Goal: Task Accomplishment & Management: Manage account settings

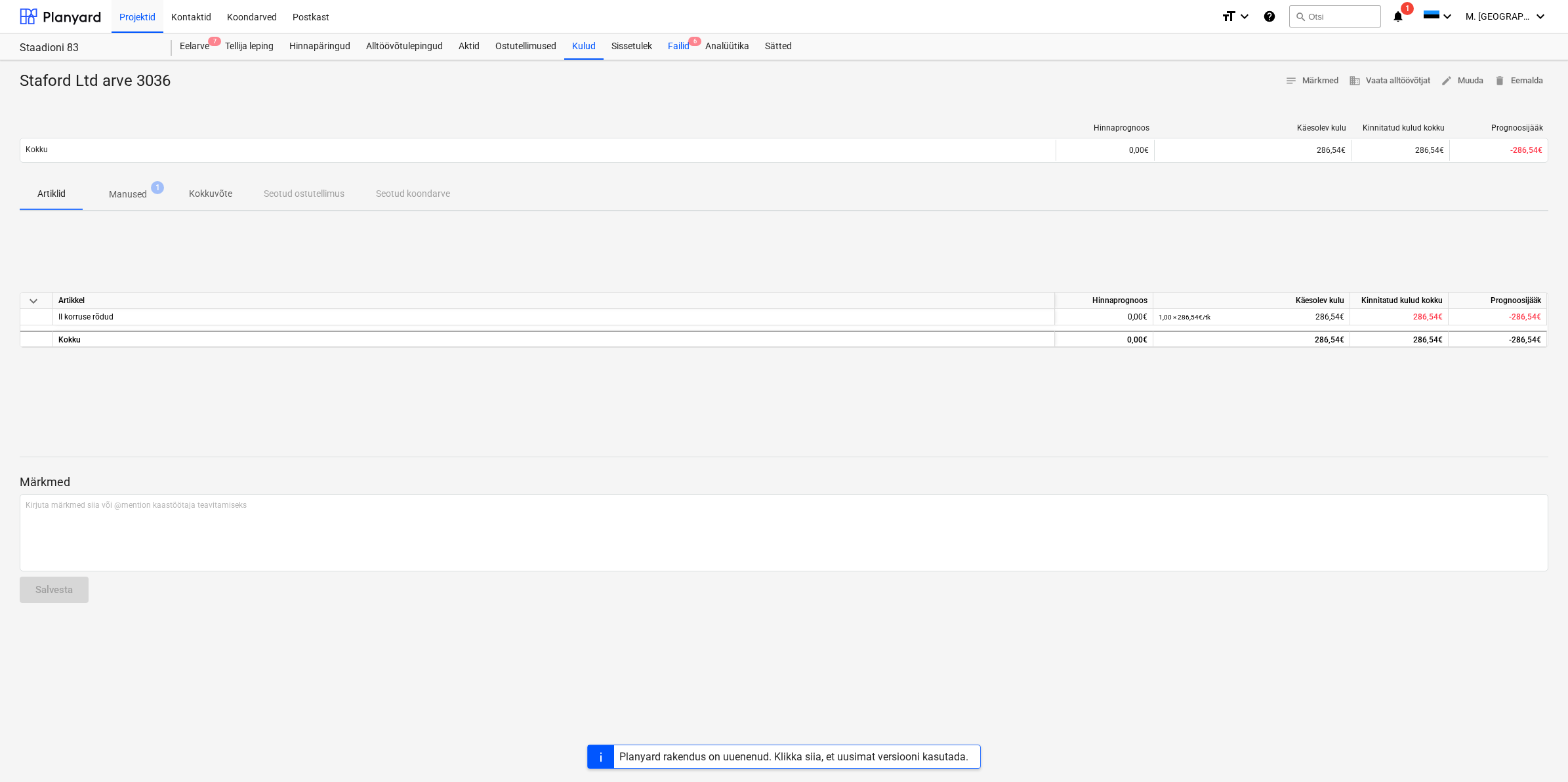
click at [672, 45] on div "Failid 6" at bounding box center [679, 46] width 37 height 26
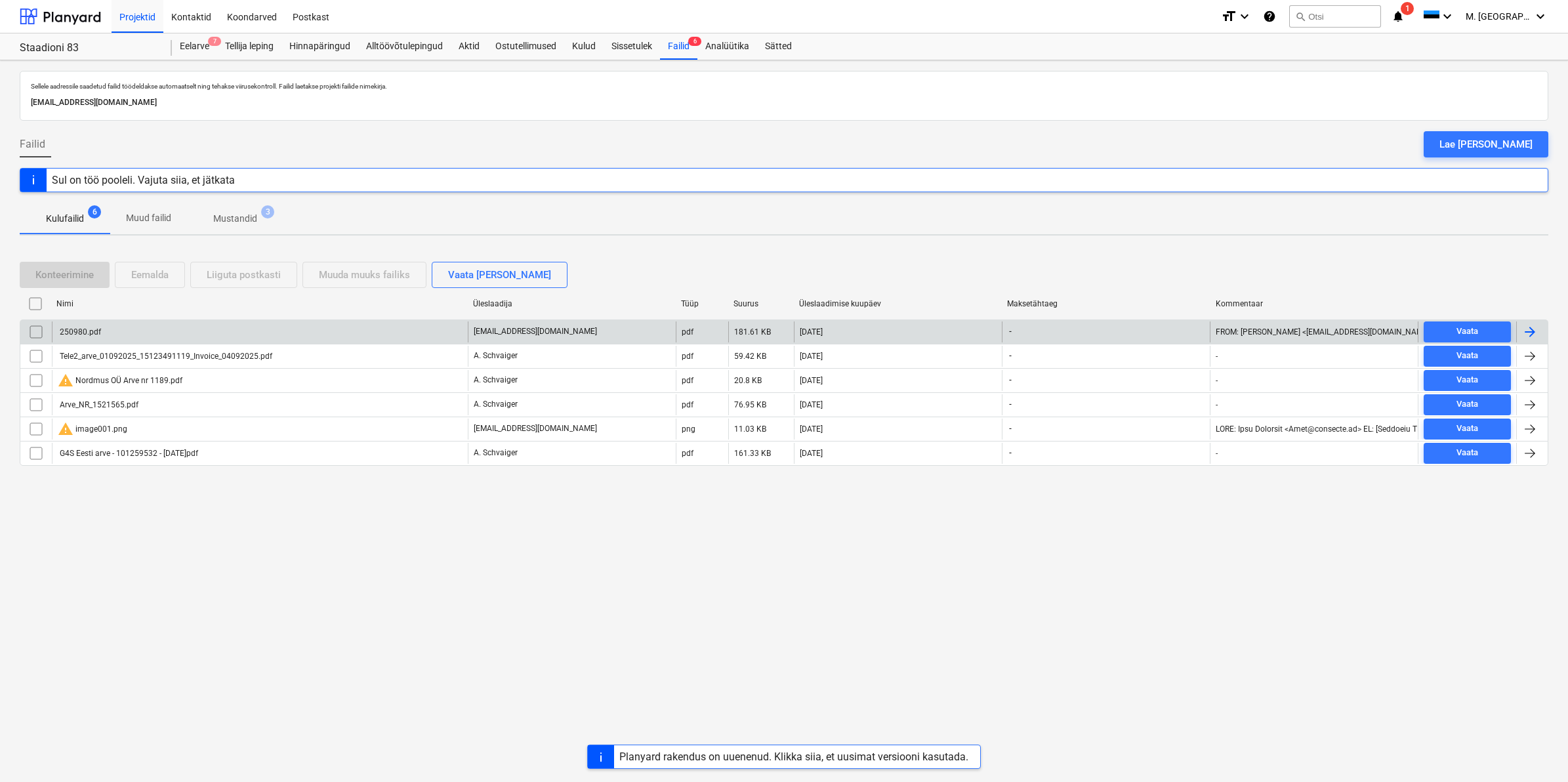
click at [97, 330] on div "250980.pdf" at bounding box center [79, 332] width 43 height 10
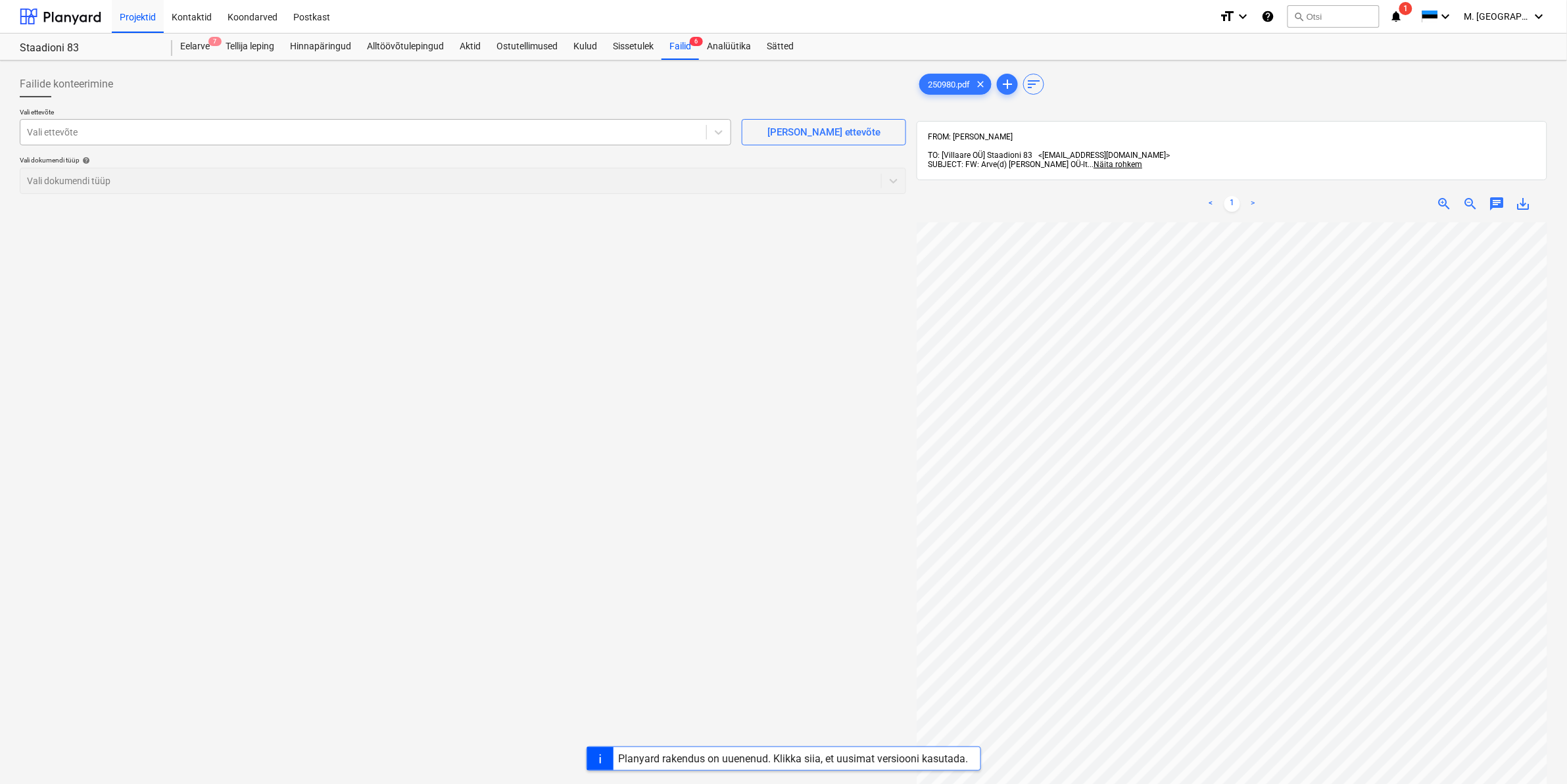
click at [251, 145] on div "Vali ettevõte" at bounding box center [376, 132] width 712 height 26
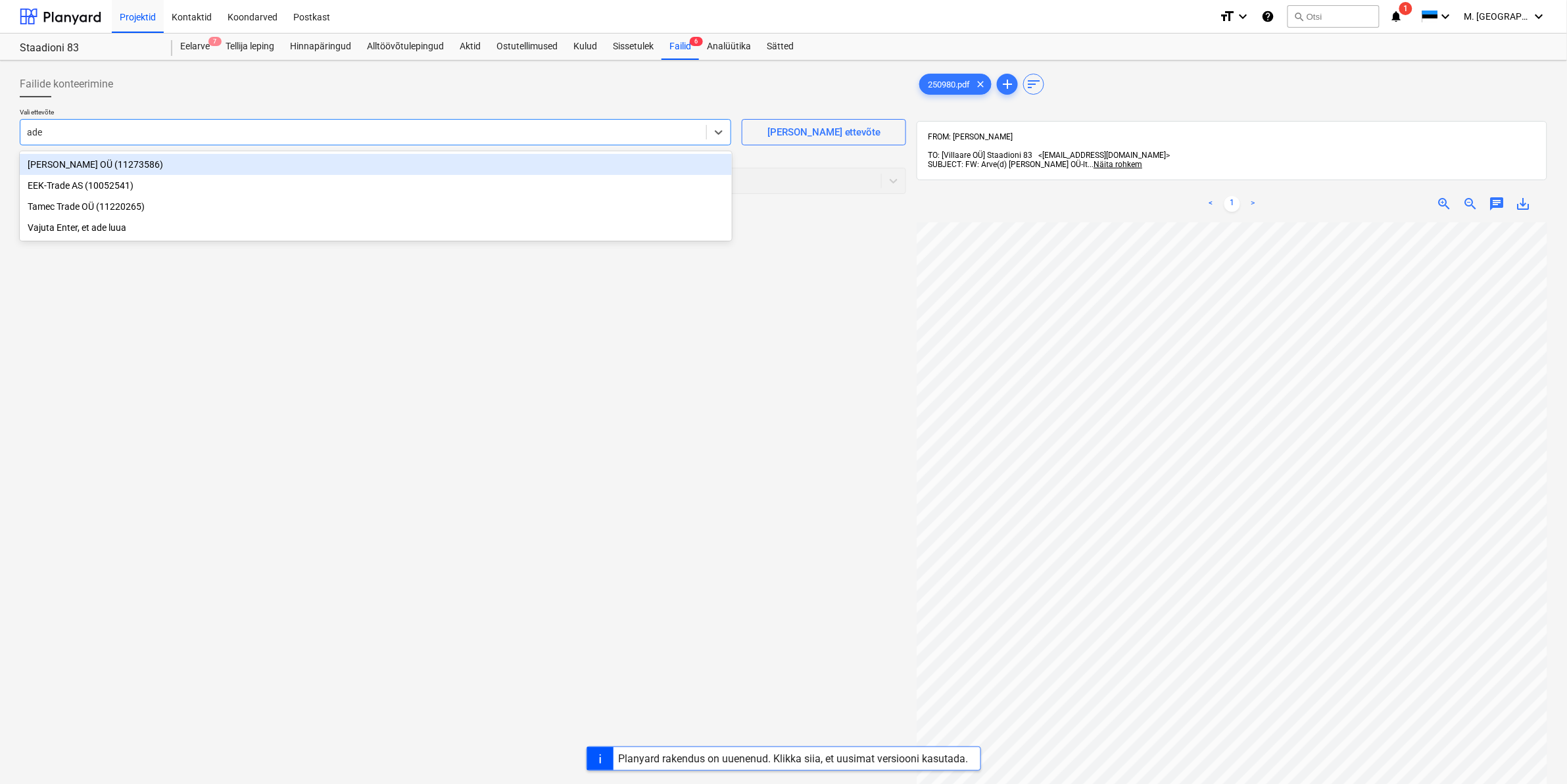
type input "adel"
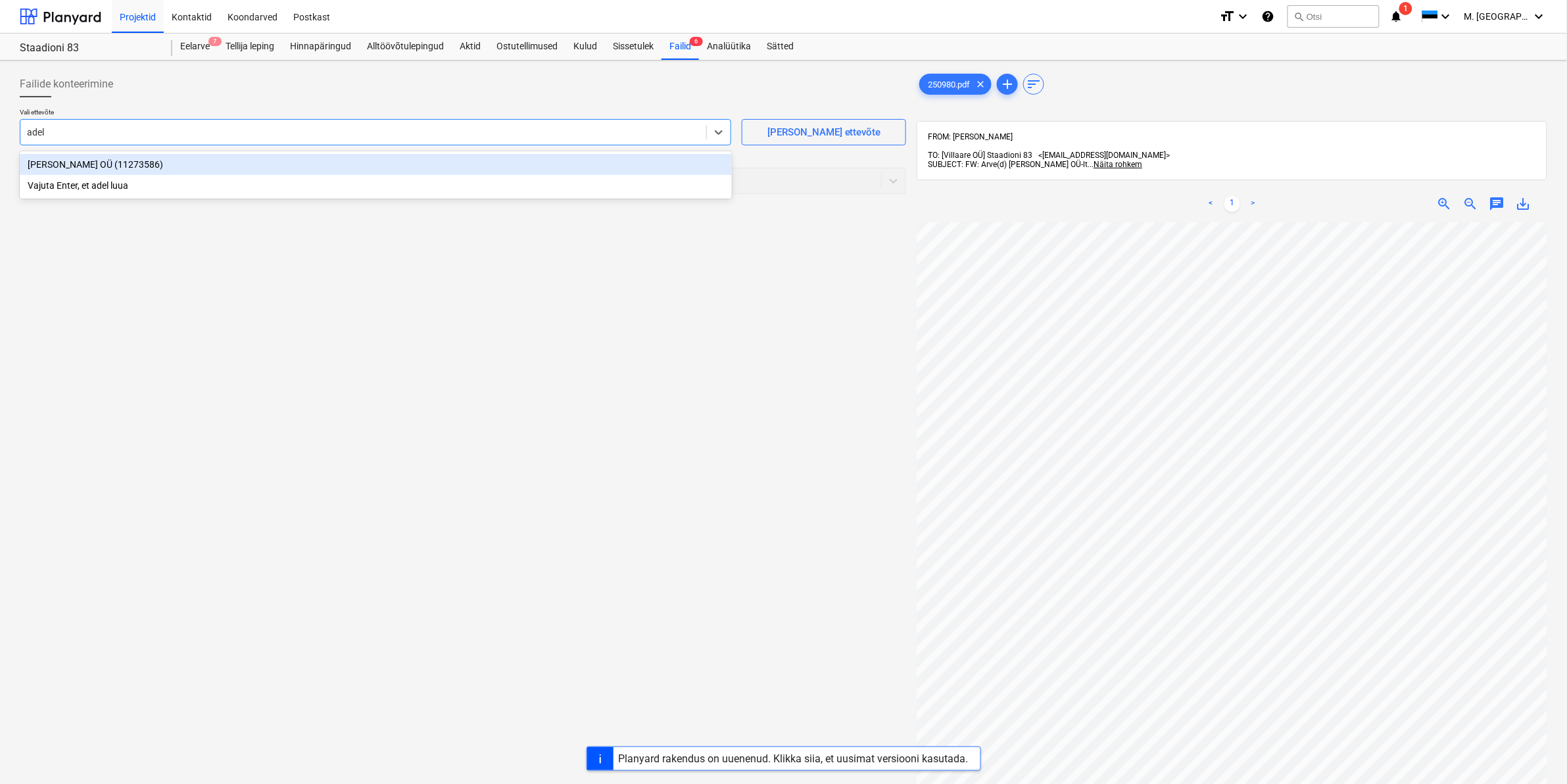
click at [196, 168] on div "[PERSON_NAME] OÜ (11273586)" at bounding box center [376, 164] width 712 height 21
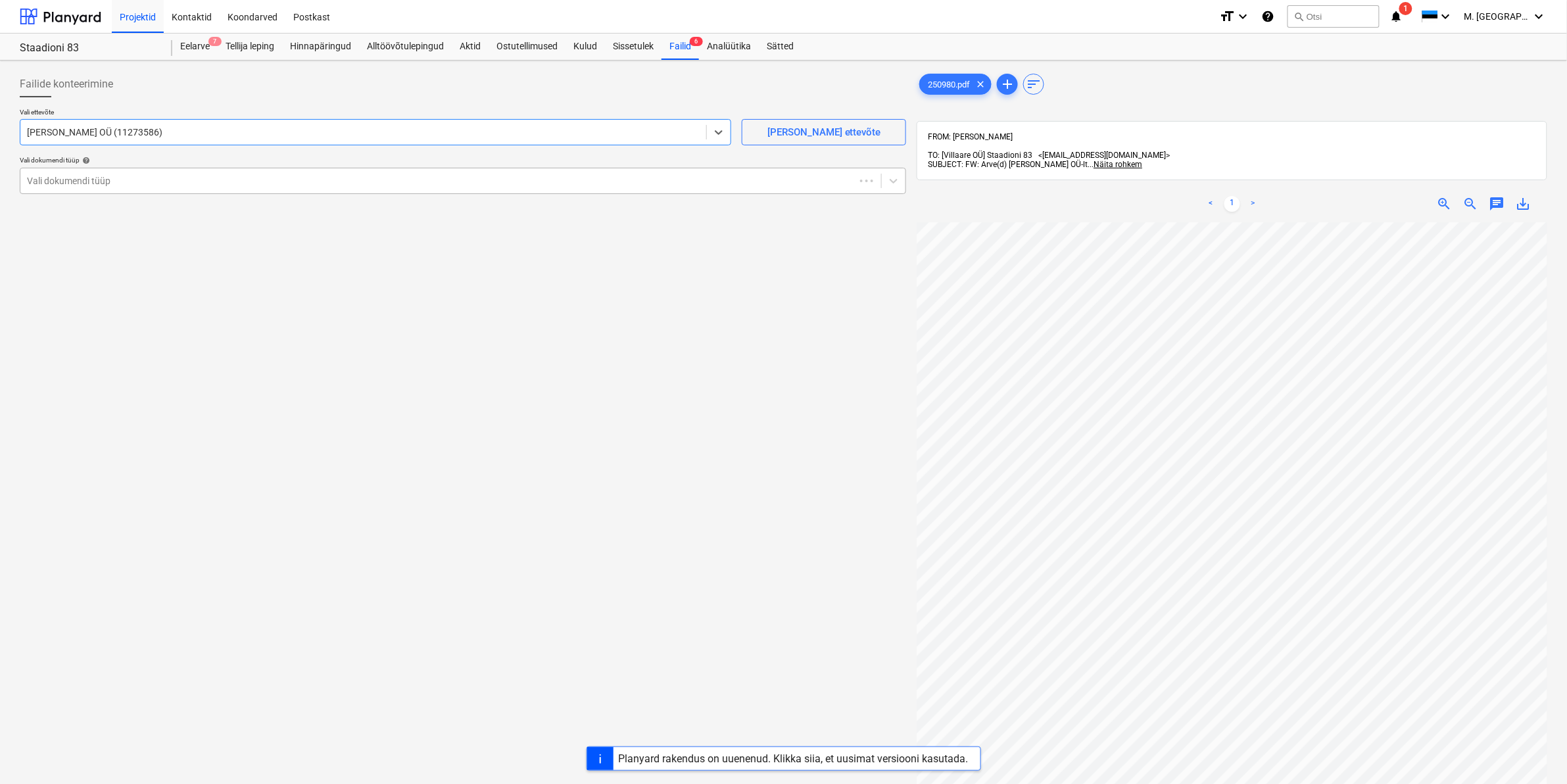
click at [191, 169] on div "Vali dokumendi tüüp" at bounding box center [463, 181] width 887 height 26
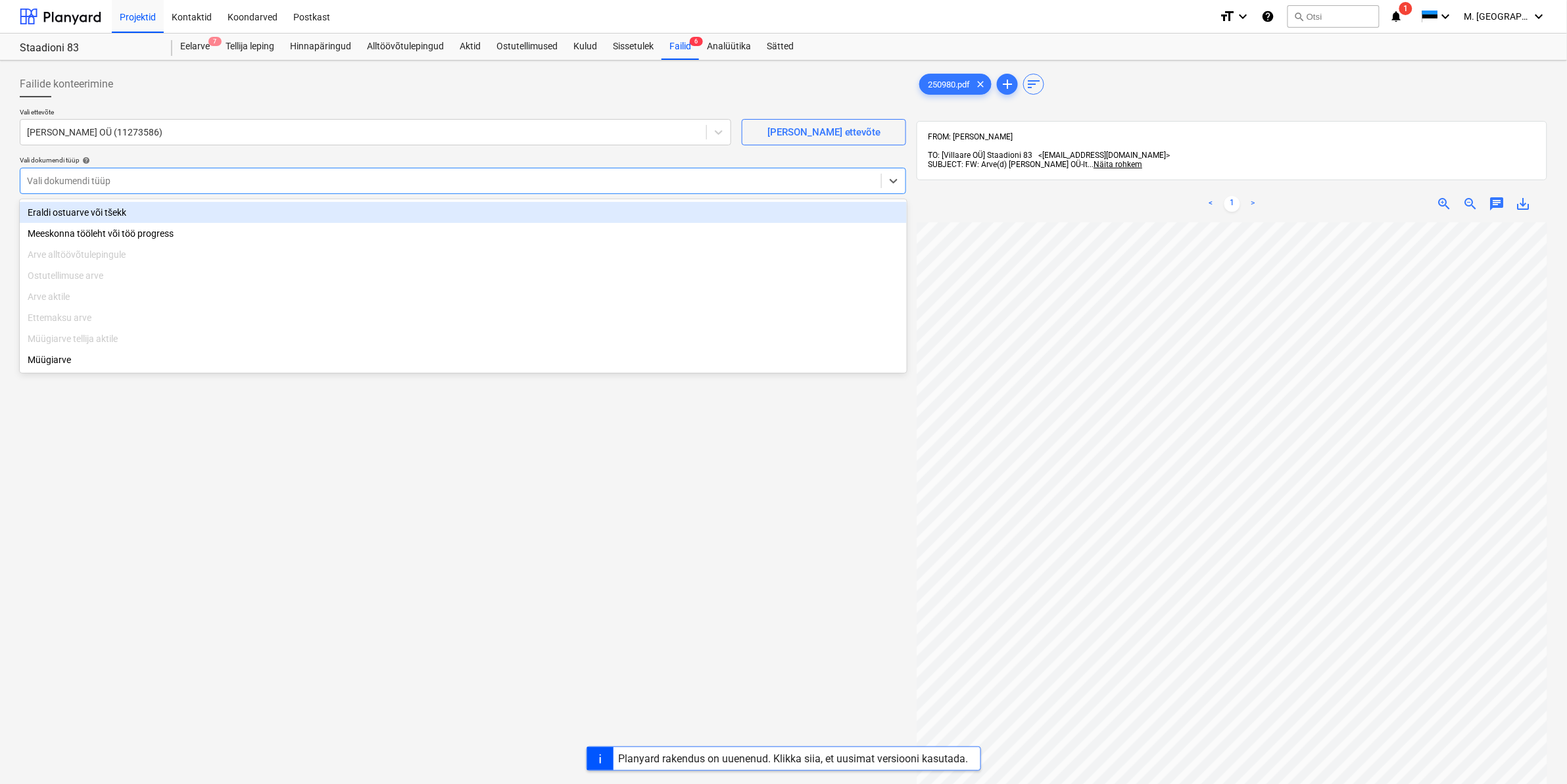
click at [138, 209] on div "Eraldi ostuarve või tšekk" at bounding box center [464, 213] width 887 height 21
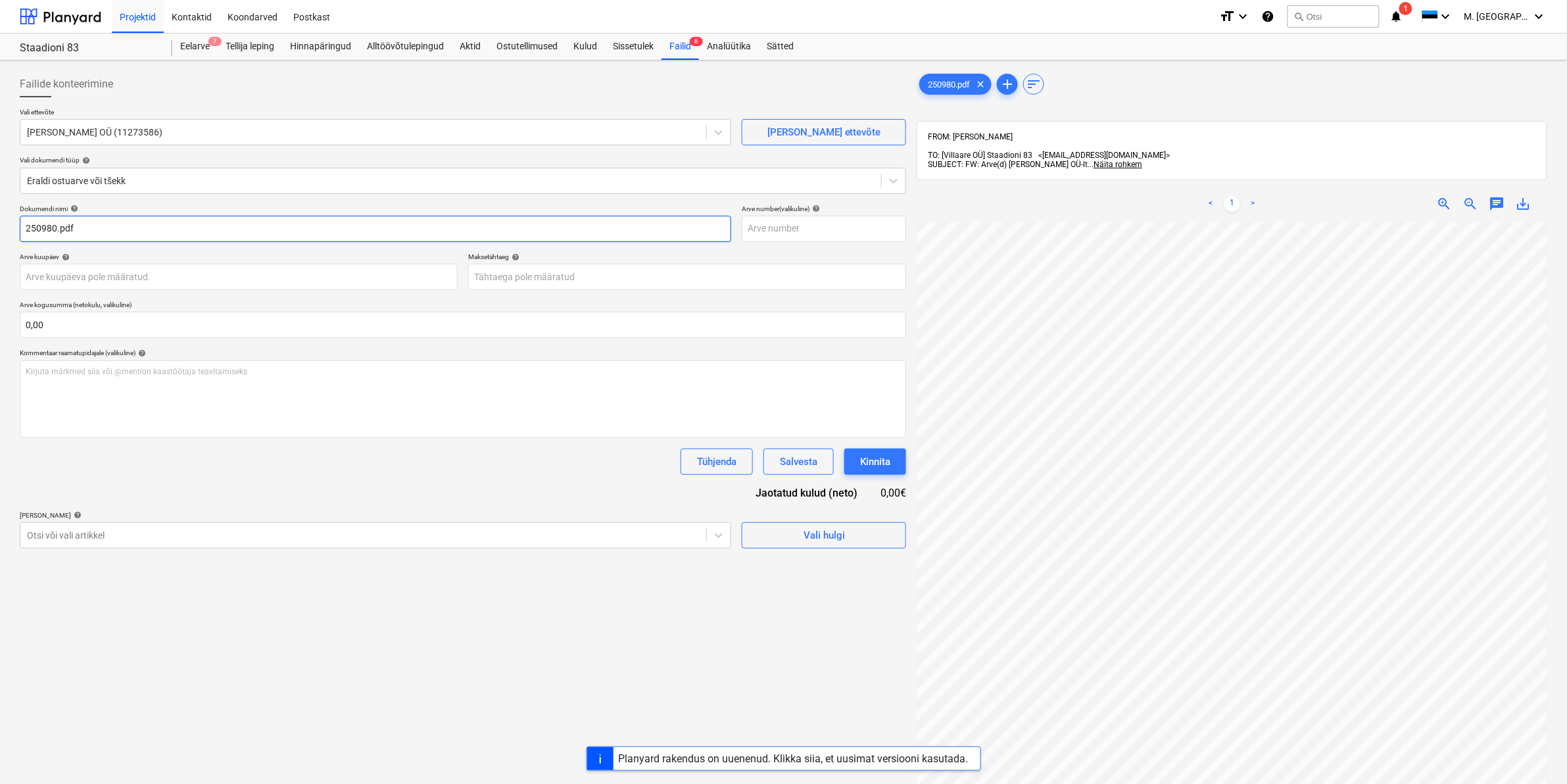
click at [28, 225] on input "250980.pdf" at bounding box center [376, 229] width 712 height 26
type input "Adelante arve 250980.pdf"
click at [104, 531] on div at bounding box center [364, 535] width 673 height 13
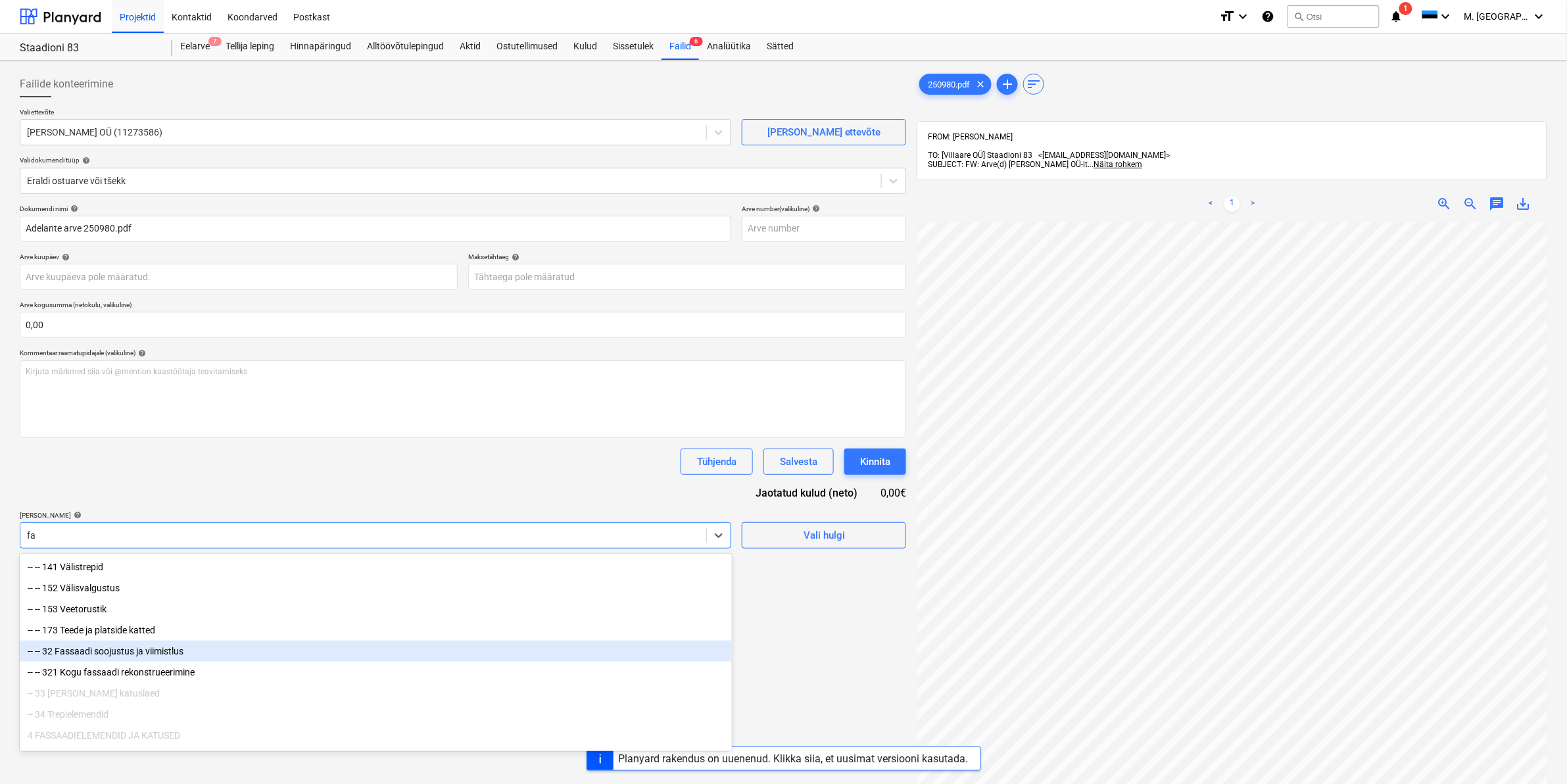
type input "f"
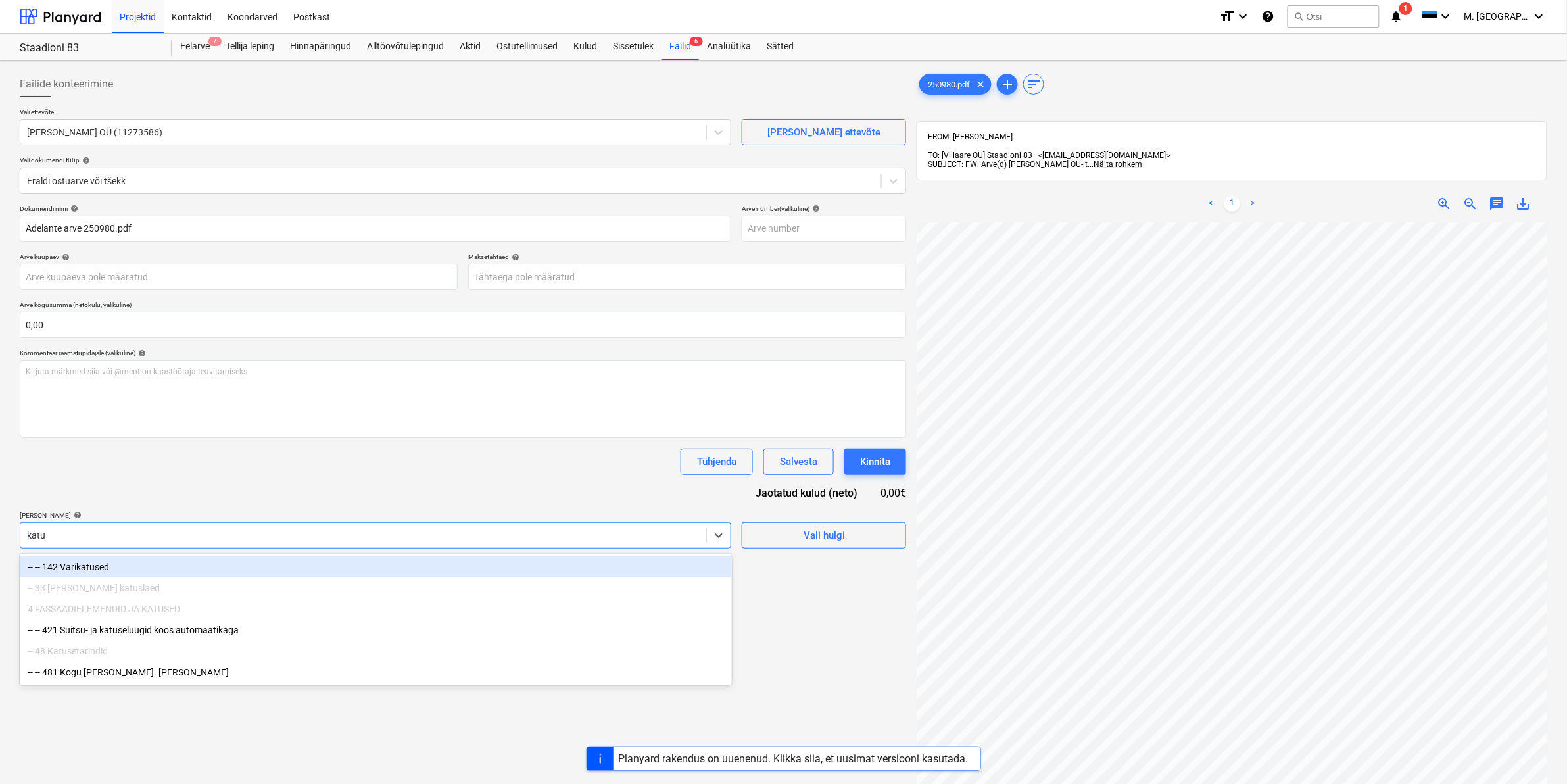
type input "katus"
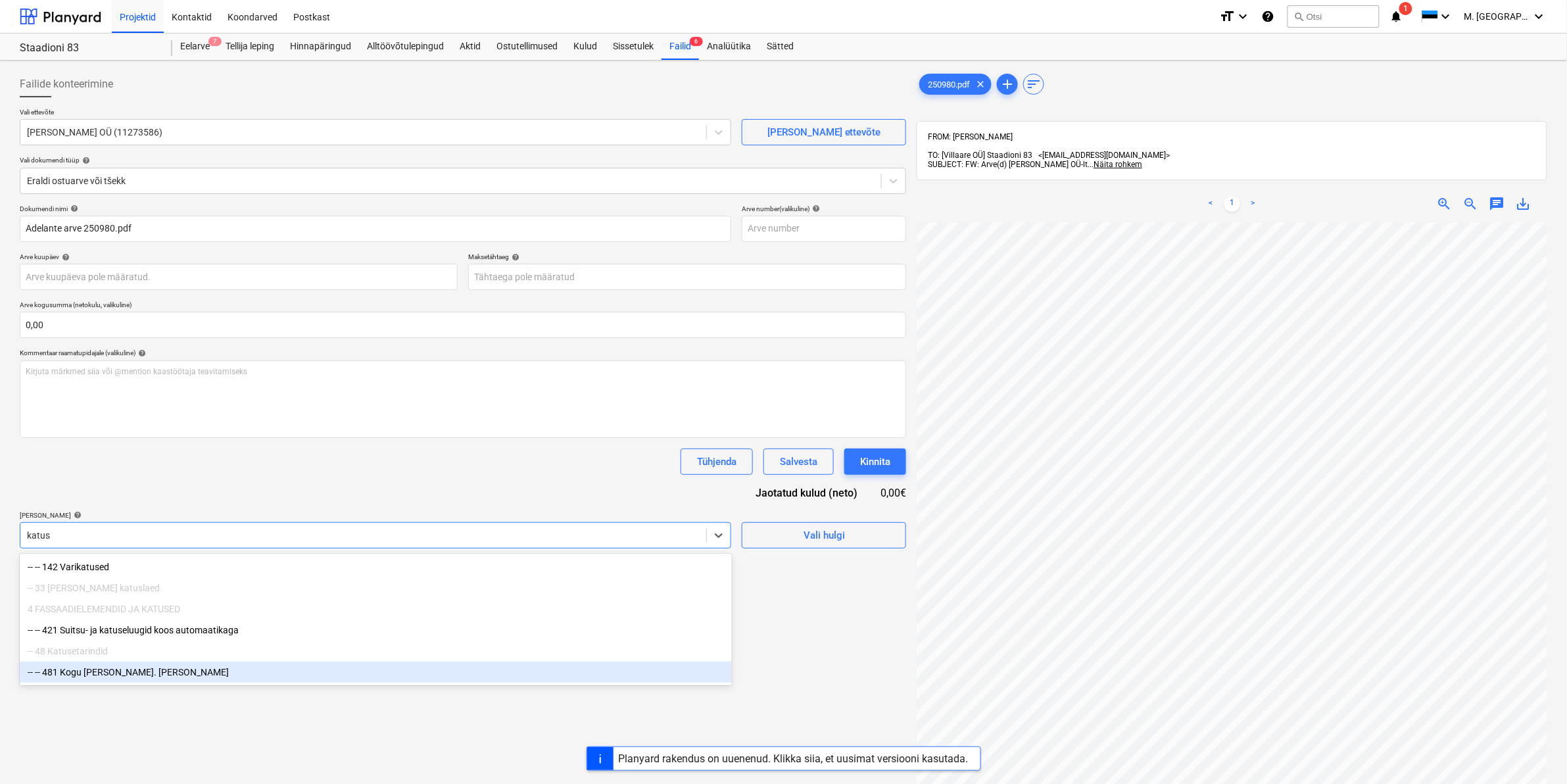
click at [179, 683] on div "-- -- 481 Kogu [PERSON_NAME]. [PERSON_NAME]" at bounding box center [376, 672] width 712 height 21
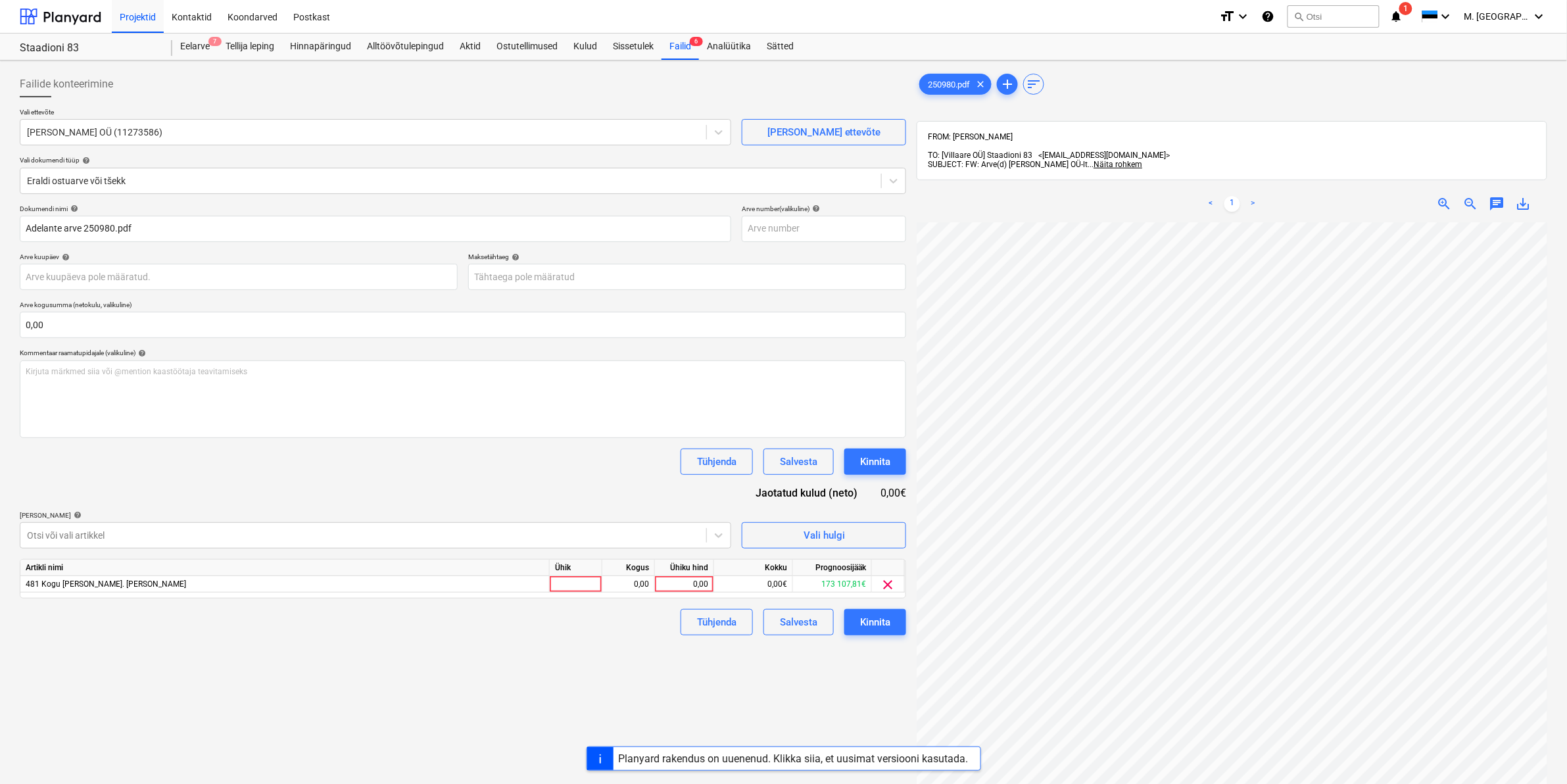
click at [869, 687] on div "Failide konteerimine Vali ettevõte Adelante Tellingud OÜ (11273586) [PERSON_NAM…" at bounding box center [463, 519] width 897 height 909
click at [676, 587] on div "0,00" at bounding box center [684, 584] width 48 height 17
type input "2311,79"
click at [609, 641] on div "Failide konteerimine Vali ettevõte Adelante Tellingud OÜ (11273586) [PERSON_NAM…" at bounding box center [463, 519] width 897 height 909
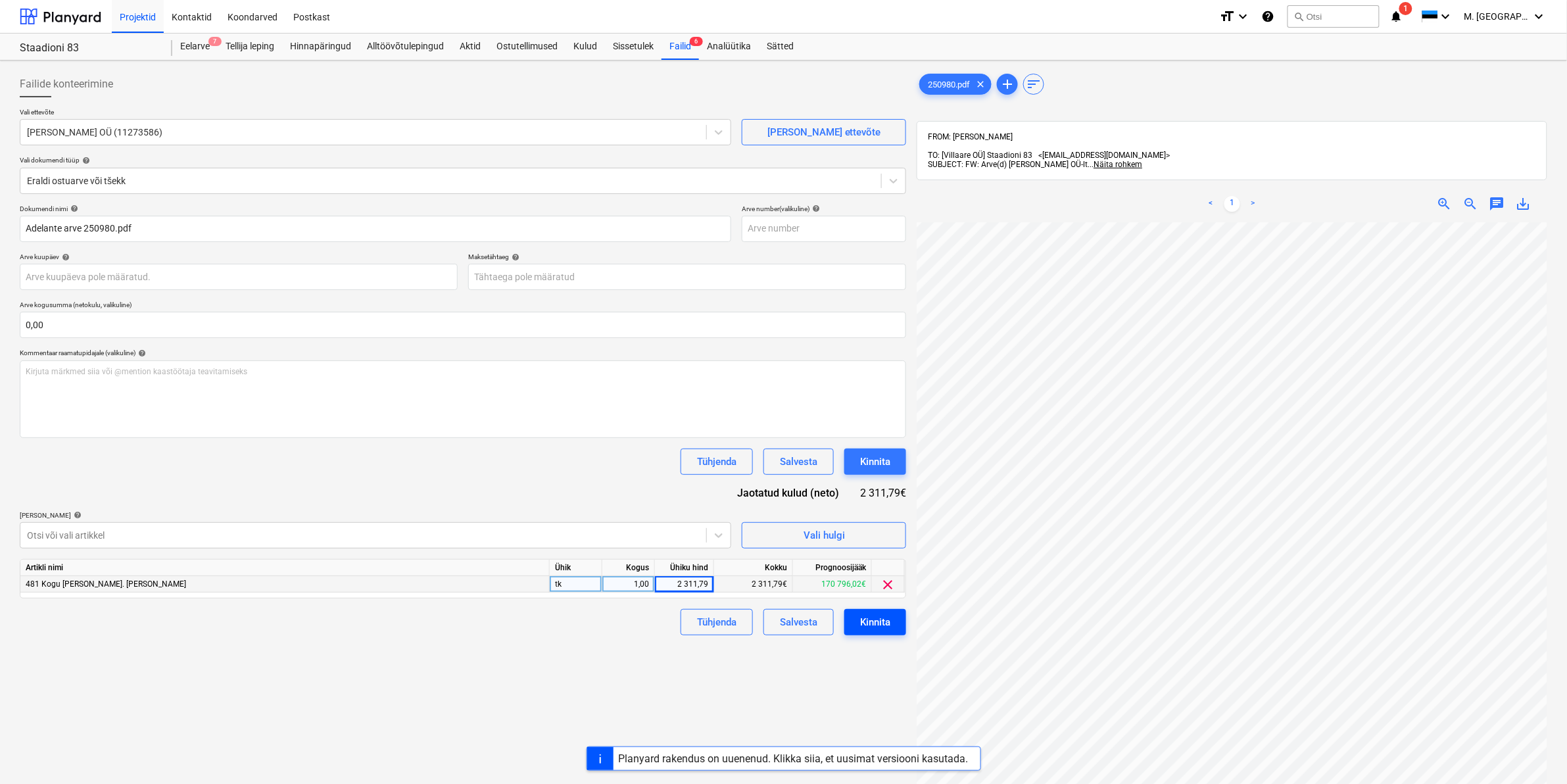
click at [875, 627] on div "Kinnita" at bounding box center [875, 621] width 30 height 17
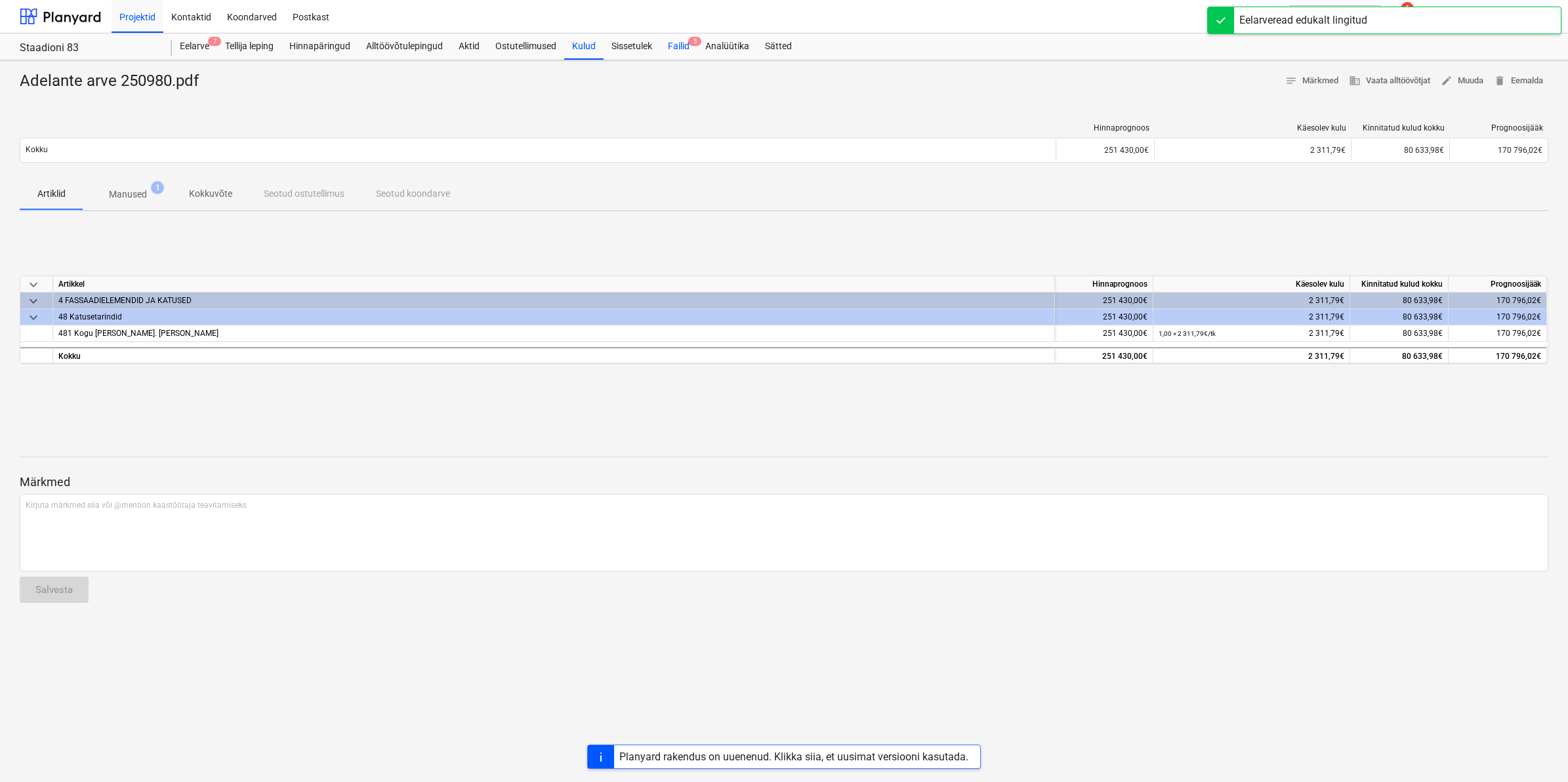
click at [677, 39] on div "Failid 5" at bounding box center [679, 46] width 37 height 26
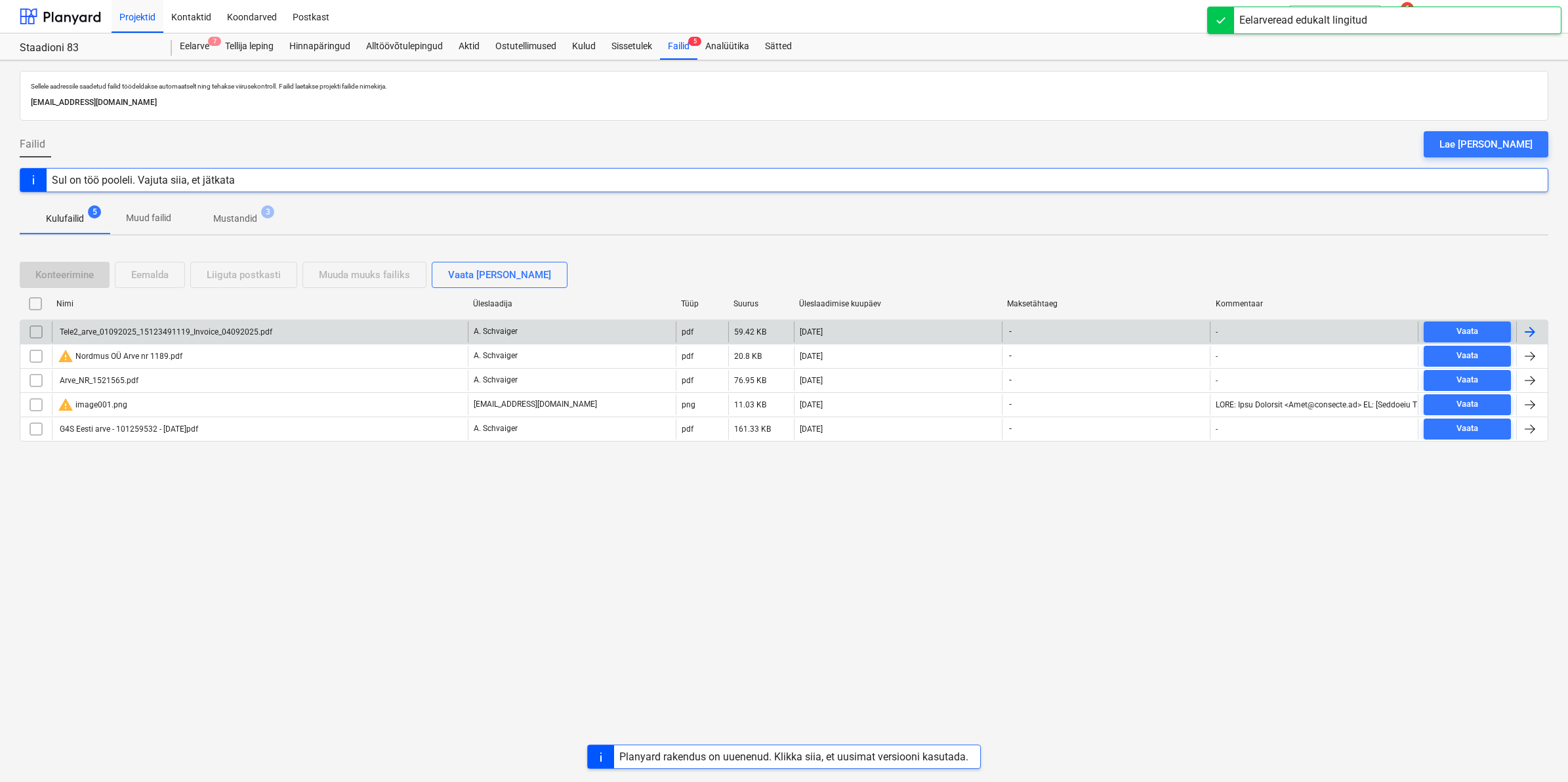
click at [208, 327] on div "Tele2_arve_01092025_15123491119_Invoice_04092025.pdf" at bounding box center [164, 332] width 215 height 10
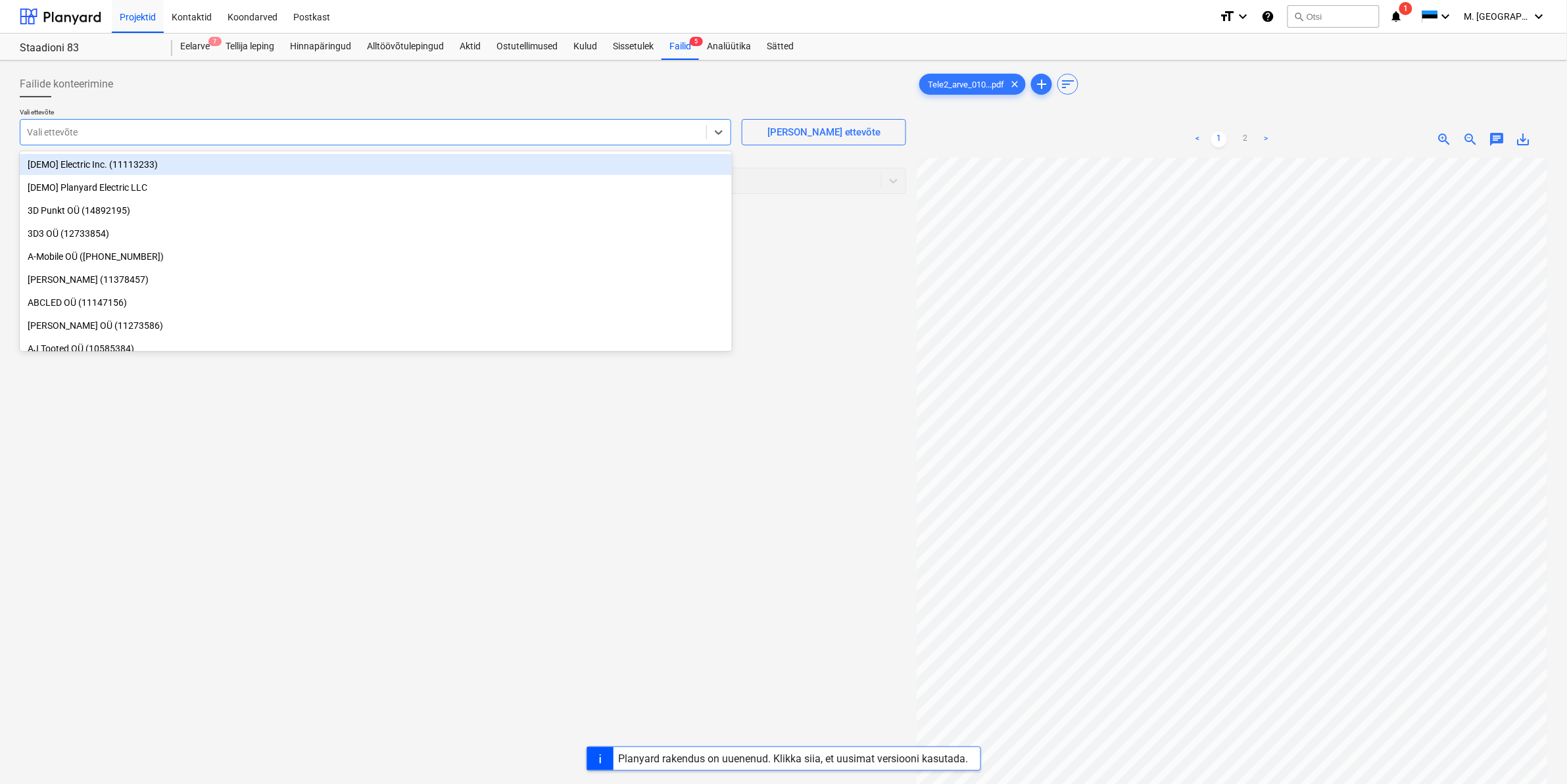
click at [347, 135] on div at bounding box center [364, 132] width 673 height 13
type input "tele"
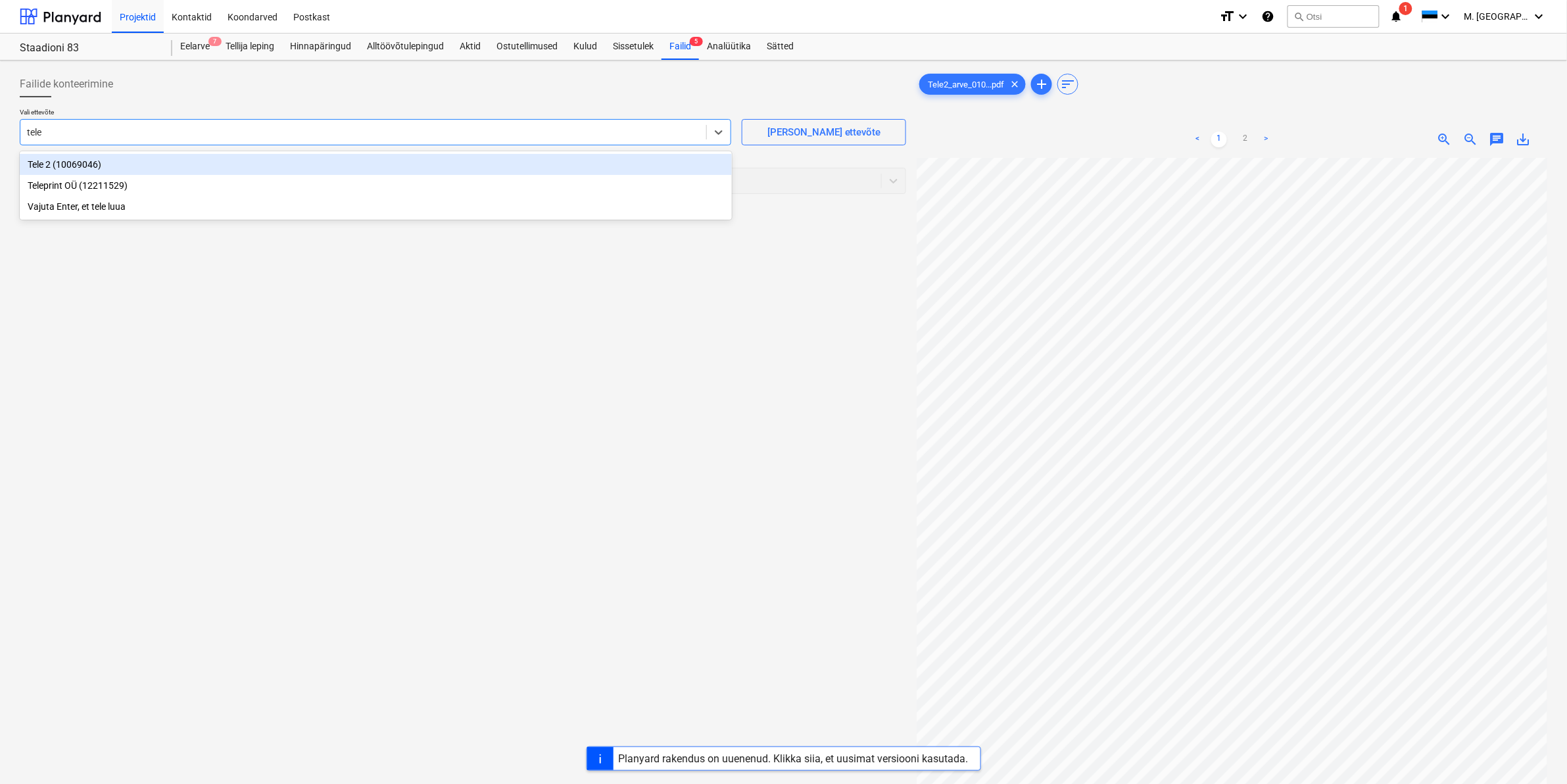
click at [89, 163] on div "Tele 2 (10069046)" at bounding box center [376, 164] width 712 height 21
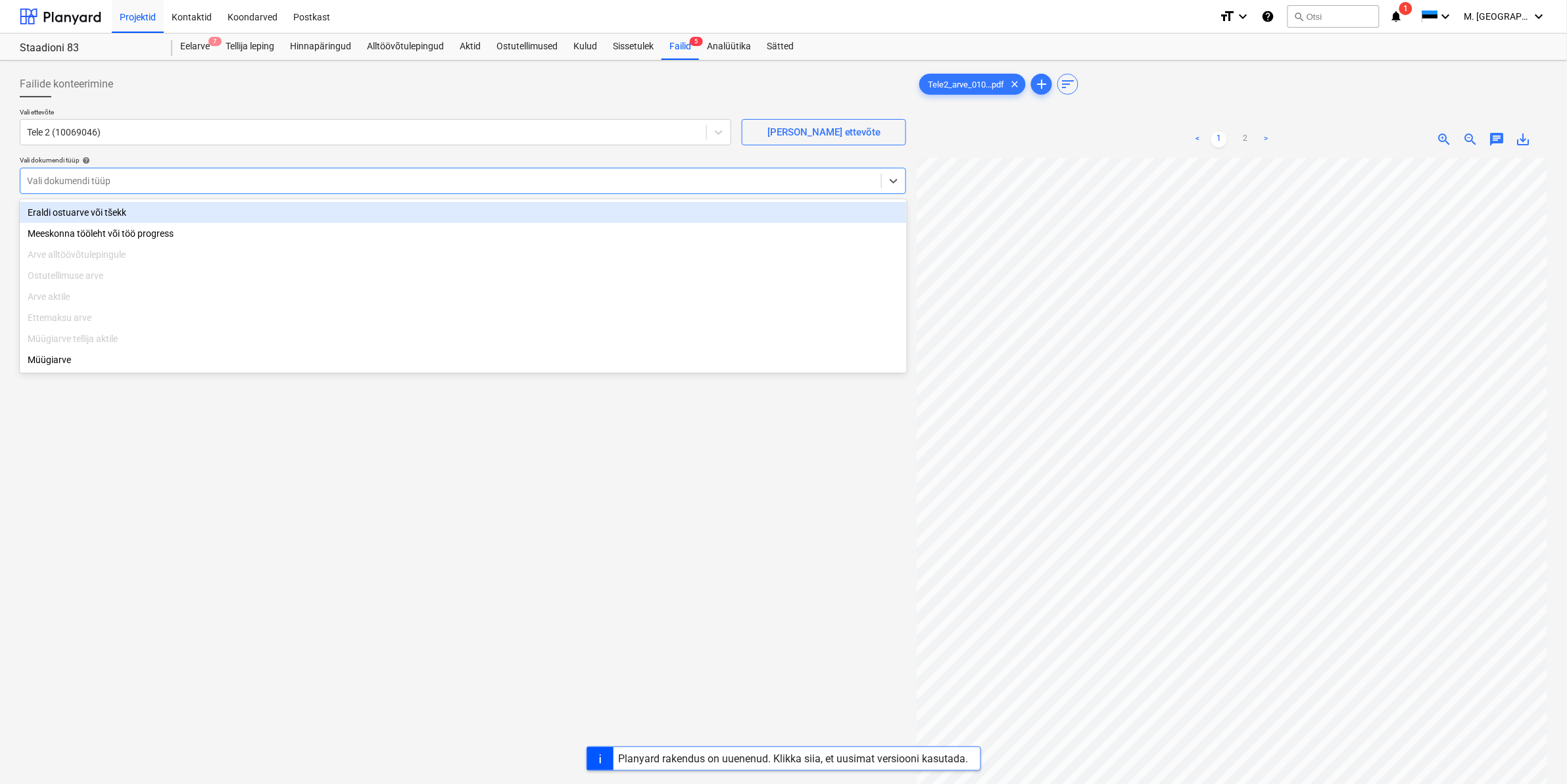
click at [96, 182] on div at bounding box center [451, 181] width 847 height 13
click at [83, 216] on div "Eraldi ostuarve või tšekk" at bounding box center [464, 213] width 887 height 21
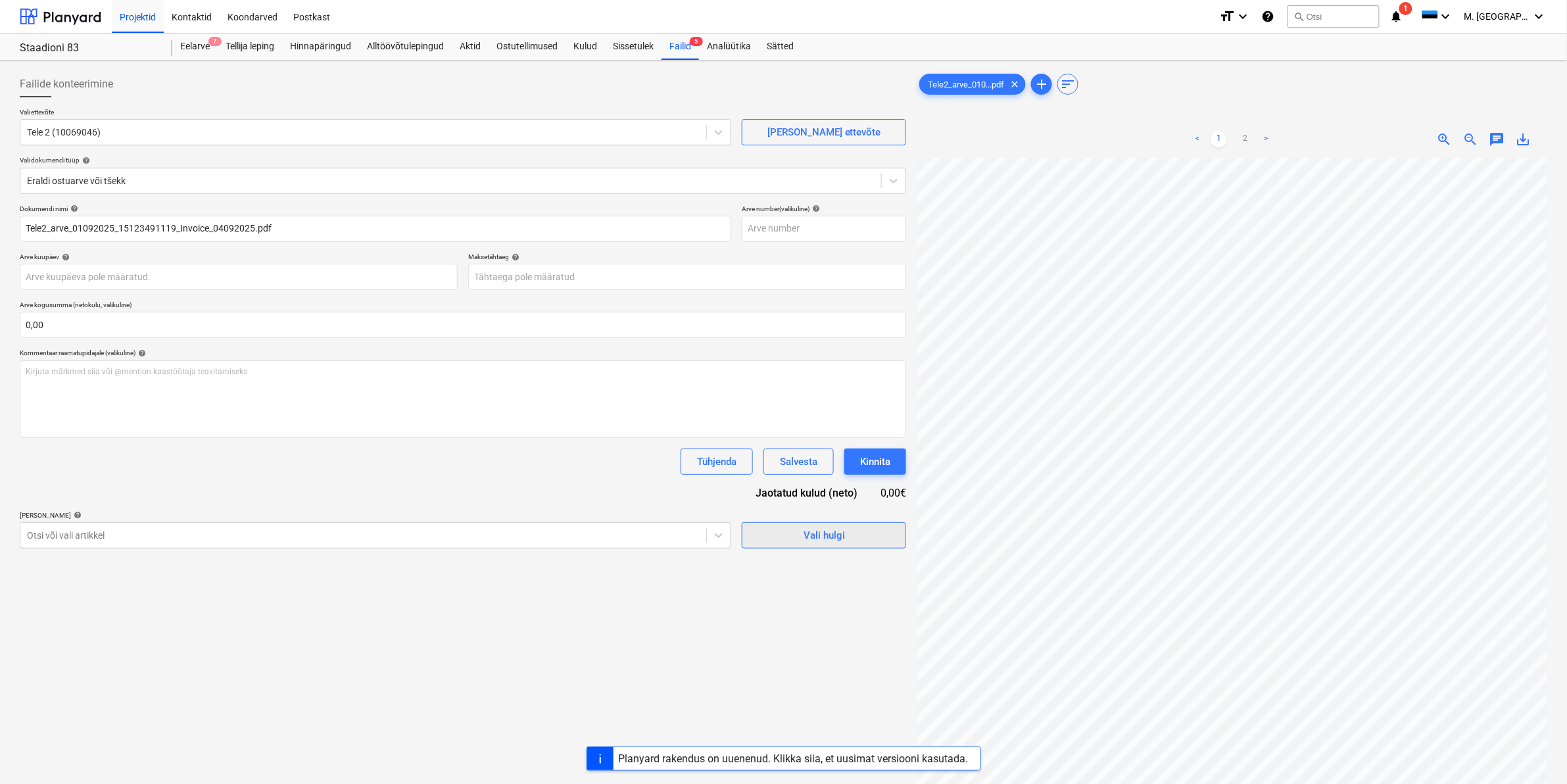
scroll to position [80, 158]
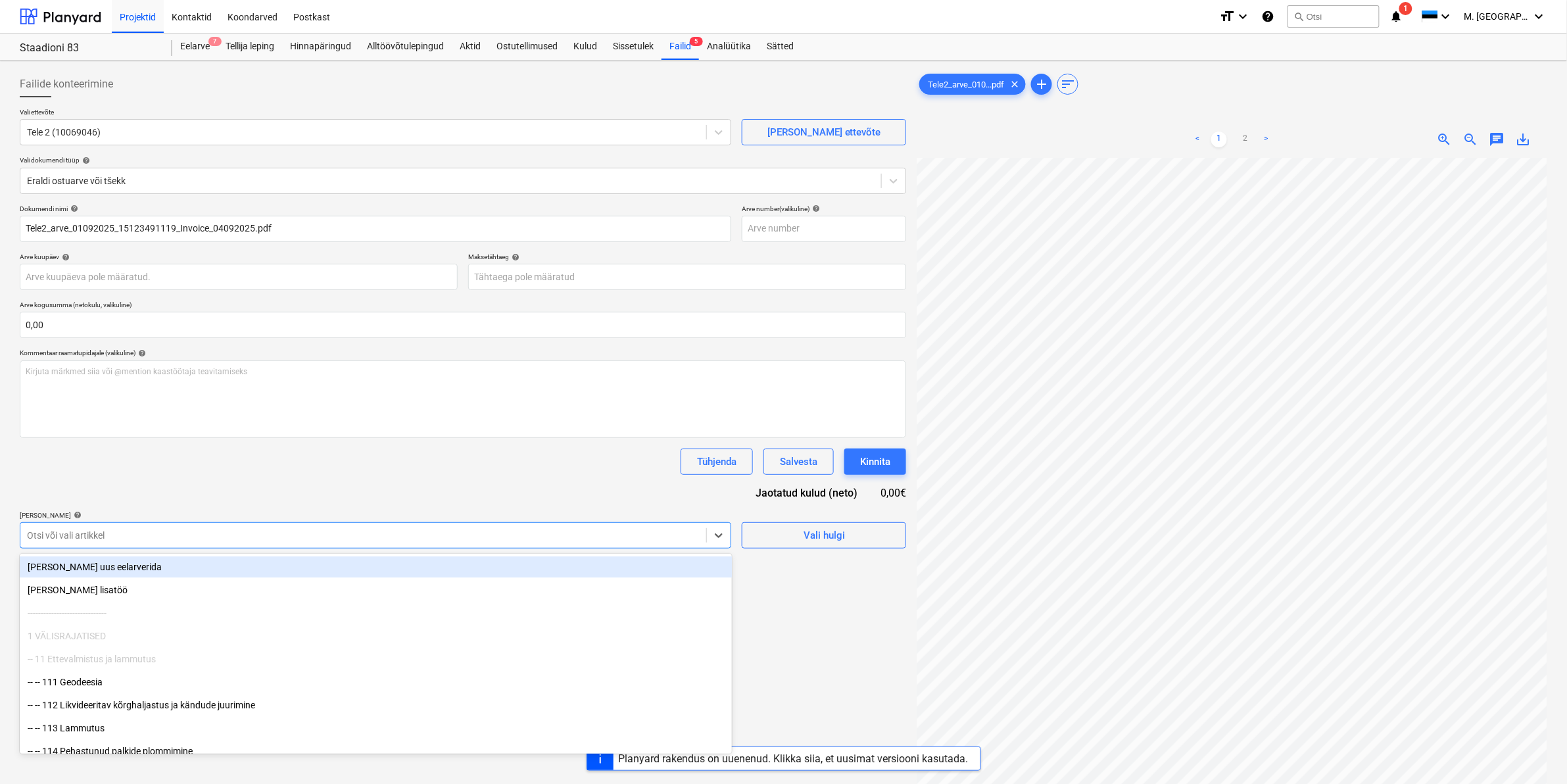
click at [213, 527] on div "Otsi või vali artikkel" at bounding box center [364, 535] width 686 height 18
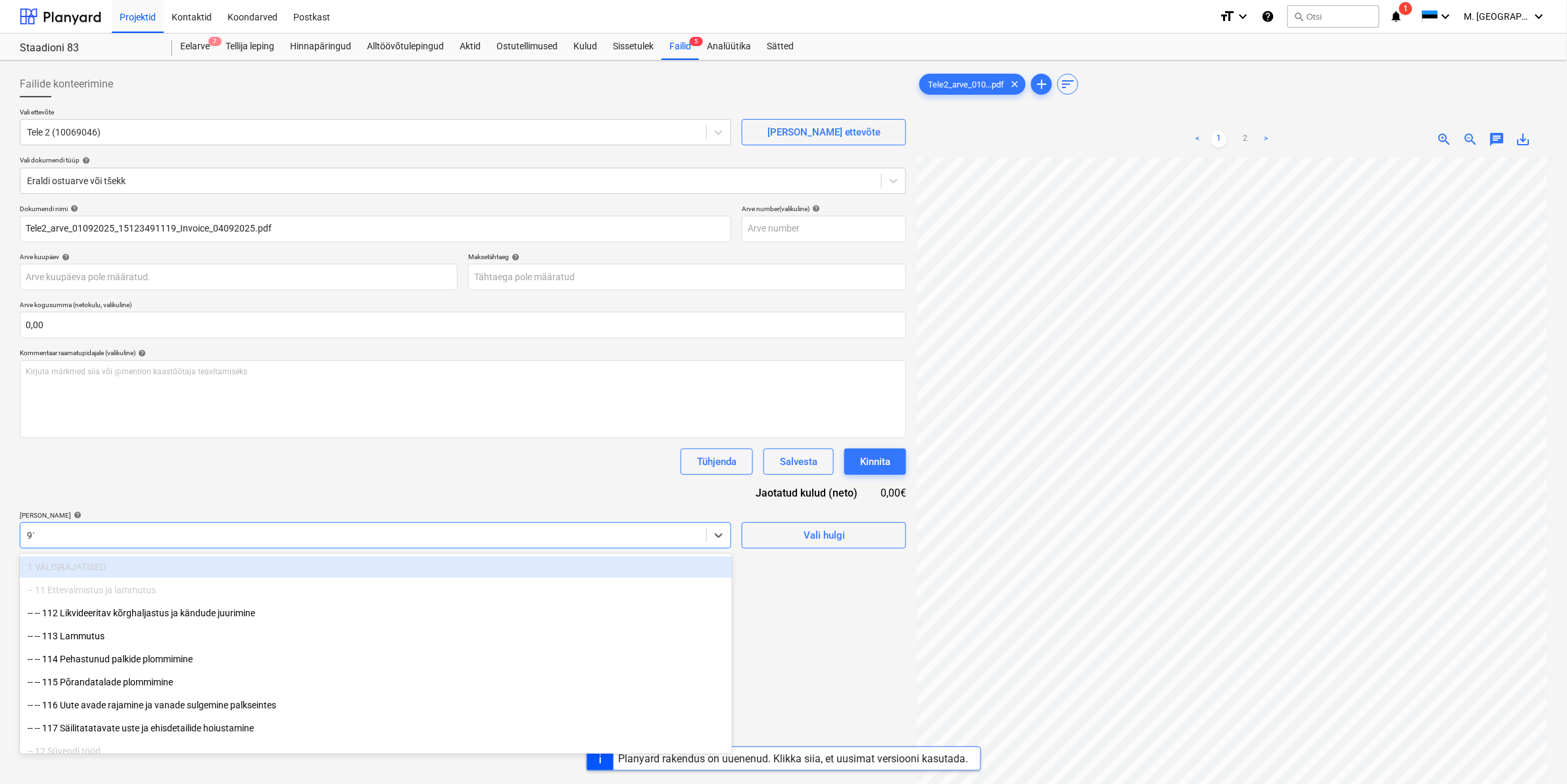
type input "911"
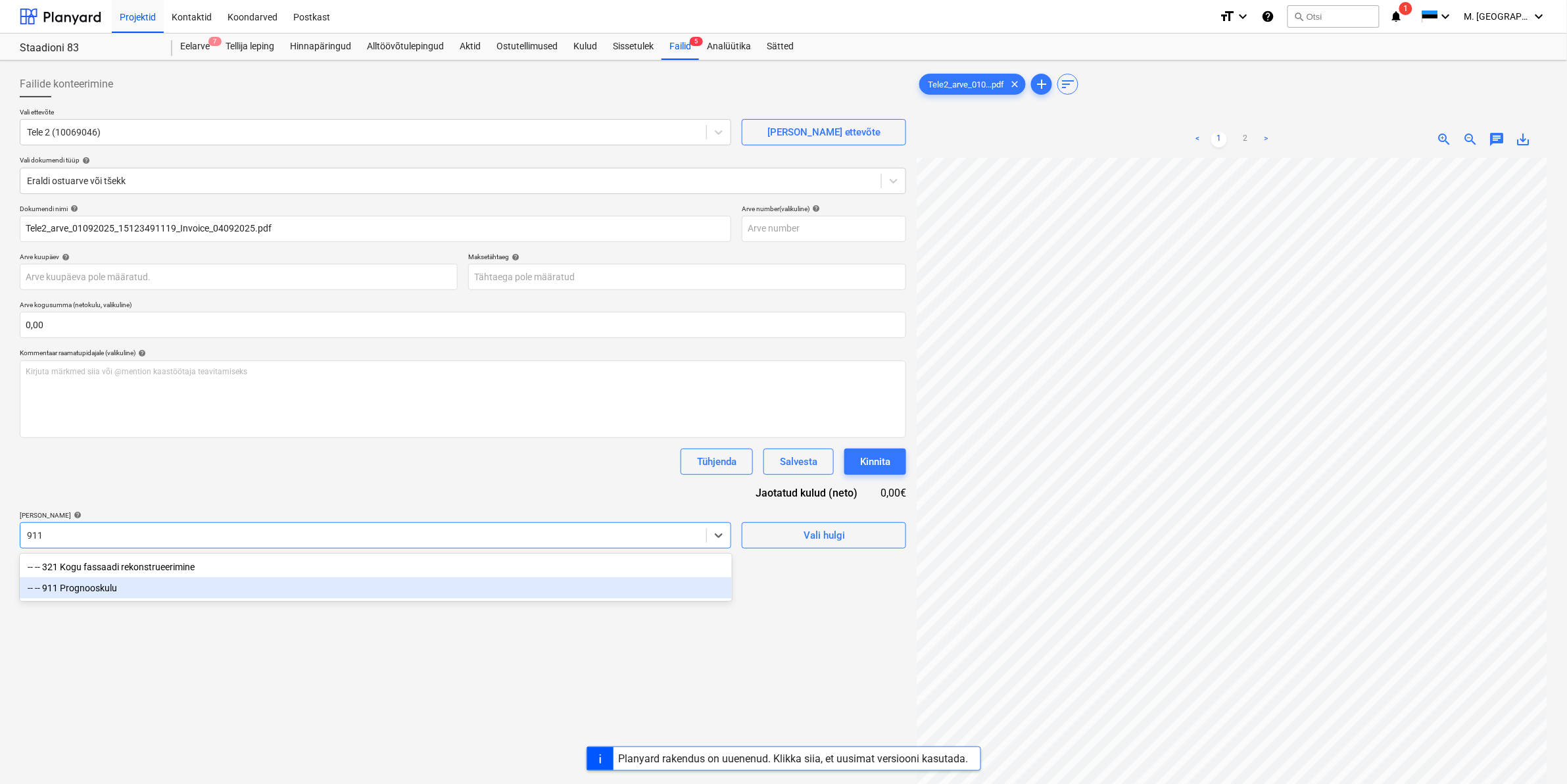
click at [130, 589] on div "-- -- 911 Prognooskulu" at bounding box center [376, 587] width 712 height 21
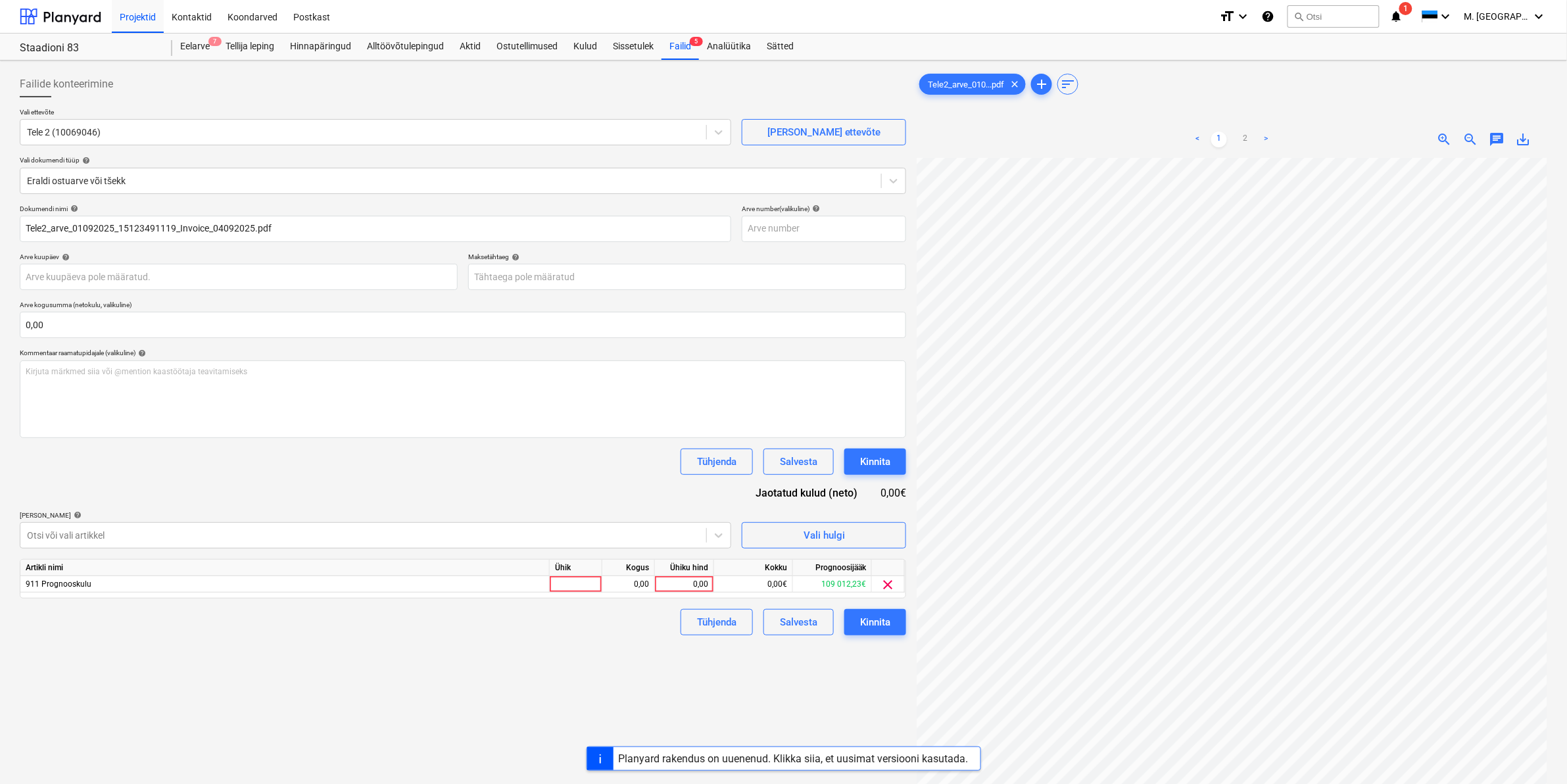
click at [776, 675] on div "Failide konteerimine Vali ettevõte Tele 2 (10069046) [PERSON_NAME] ettevõte Val…" at bounding box center [463, 488] width 897 height 844
click at [672, 574] on div "Ühiku hind" at bounding box center [684, 567] width 59 height 17
click at [672, 577] on div "0,00" at bounding box center [684, 584] width 48 height 17
type input "23"
click at [654, 620] on div "Tühjenda Salvesta Kinnita" at bounding box center [463, 622] width 887 height 26
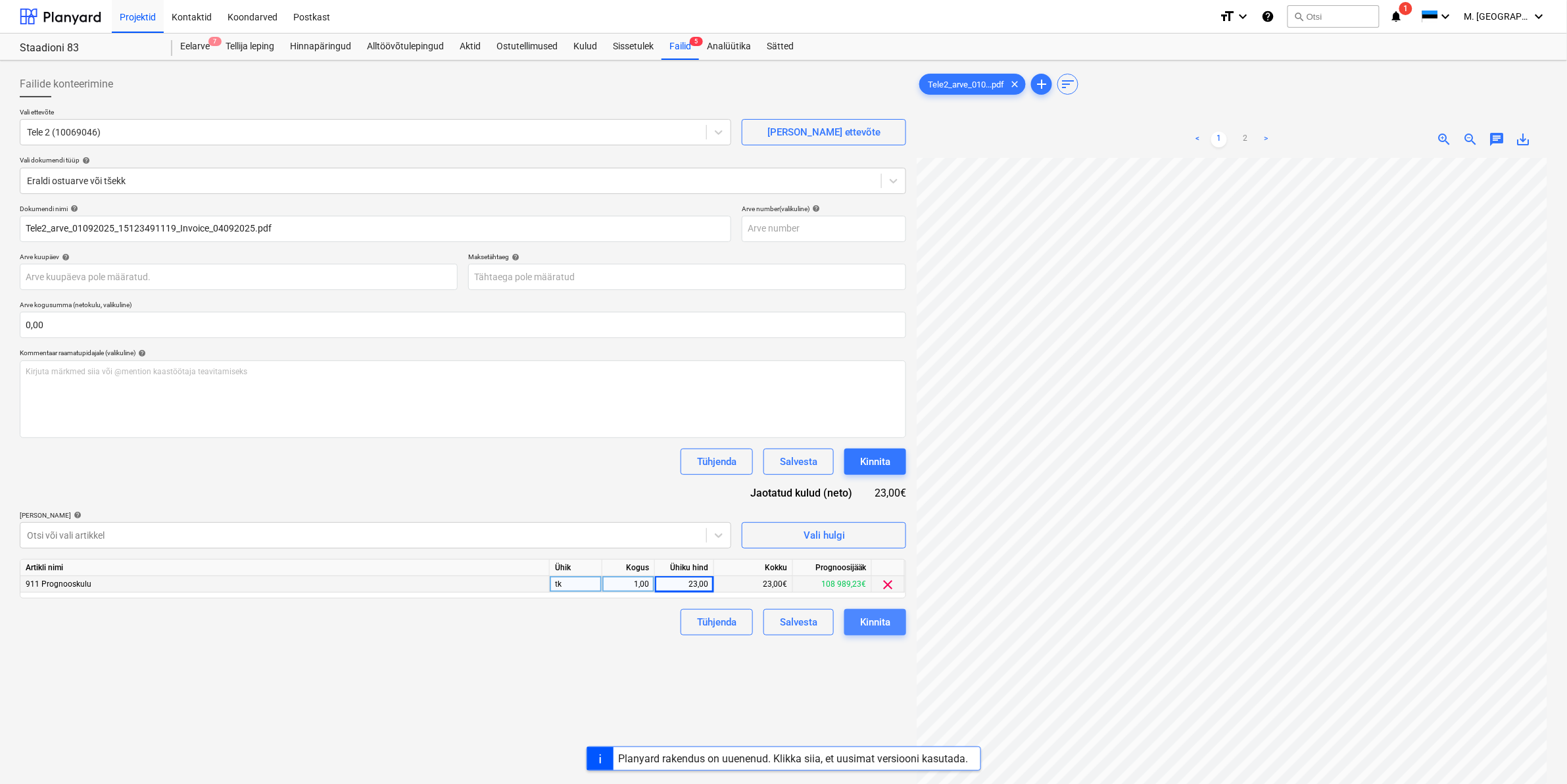
click at [886, 618] on div "Kinnita" at bounding box center [875, 621] width 30 height 17
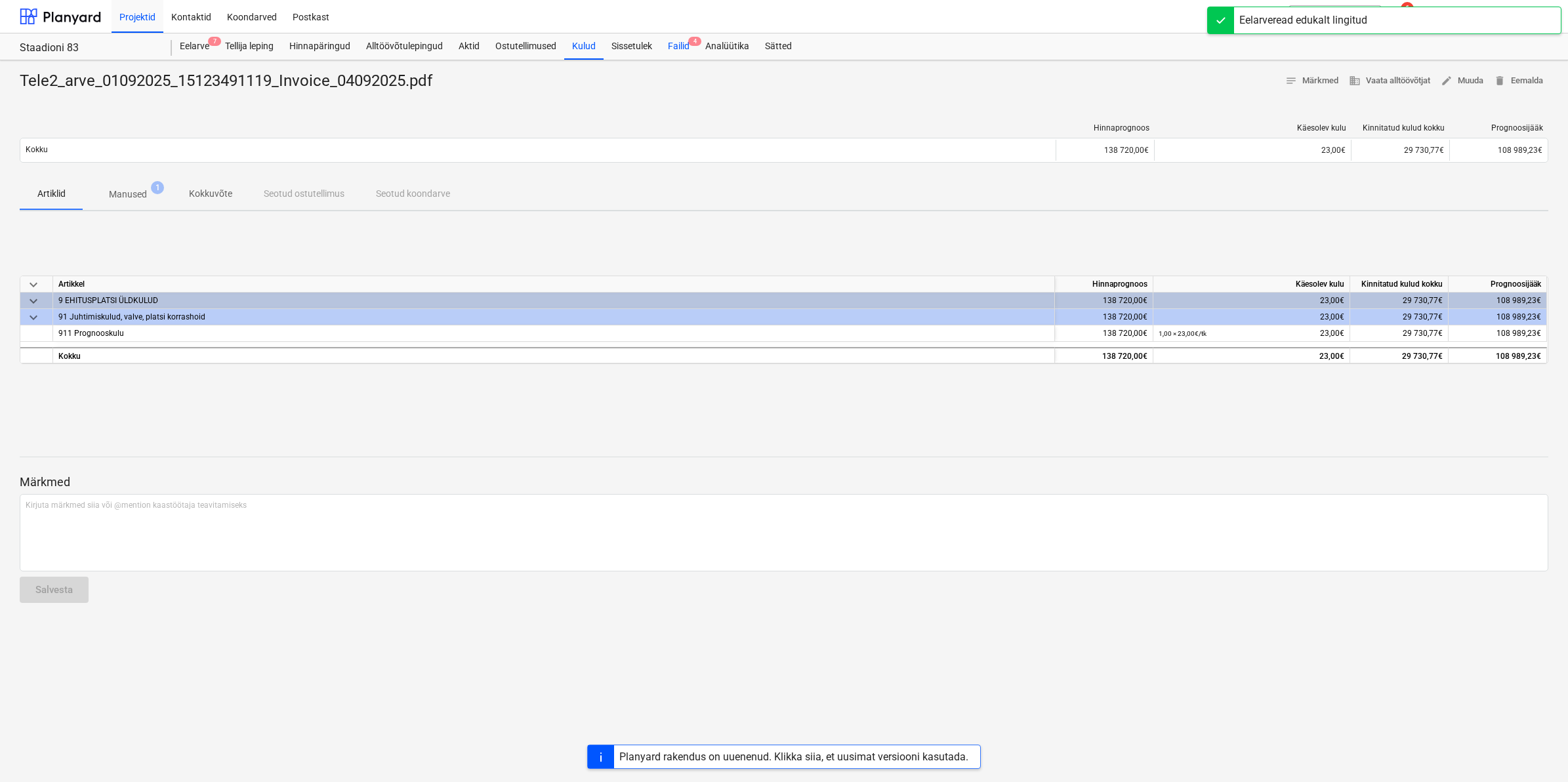
click at [674, 37] on div "Failid 4" at bounding box center [679, 46] width 37 height 26
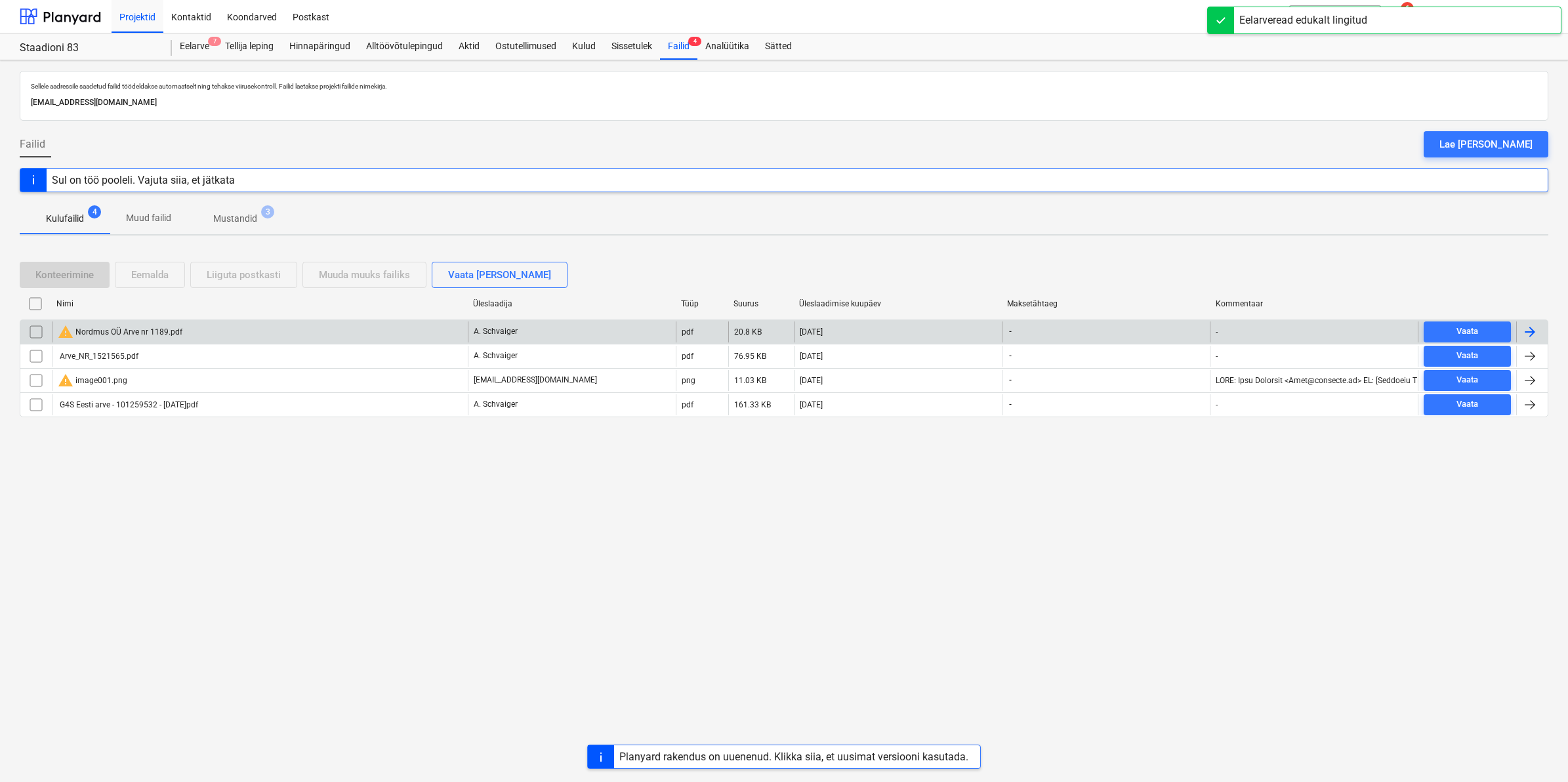
click at [154, 326] on div "warning Nordmus OÜ Arve nr 1189.pdf" at bounding box center [120, 332] width 124 height 16
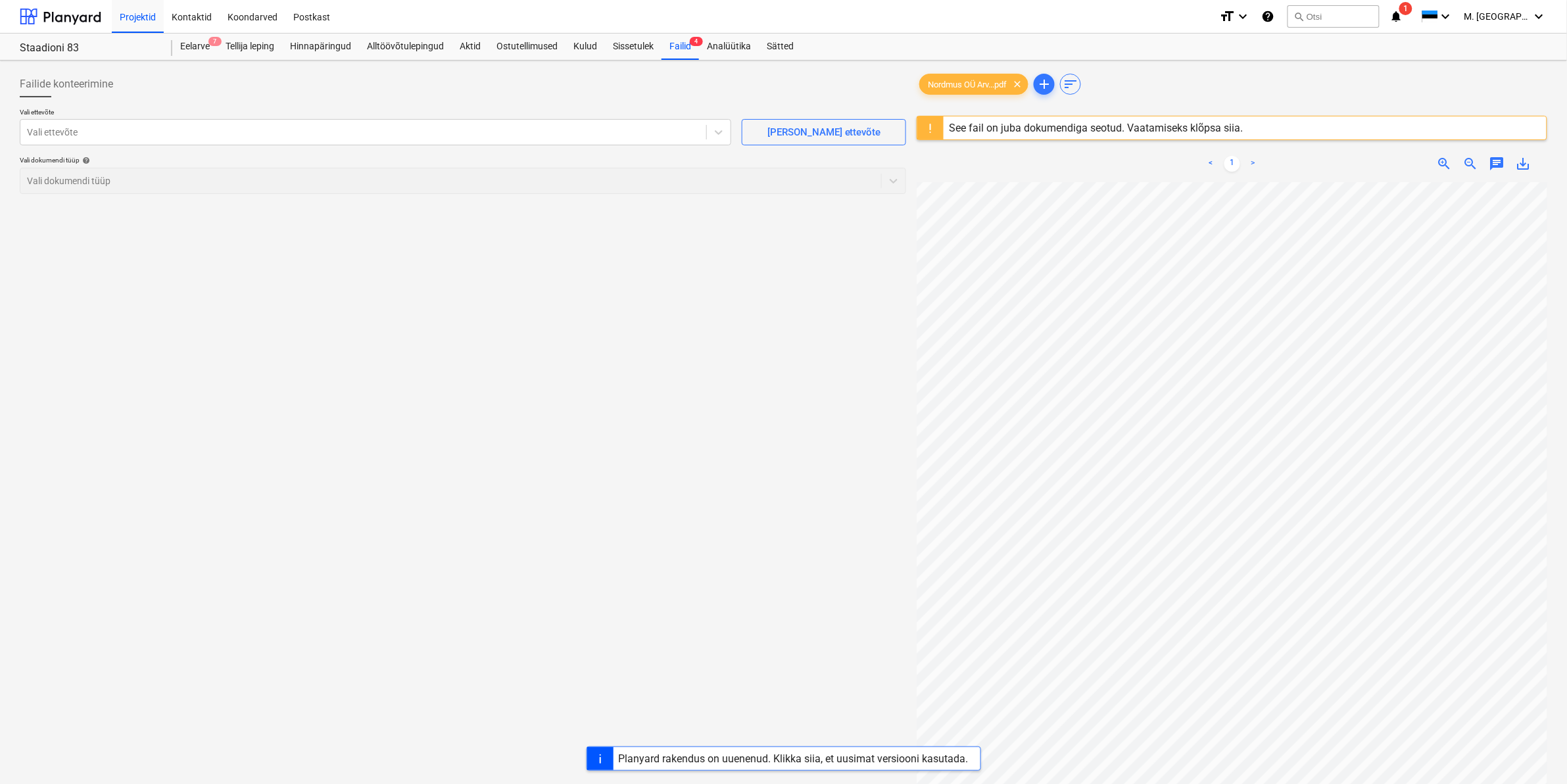
scroll to position [5, 158]
click at [1053, 119] on div "See fail on juba dokumendiga seotud. Vaatamiseks klõpsa siia." at bounding box center [1095, 128] width 305 height 23
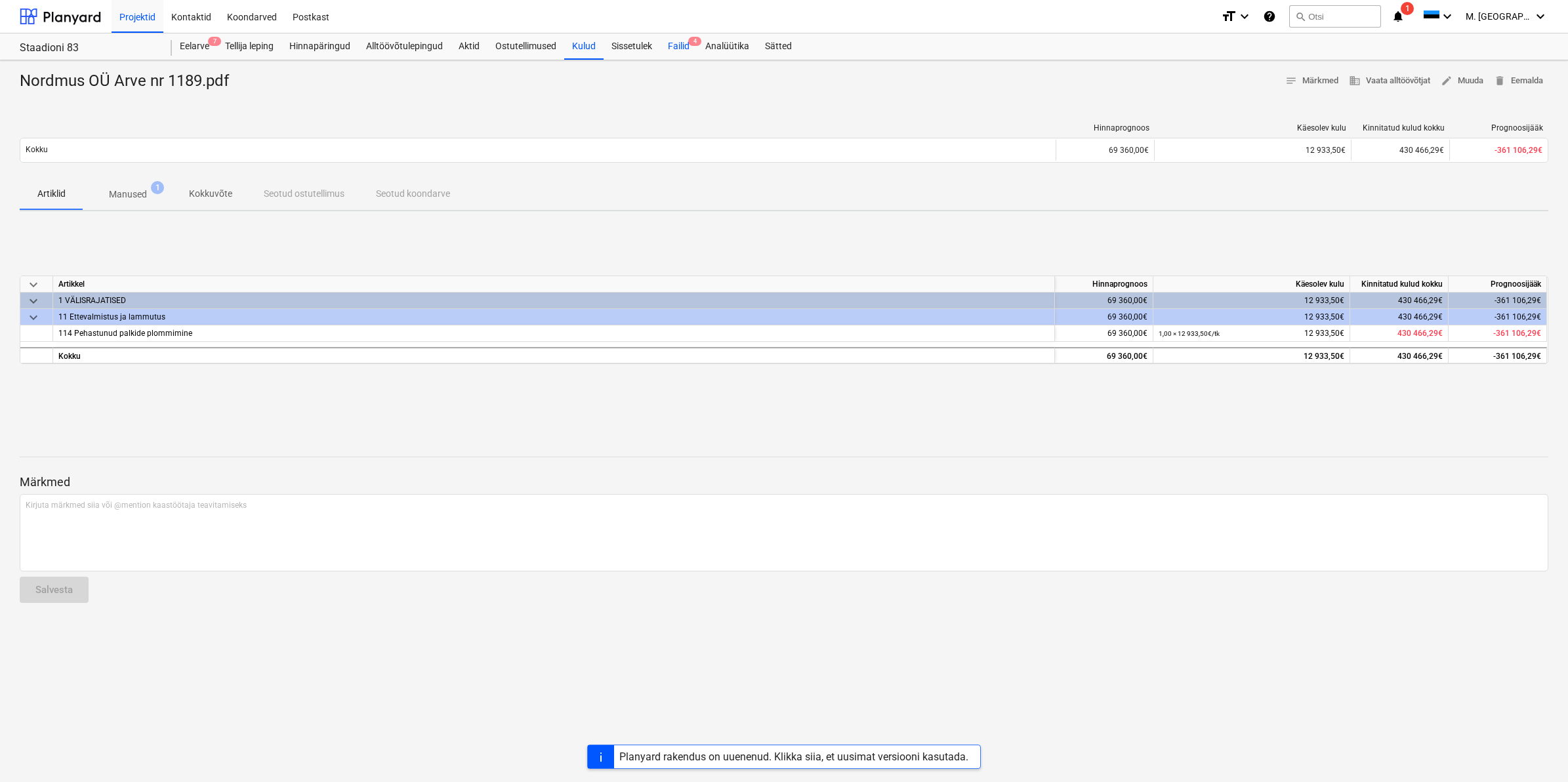
drag, startPoint x: 678, startPoint y: 33, endPoint x: 676, endPoint y: 42, distance: 9.2
click at [678, 33] on div "Failid 4" at bounding box center [679, 46] width 37 height 26
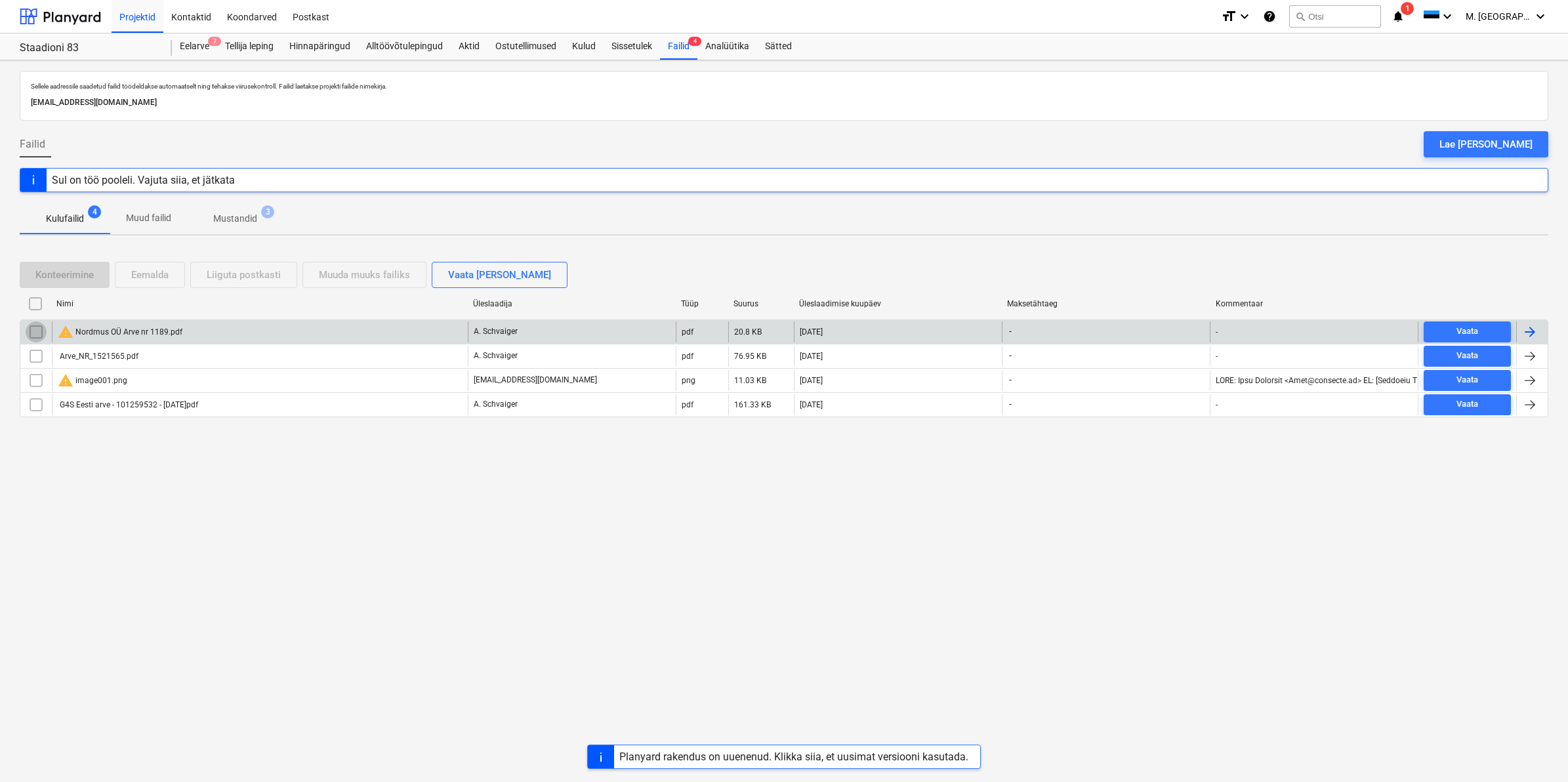
click at [33, 336] on input "checkbox" at bounding box center [36, 332] width 21 height 21
click at [141, 275] on div "Eemalda" at bounding box center [150, 274] width 37 height 17
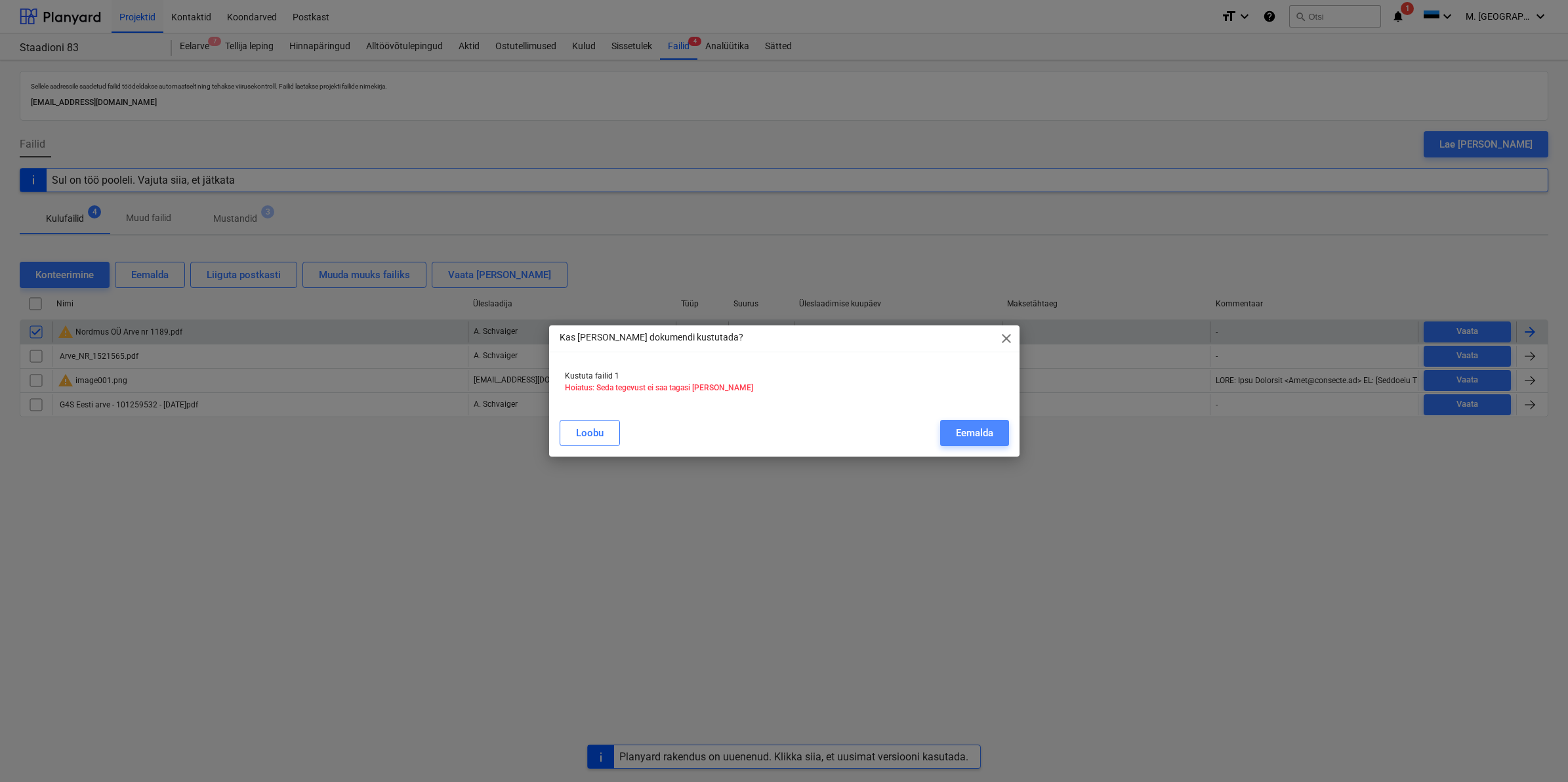
click at [991, 423] on button "Eemalda" at bounding box center [975, 432] width 69 height 26
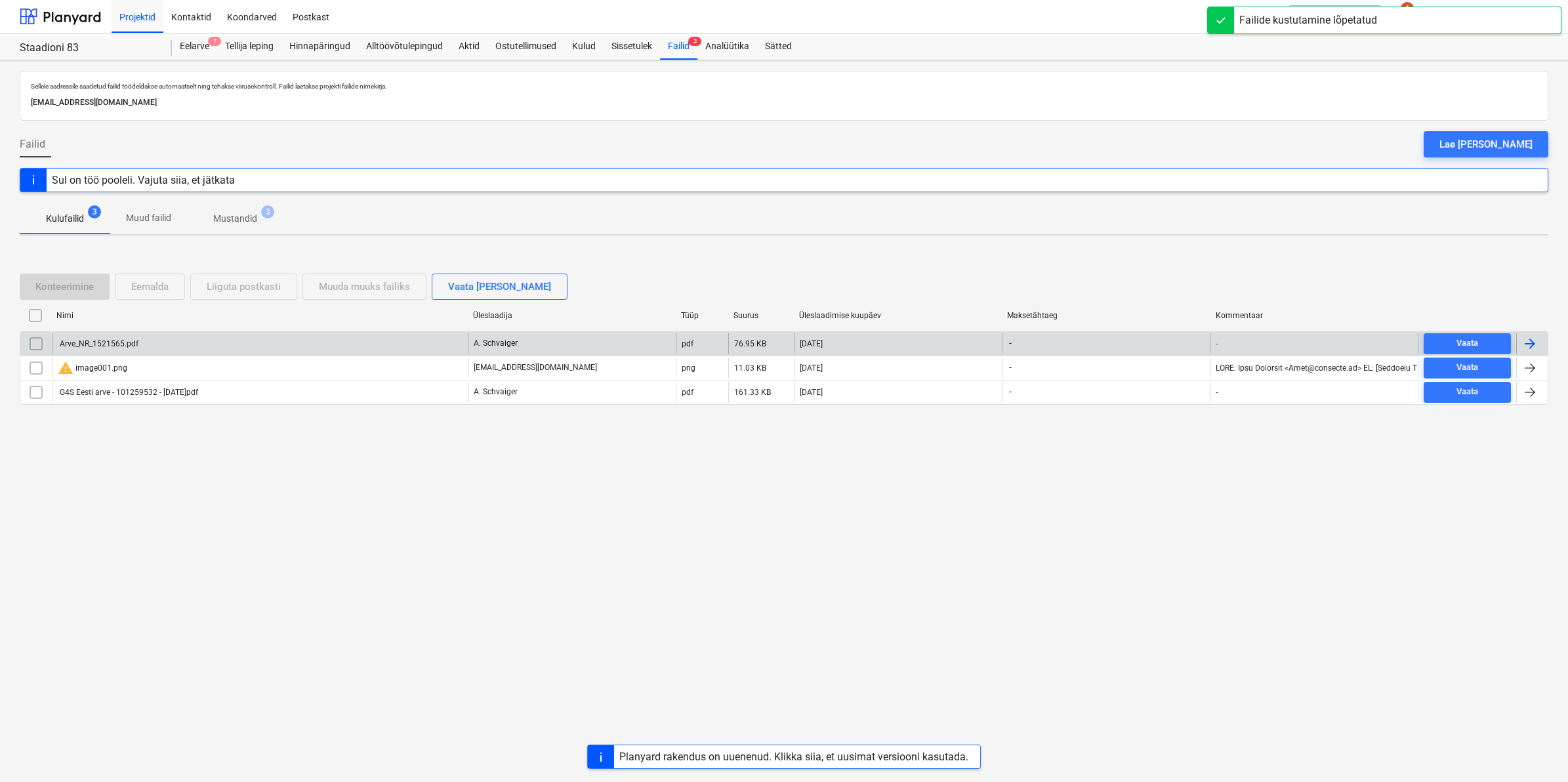
click at [136, 342] on div "Arve_NR_1521565.pdf" at bounding box center [97, 344] width 81 height 10
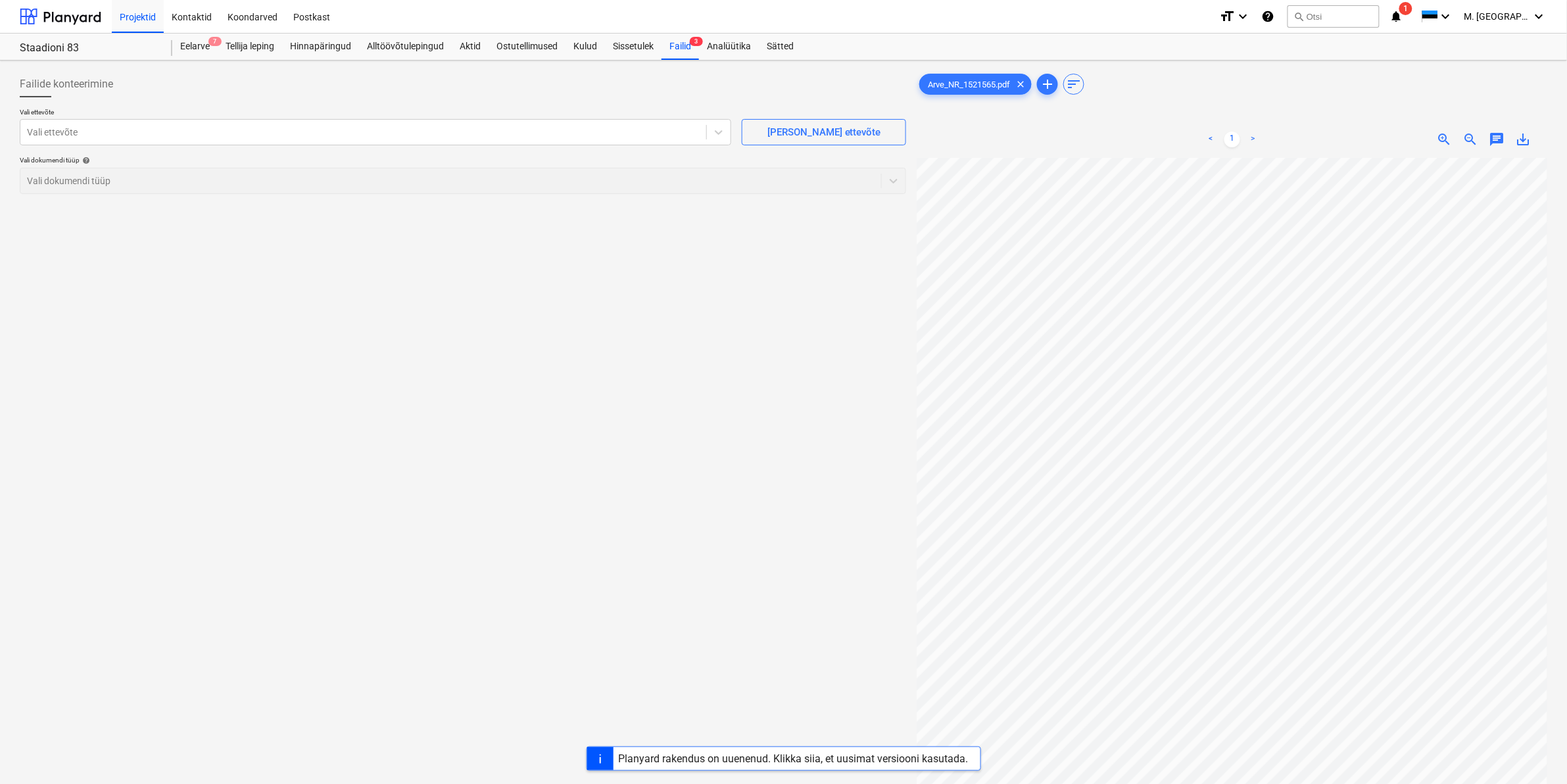
scroll to position [1, 0]
click at [396, 130] on div at bounding box center [364, 132] width 673 height 13
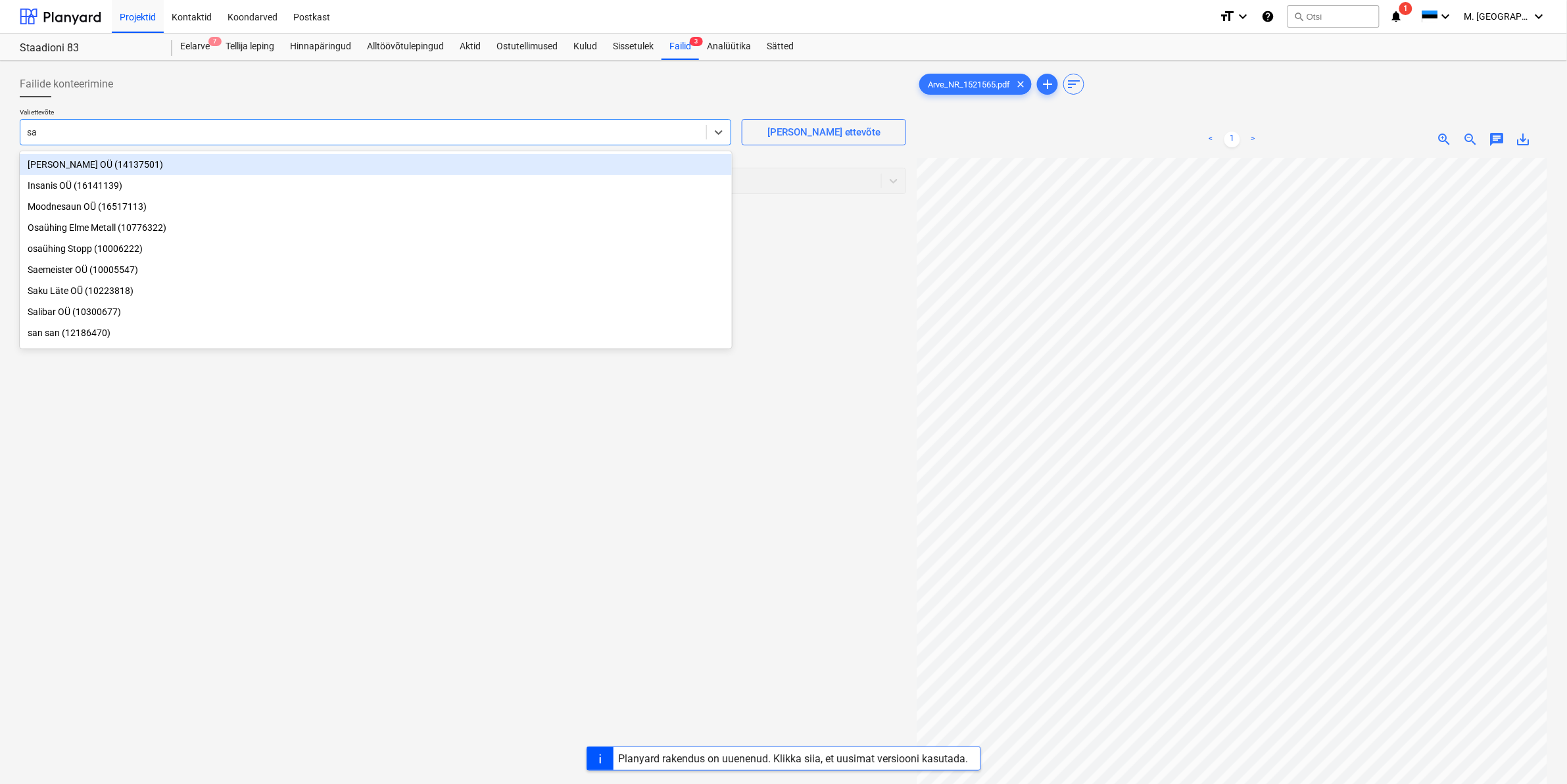
type input "sae"
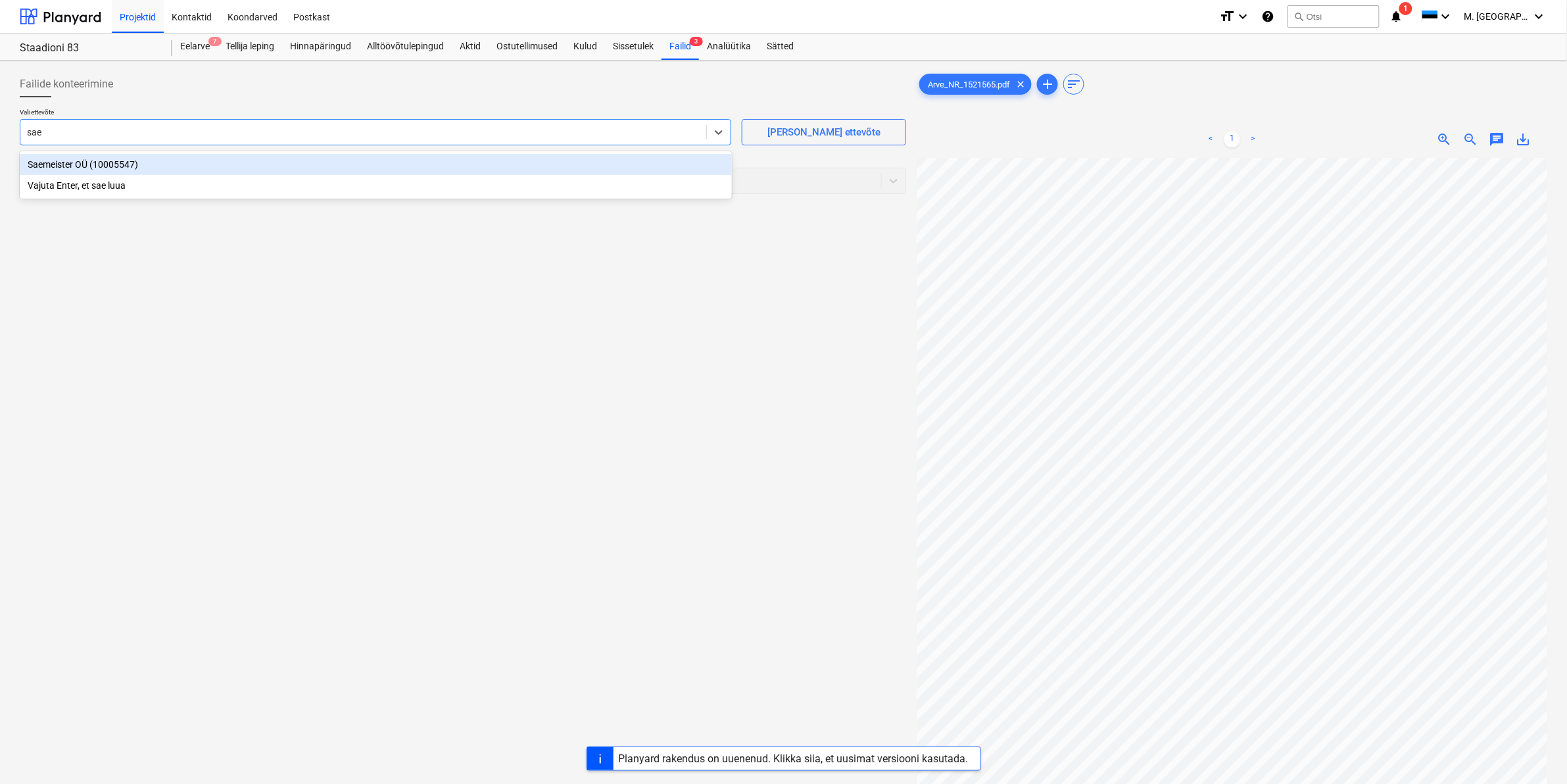
click at [87, 161] on div "Saemeister OÜ (10005547)" at bounding box center [376, 164] width 712 height 21
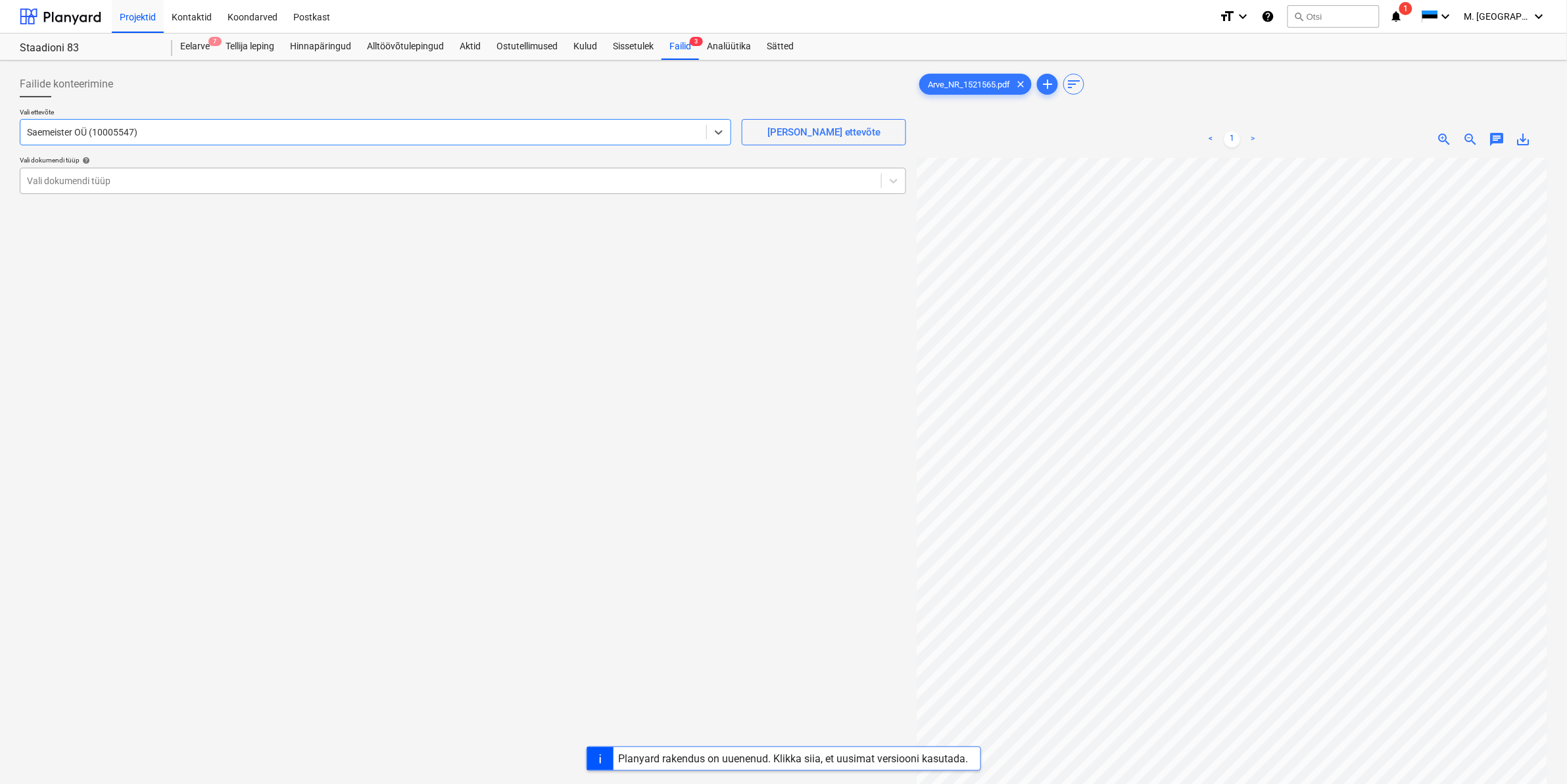
click at [87, 181] on div at bounding box center [451, 181] width 847 height 13
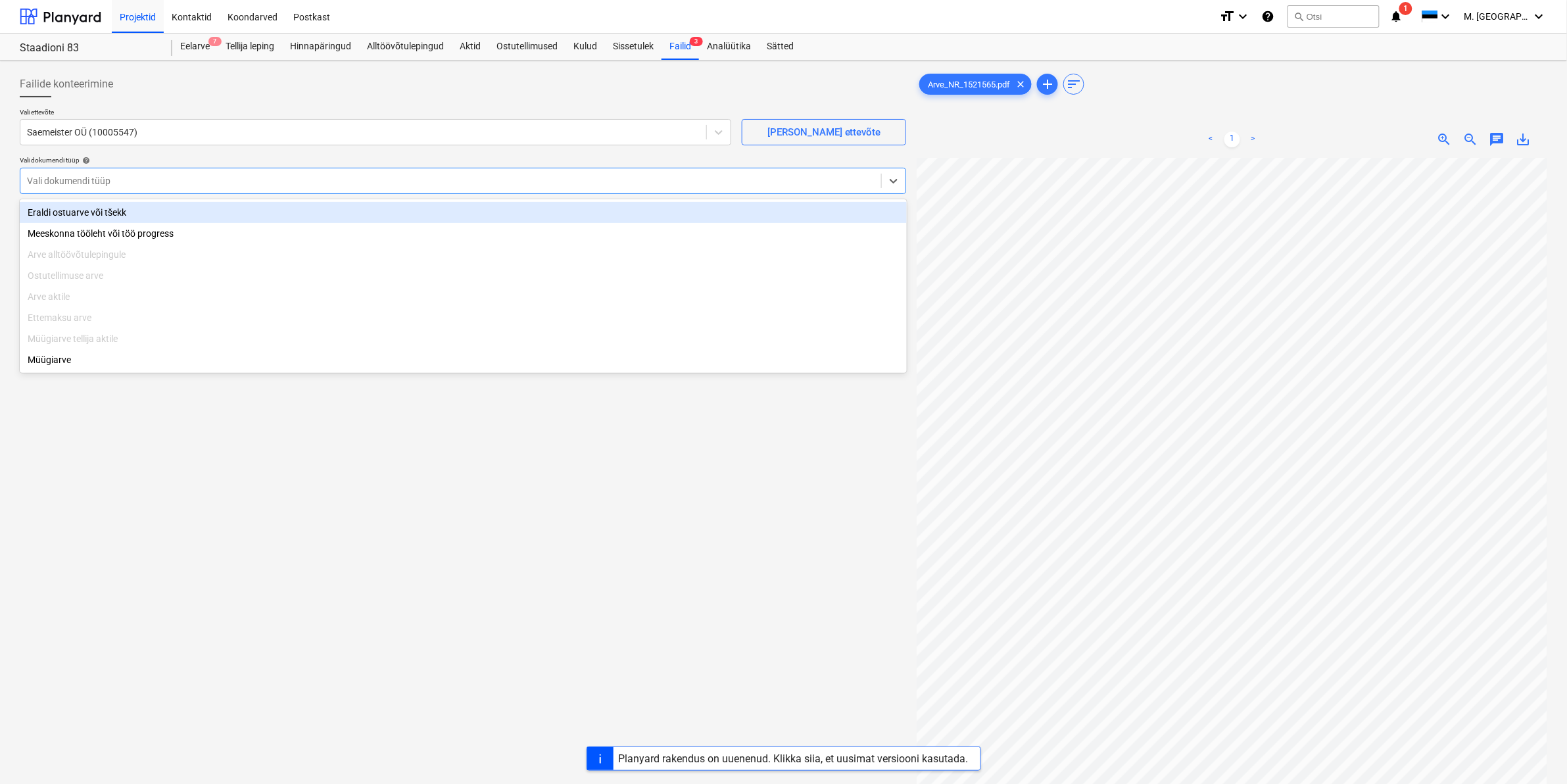
click at [74, 209] on div "Eraldi ostuarve või tšekk" at bounding box center [464, 213] width 887 height 21
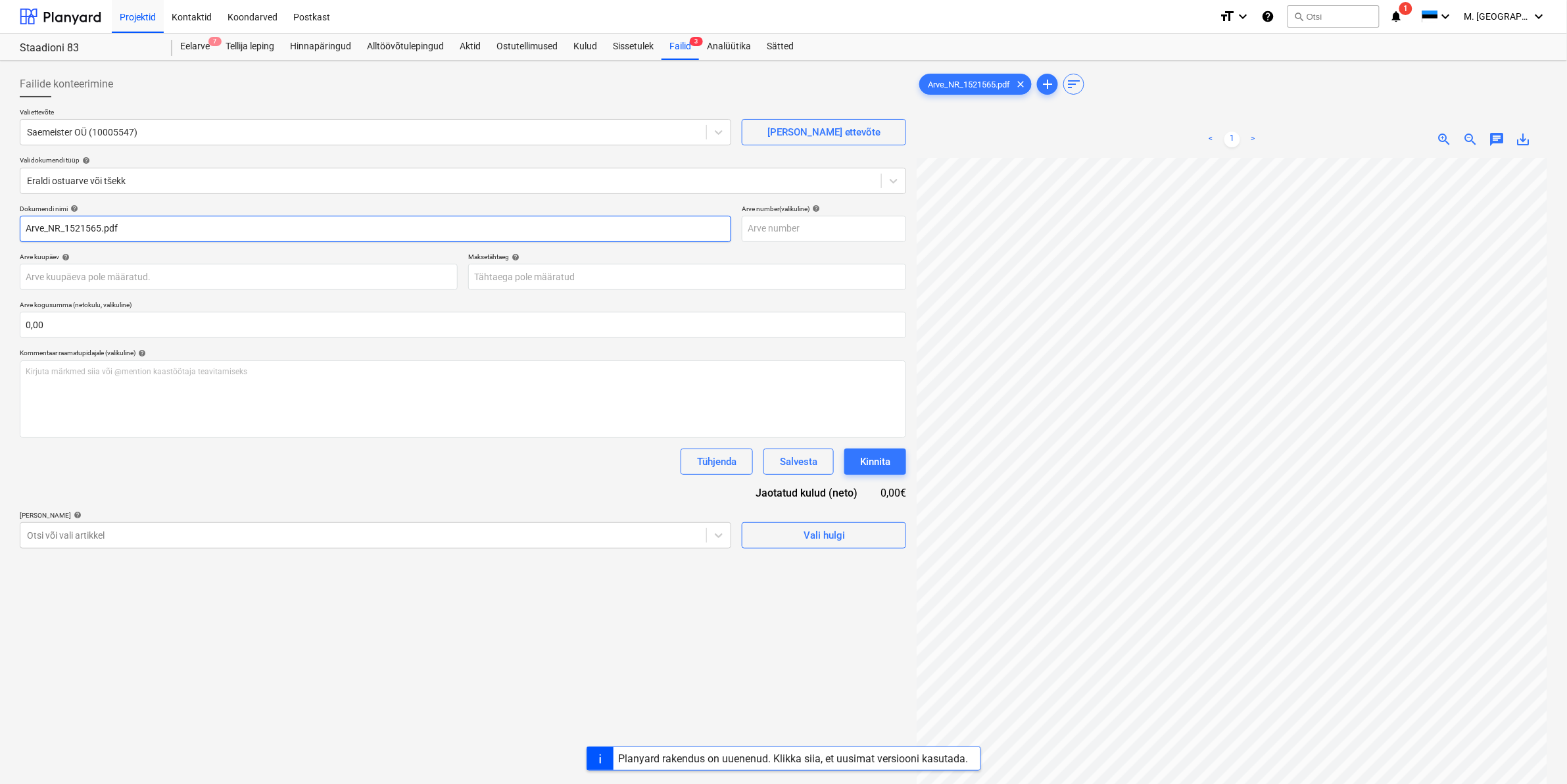
click at [31, 224] on input "Arve_NR_1521565.pdf" at bounding box center [376, 229] width 712 height 26
type input "Saemeister arve_NR_1521565.pdf"
click at [90, 524] on div "Otsi või vali artikkel" at bounding box center [376, 535] width 712 height 26
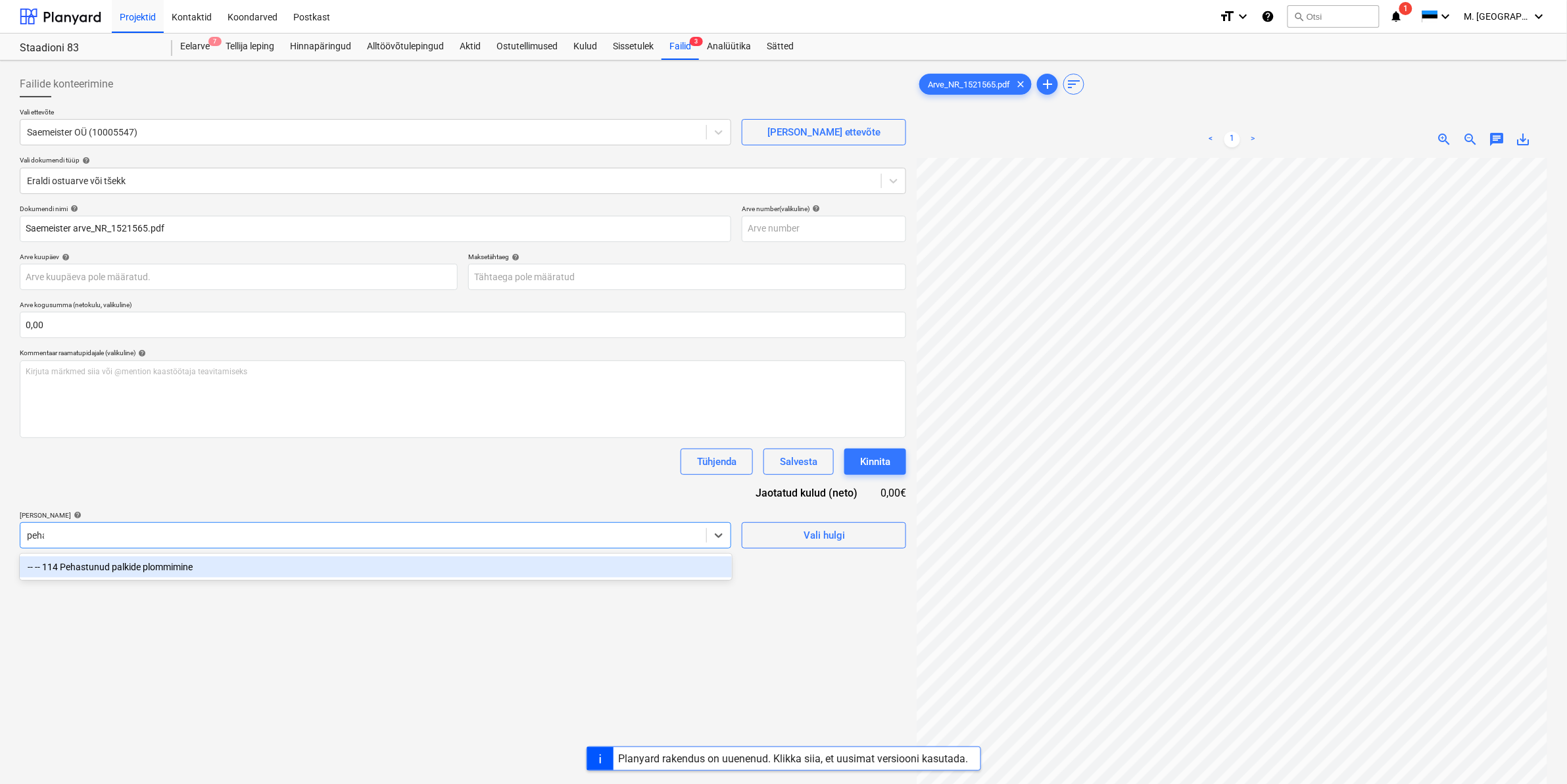
type input "pehas"
click at [106, 572] on div "-- -- 114 Pehastunud palkide plommimine" at bounding box center [376, 567] width 712 height 21
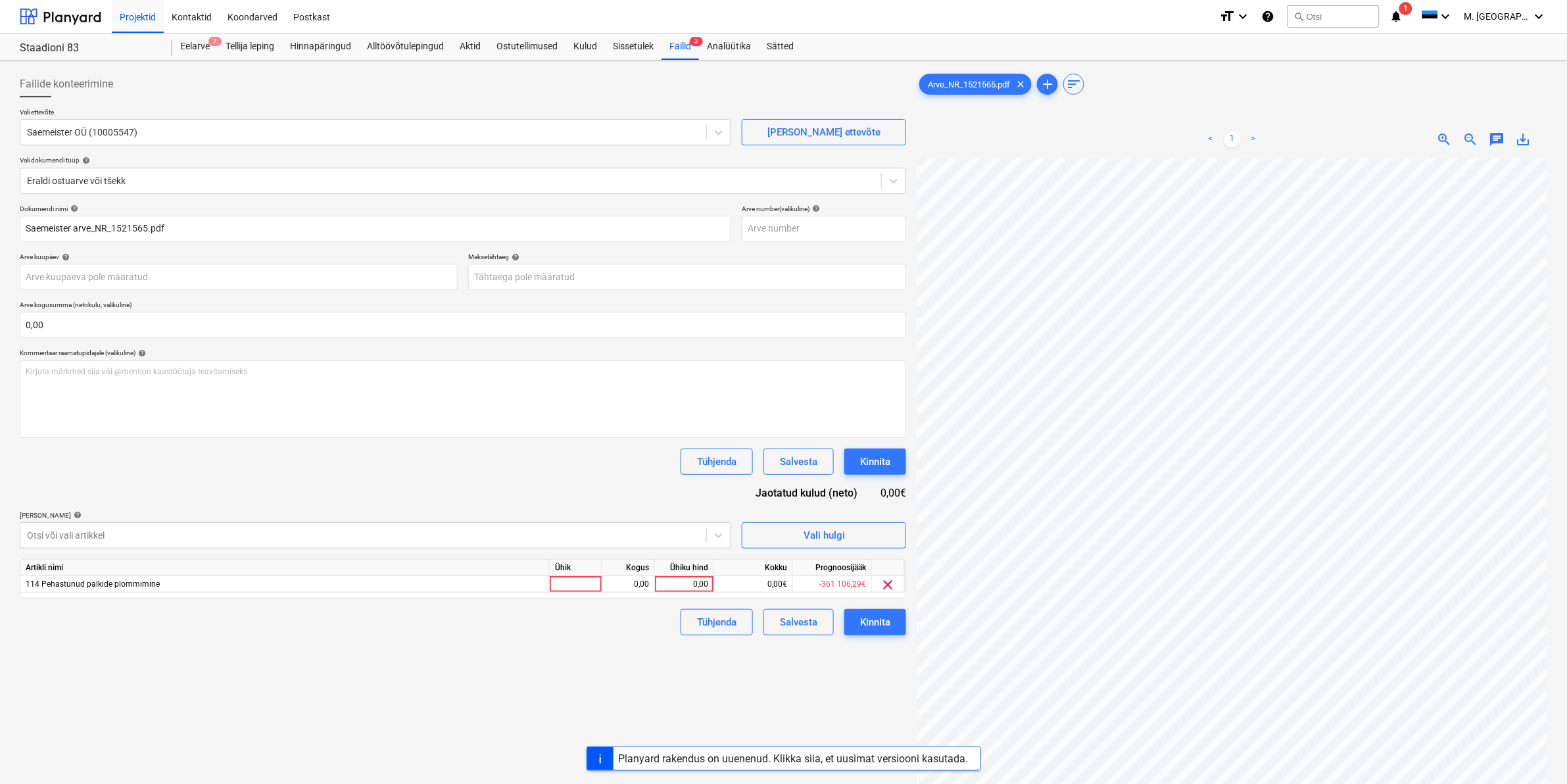
click at [760, 691] on div "Failide konteerimine Vali ettevõte Saemeister OÜ (10005547) [PERSON_NAME] uus e…" at bounding box center [463, 488] width 897 height 844
click at [696, 583] on div "0,00" at bounding box center [684, 584] width 48 height 17
type input "70,55"
click at [632, 648] on div "Failide konteerimine Vali ettevõte Saemeister OÜ (10005547) [PERSON_NAME] uus e…" at bounding box center [463, 488] width 897 height 844
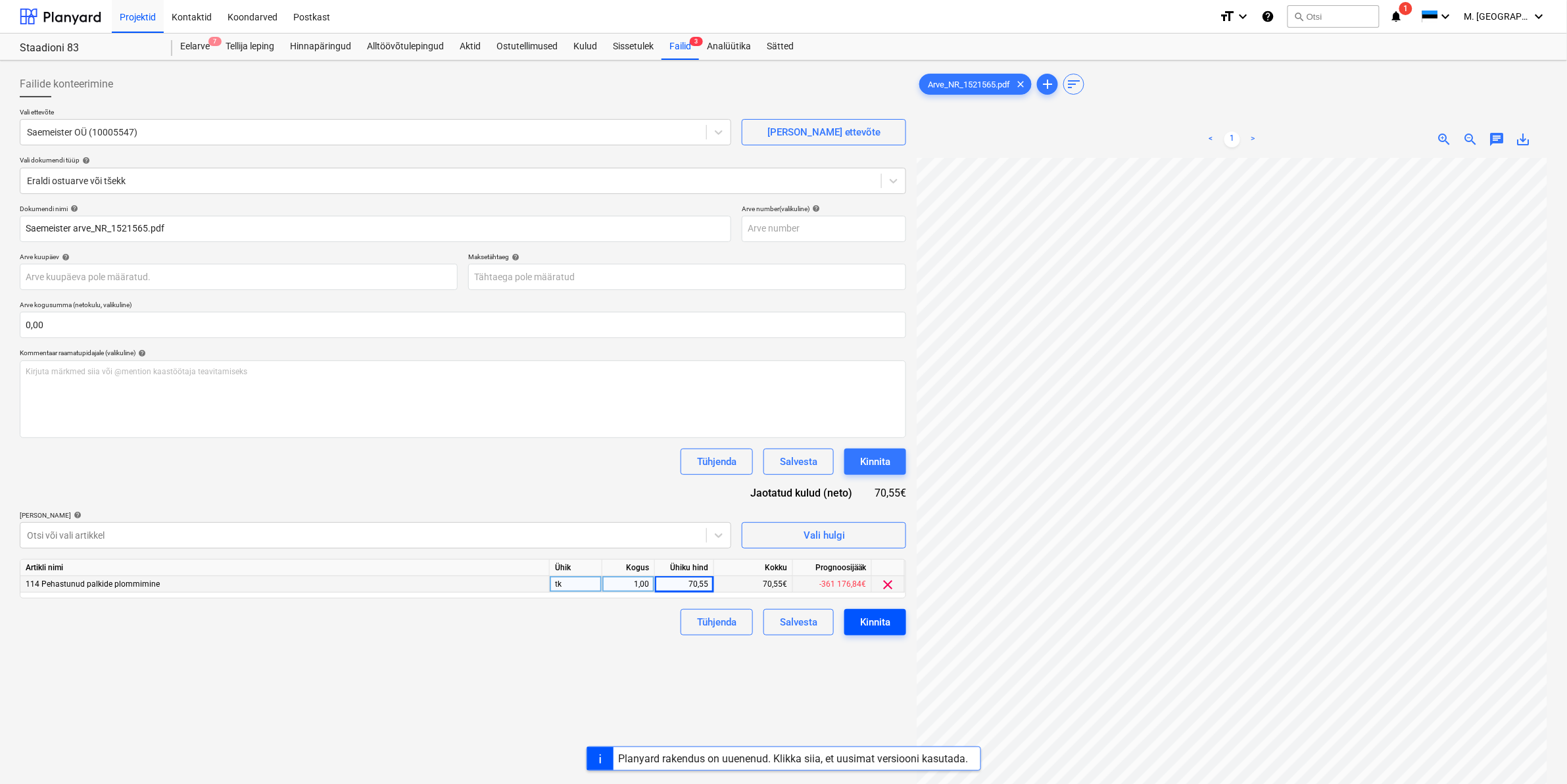
click at [892, 626] on button "Kinnita" at bounding box center [875, 622] width 62 height 26
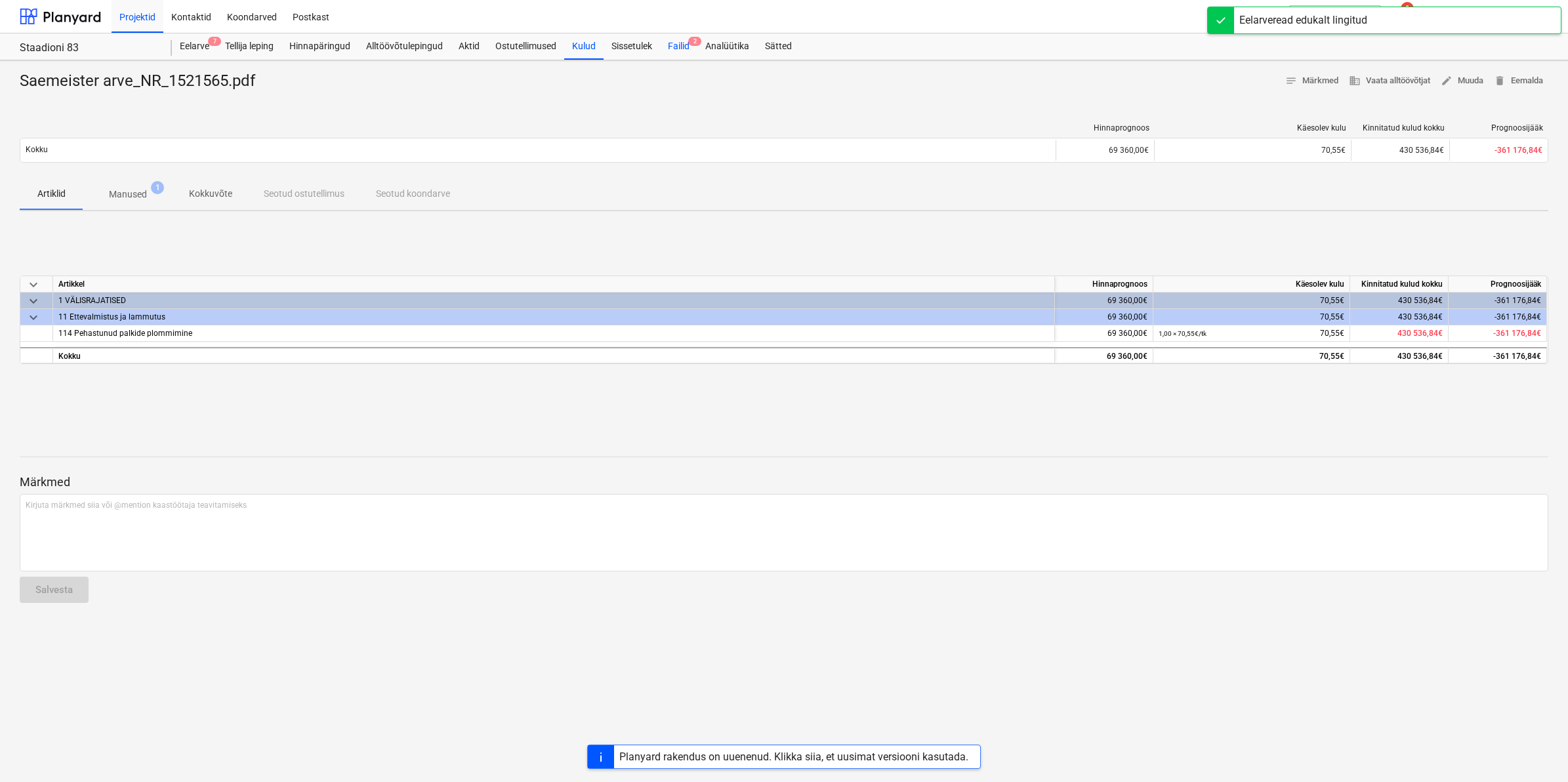
click at [684, 49] on div "Failid 2" at bounding box center [679, 46] width 37 height 26
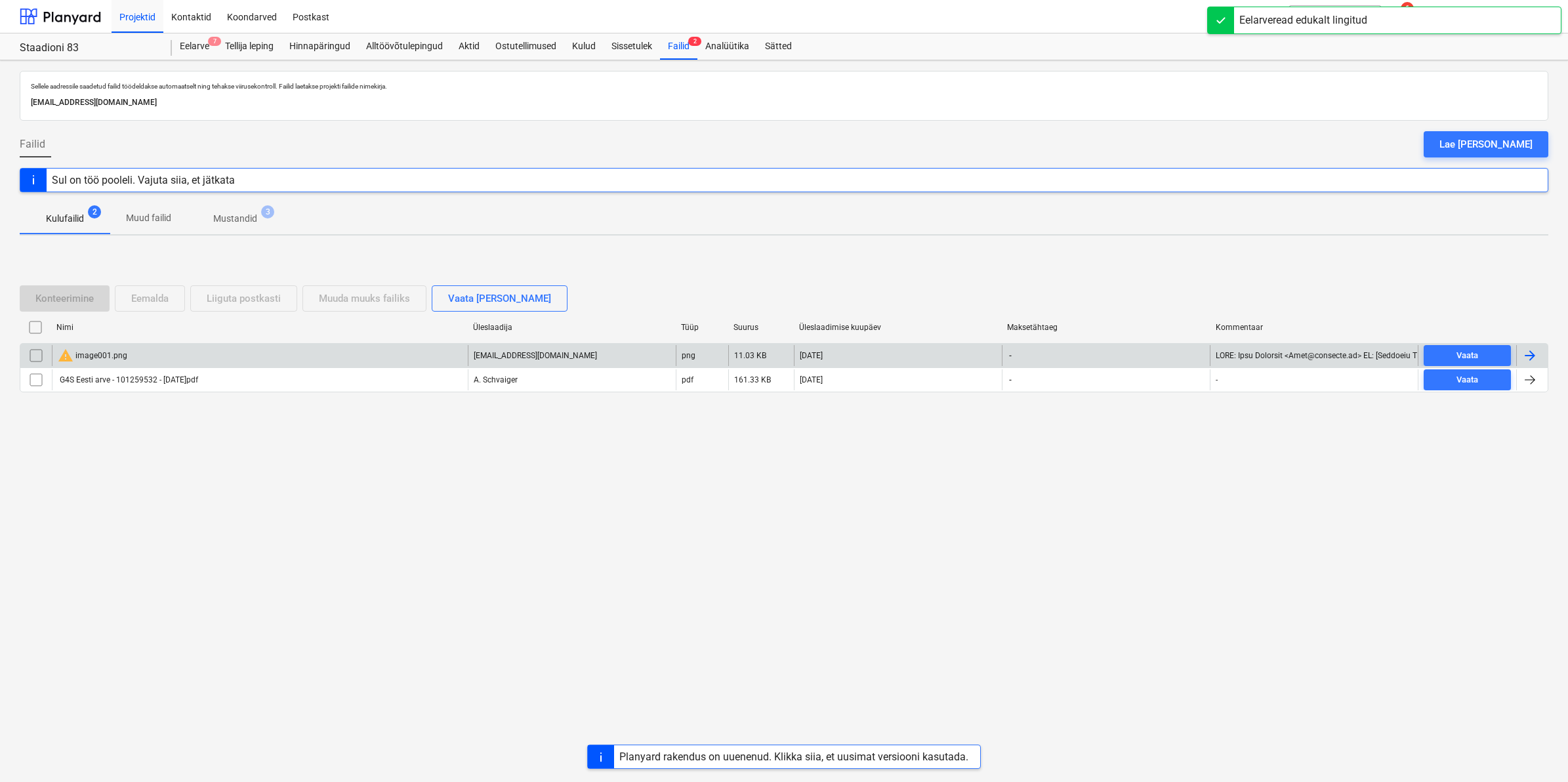
click at [91, 356] on div "warning image001.png" at bounding box center [92, 356] width 69 height 16
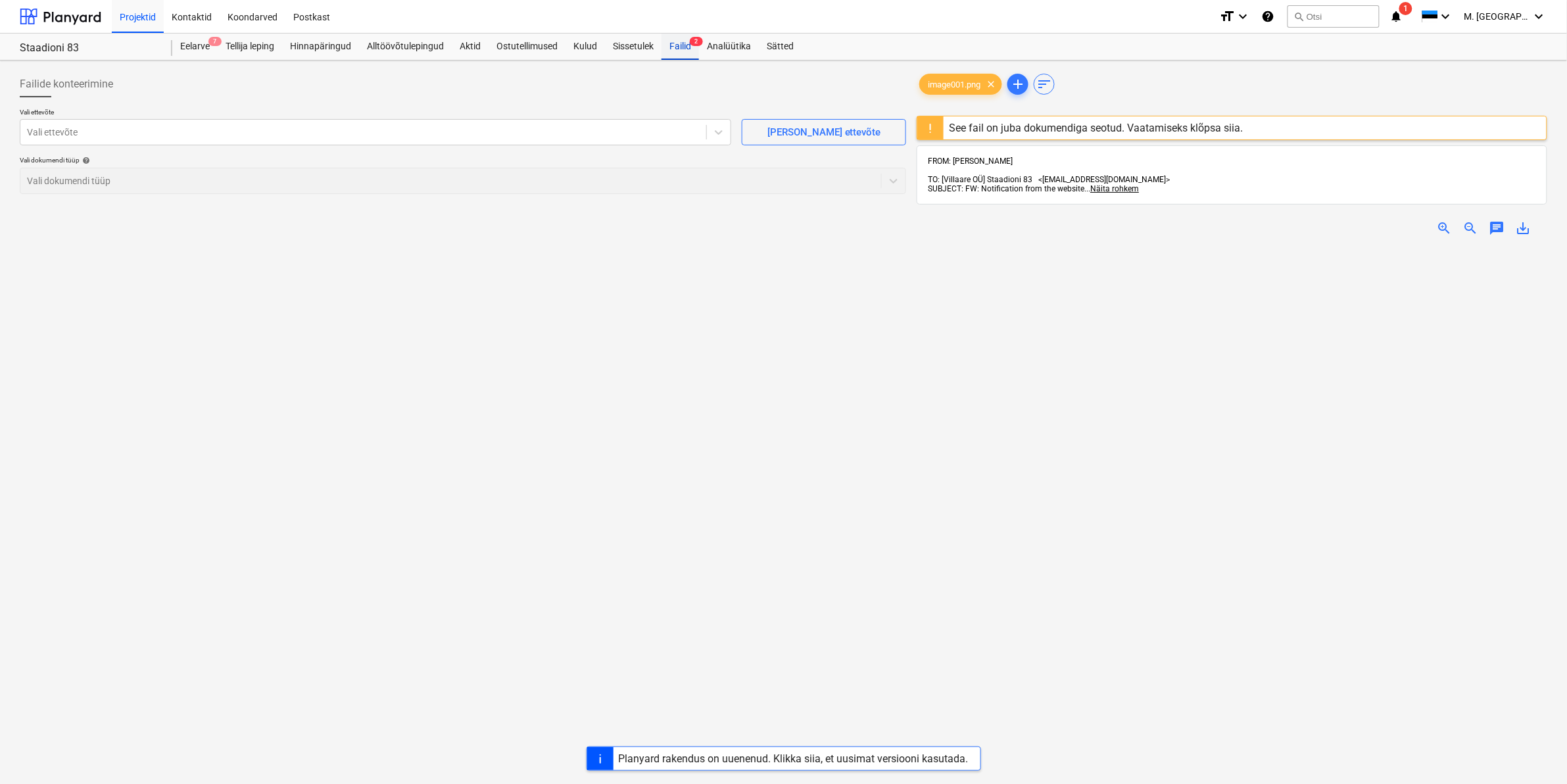
click at [671, 47] on div "Failid 2" at bounding box center [680, 46] width 38 height 26
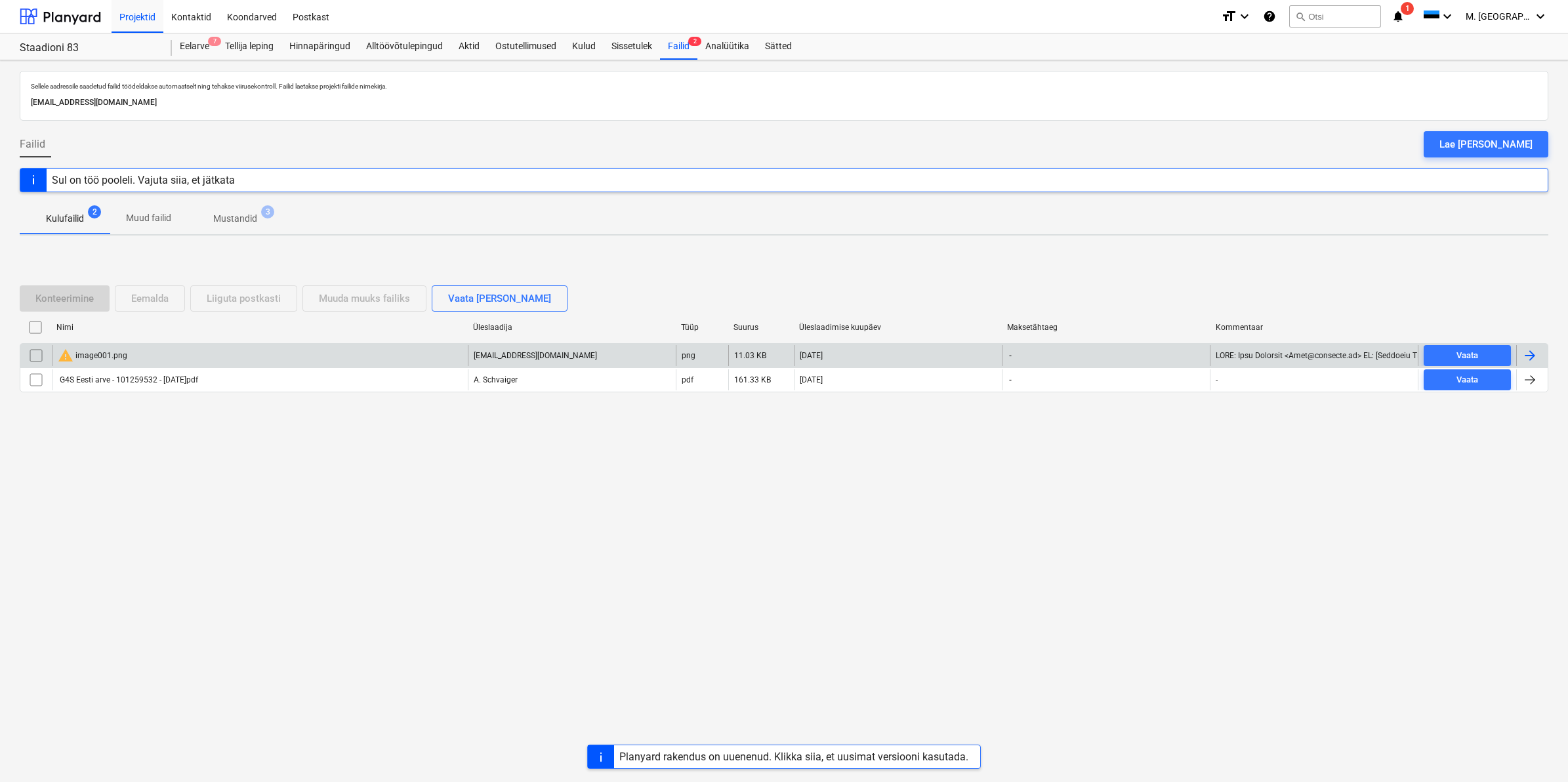
click at [31, 356] on input "checkbox" at bounding box center [36, 356] width 21 height 21
click at [146, 300] on div "Eemalda" at bounding box center [150, 298] width 37 height 17
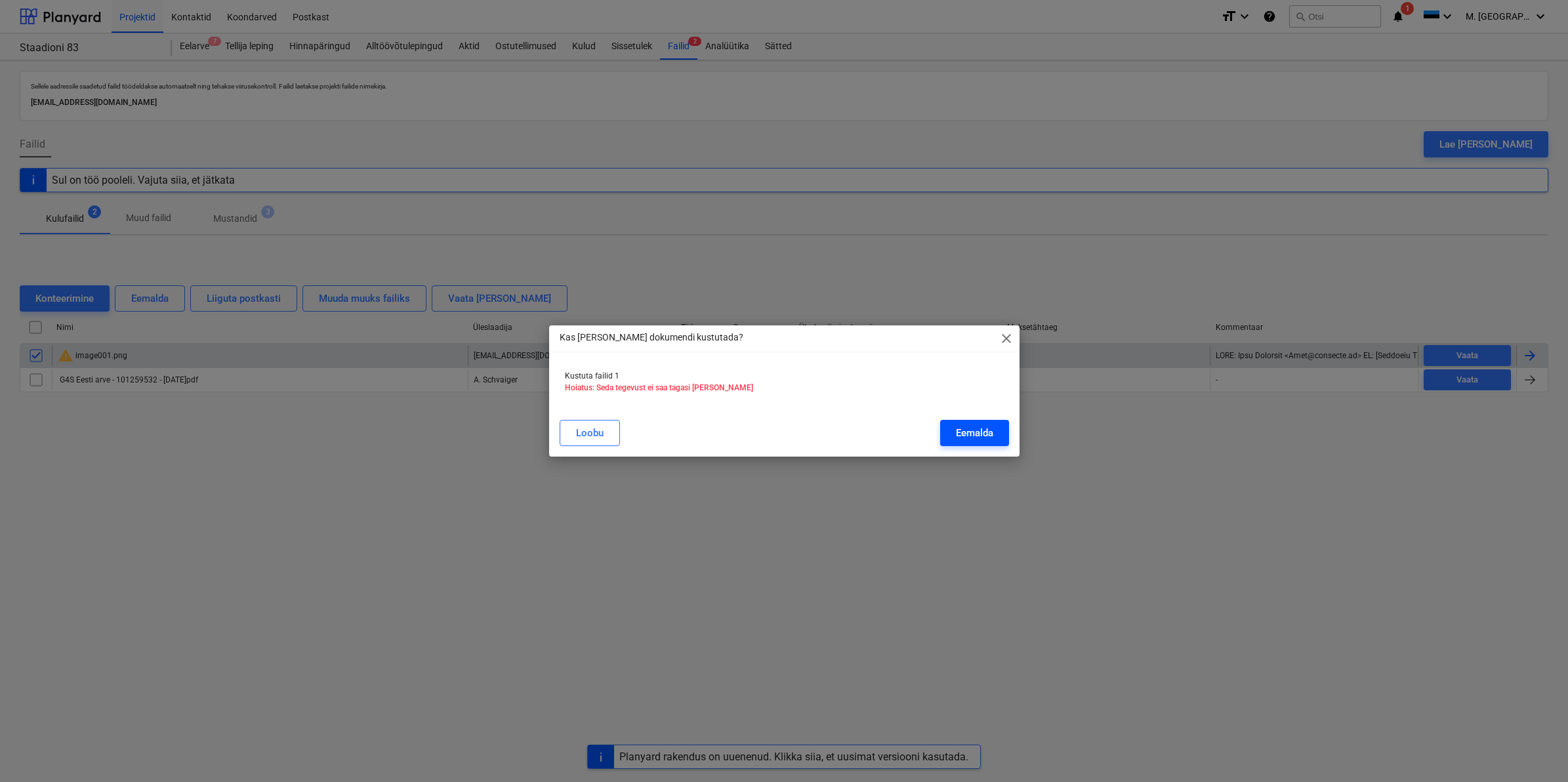
click at [956, 433] on div "Eemalda" at bounding box center [975, 432] width 37 height 17
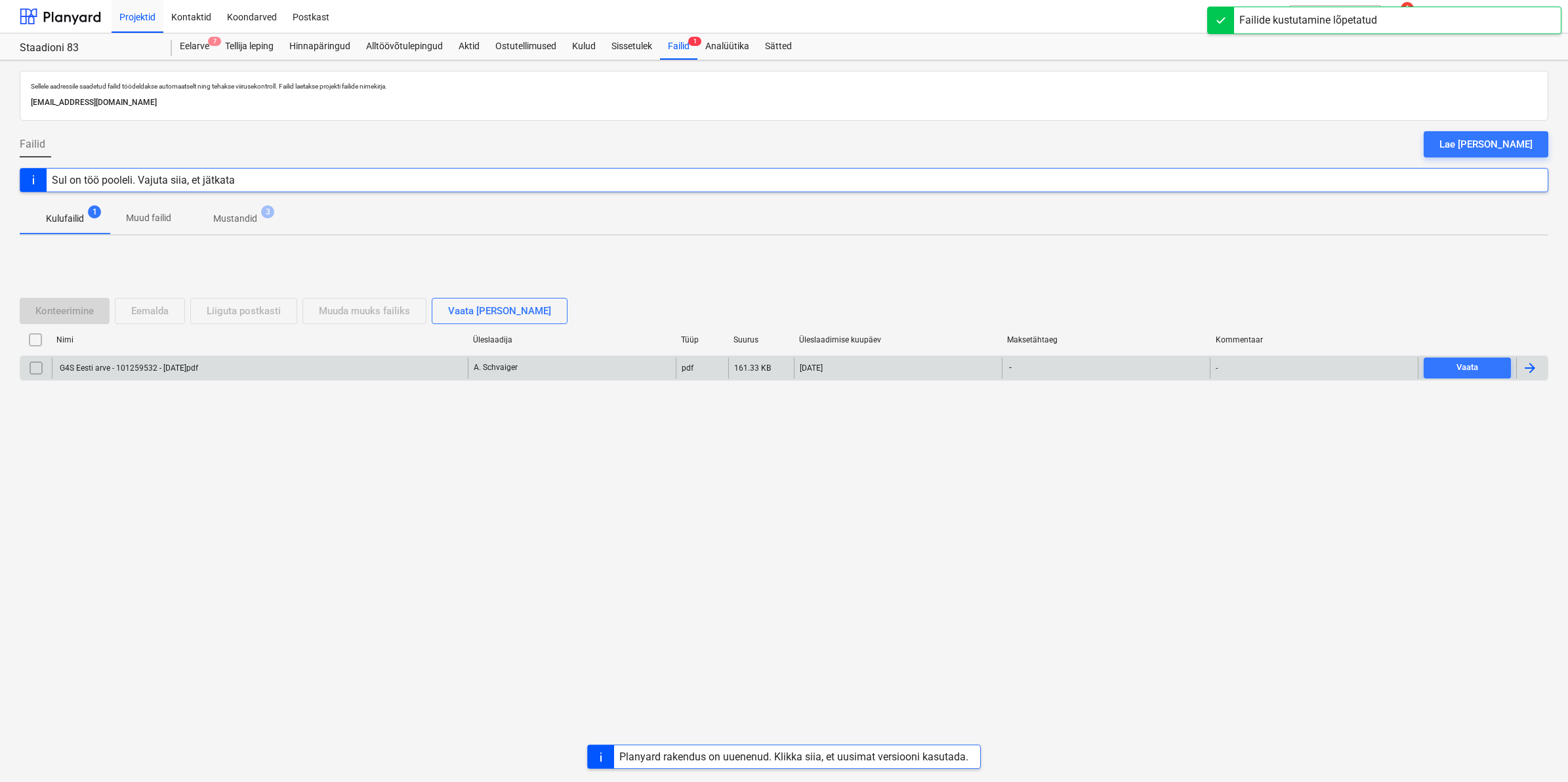
click at [187, 374] on div "G4S Eesti arve - 101259532 - [DATE]pdf" at bounding box center [260, 367] width 416 height 21
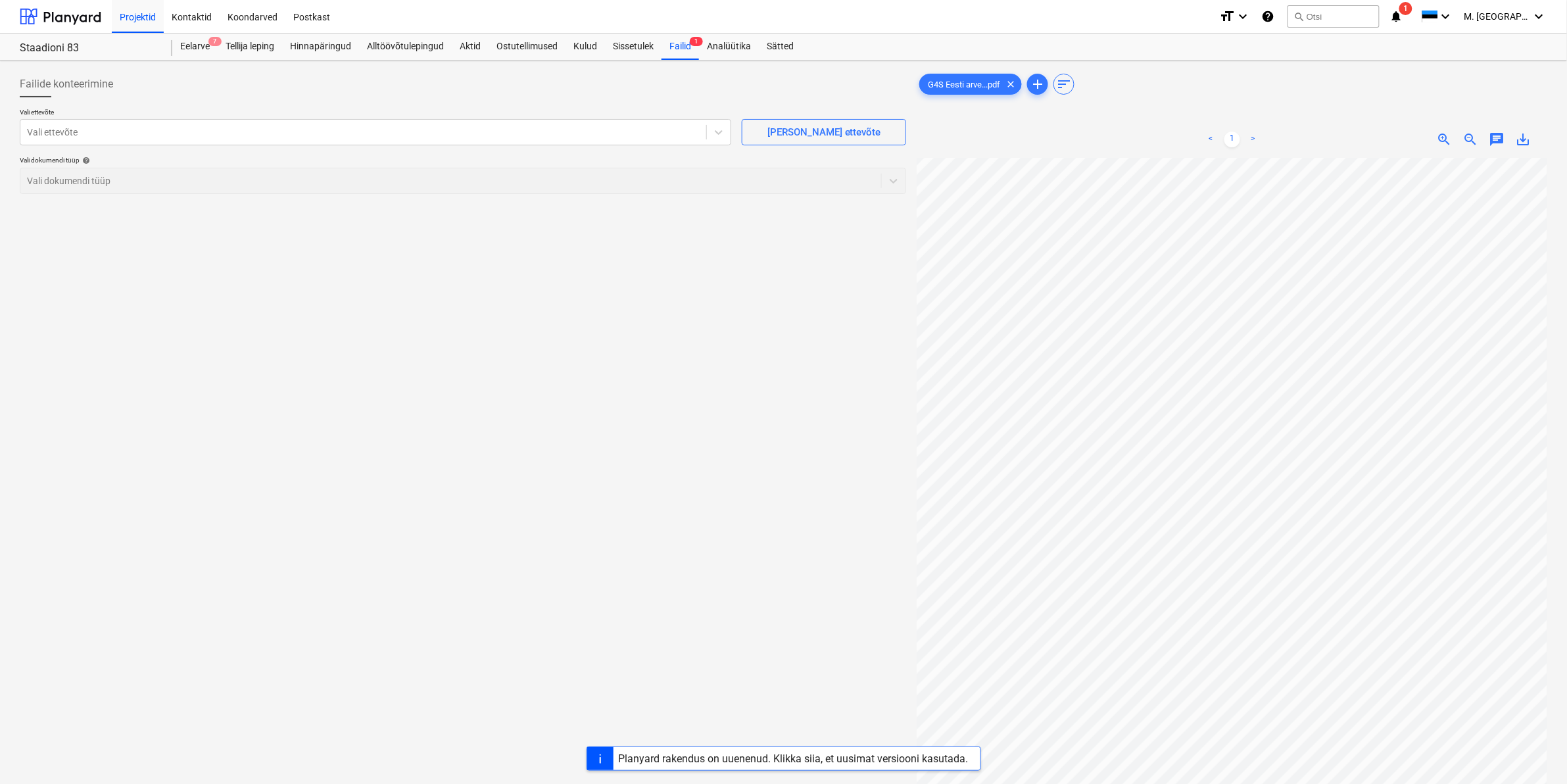
scroll to position [303, 123]
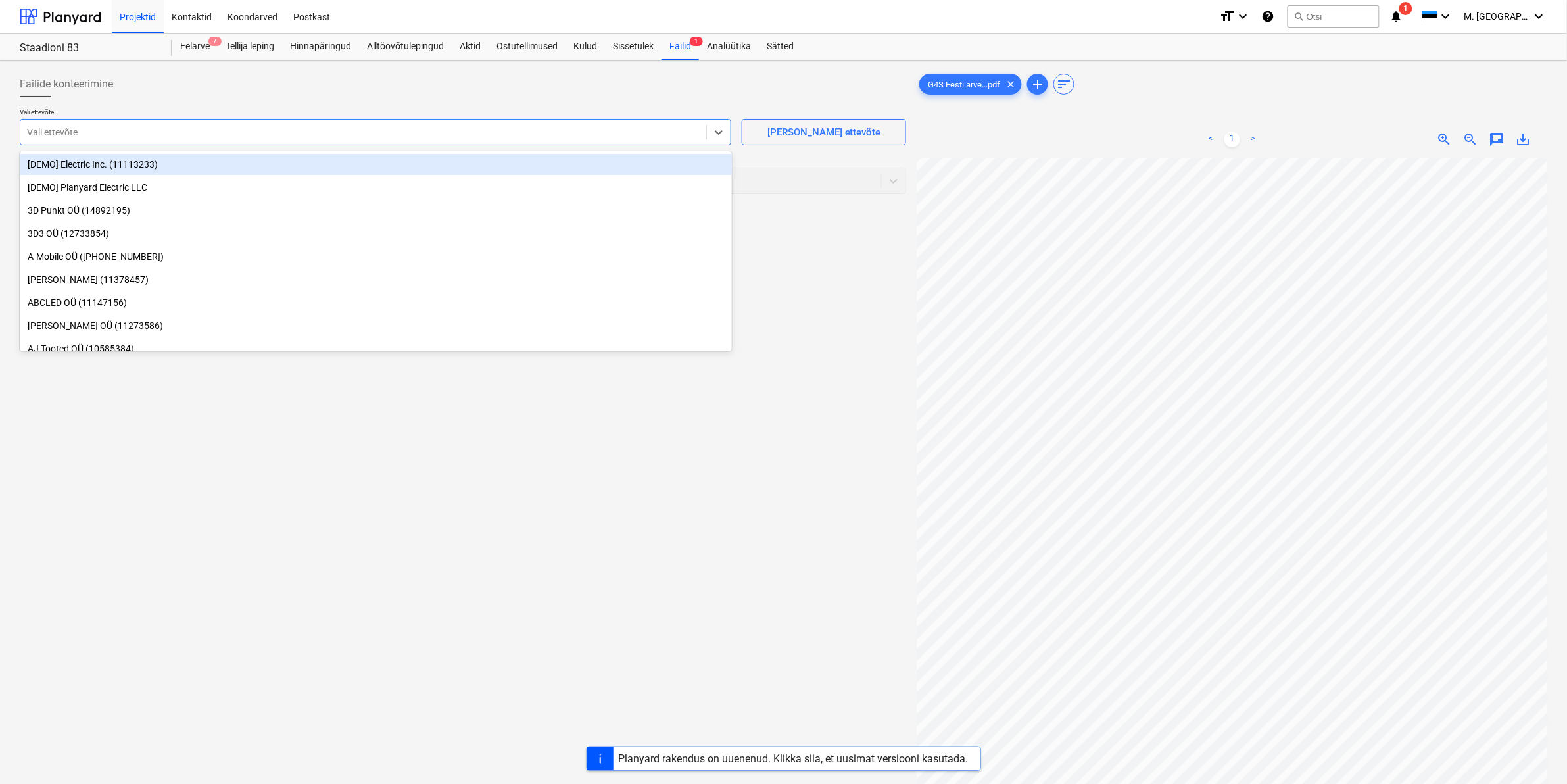
click at [402, 137] on div at bounding box center [364, 132] width 673 height 13
type input "g4"
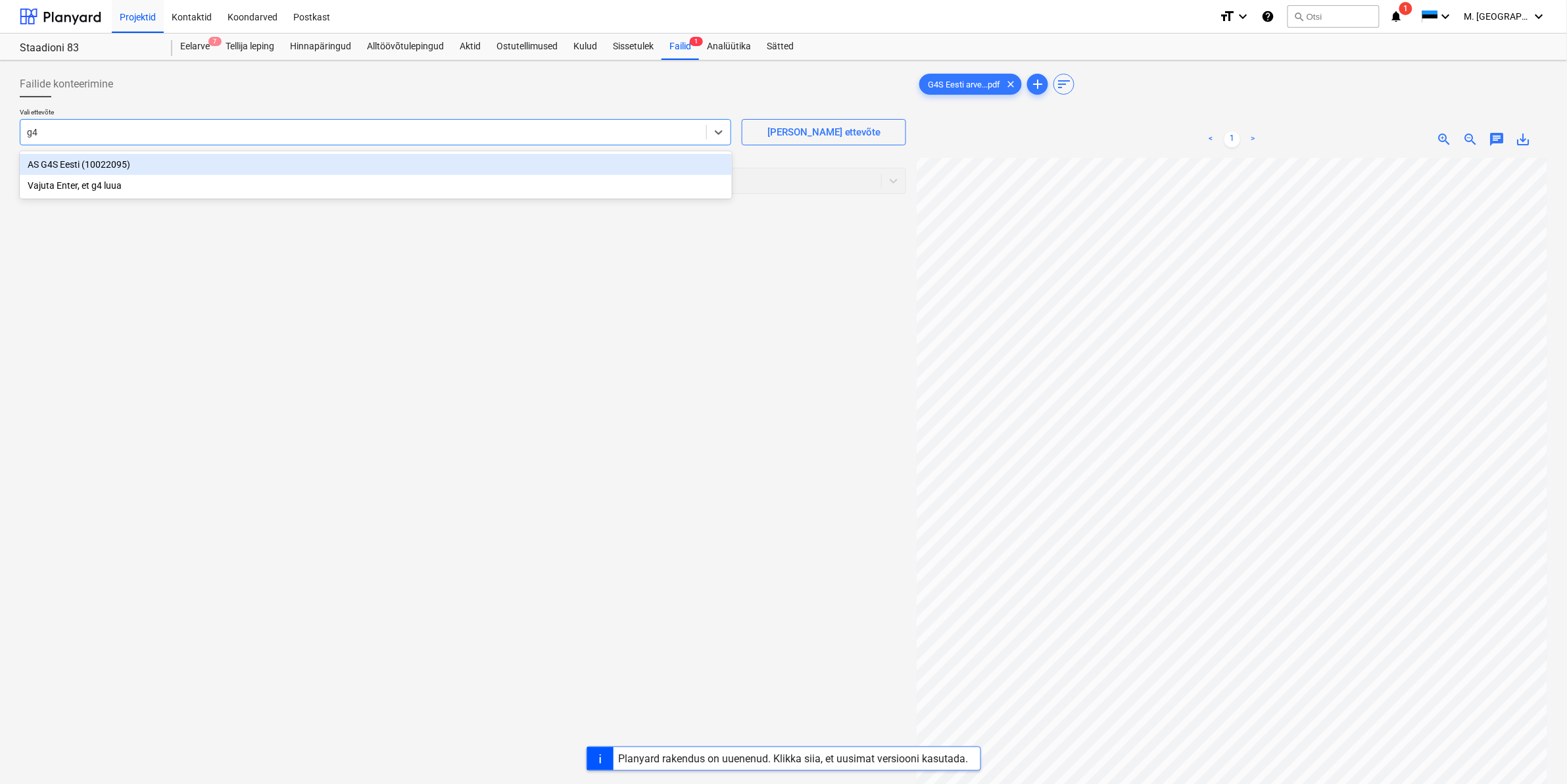
click at [35, 168] on div "AS G4S Eesti (10022095)" at bounding box center [376, 164] width 712 height 21
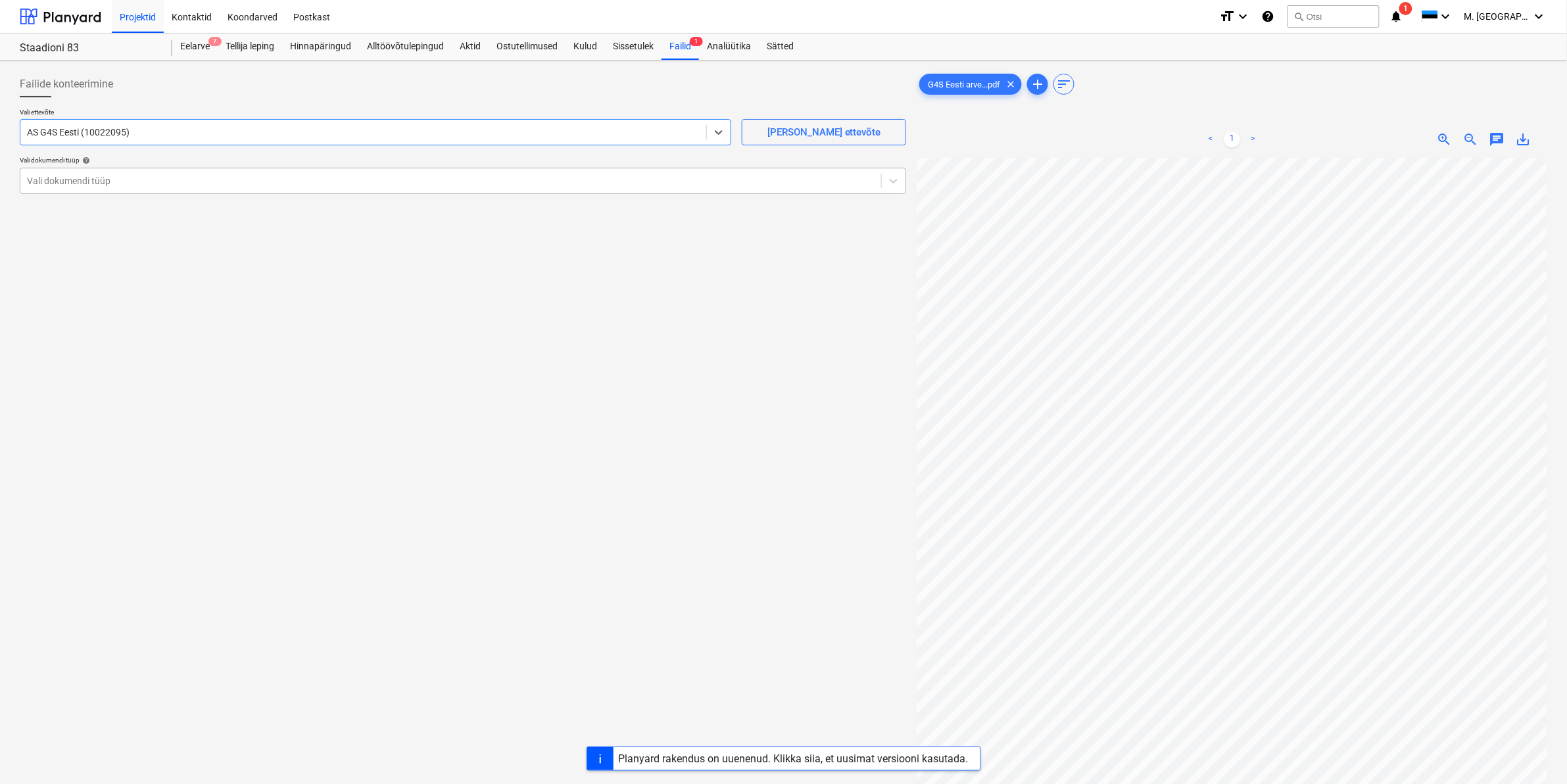
click at [40, 174] on div at bounding box center [451, 181] width 847 height 13
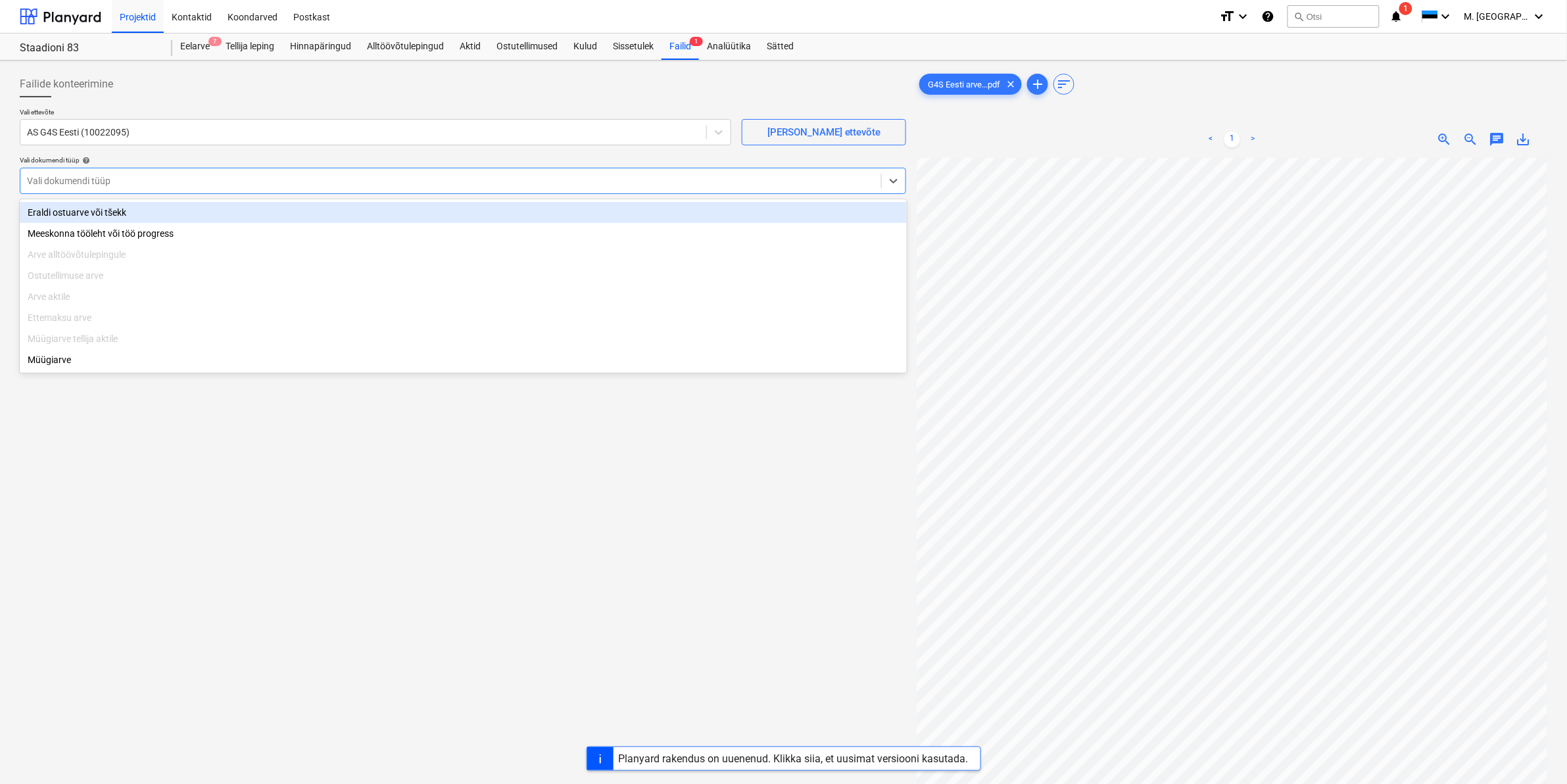
click at [48, 208] on div "Eraldi ostuarve või tšekk" at bounding box center [464, 213] width 887 height 21
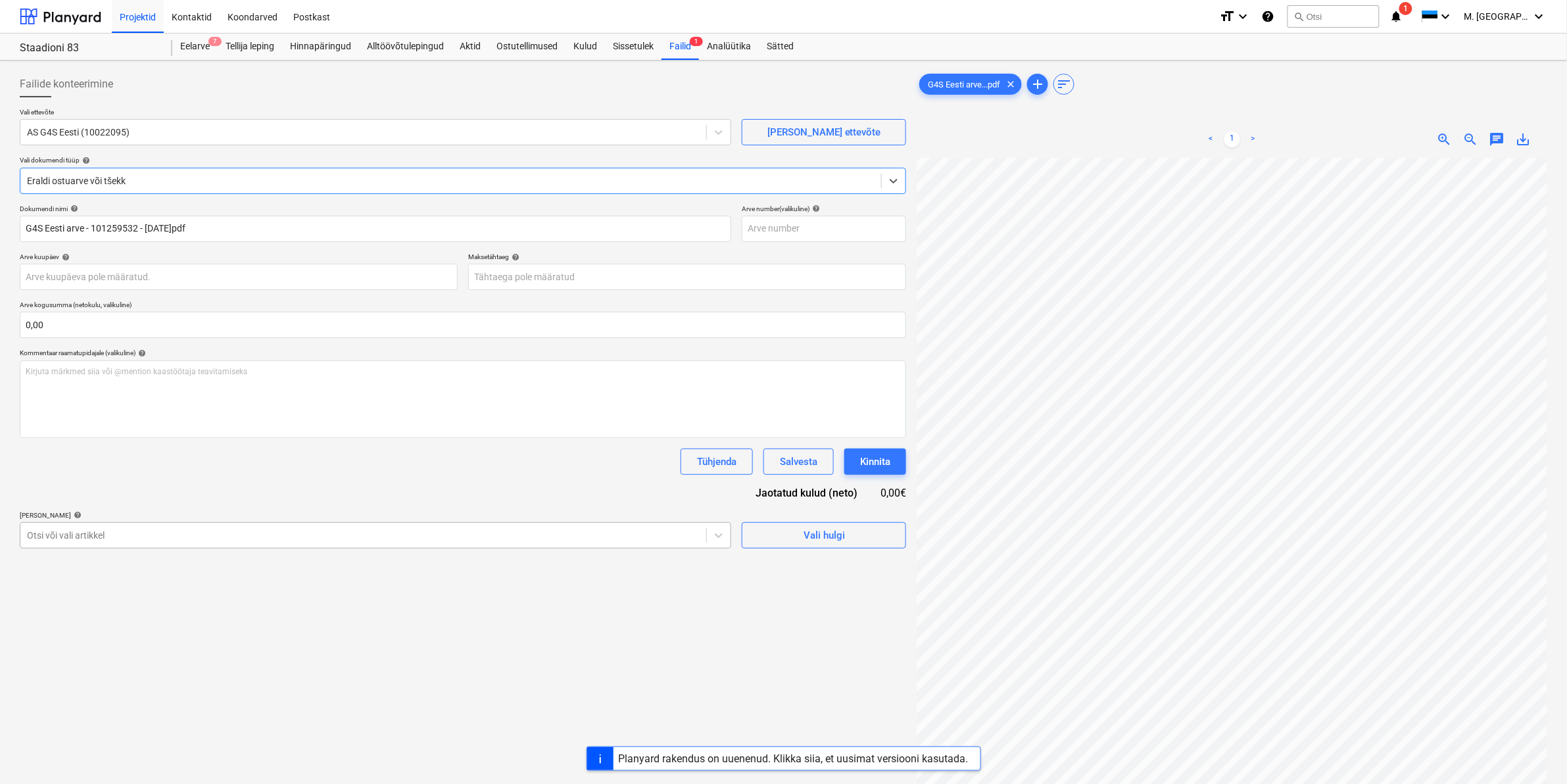
click at [130, 547] on div "Otsi või vali artikkel" at bounding box center [376, 535] width 712 height 26
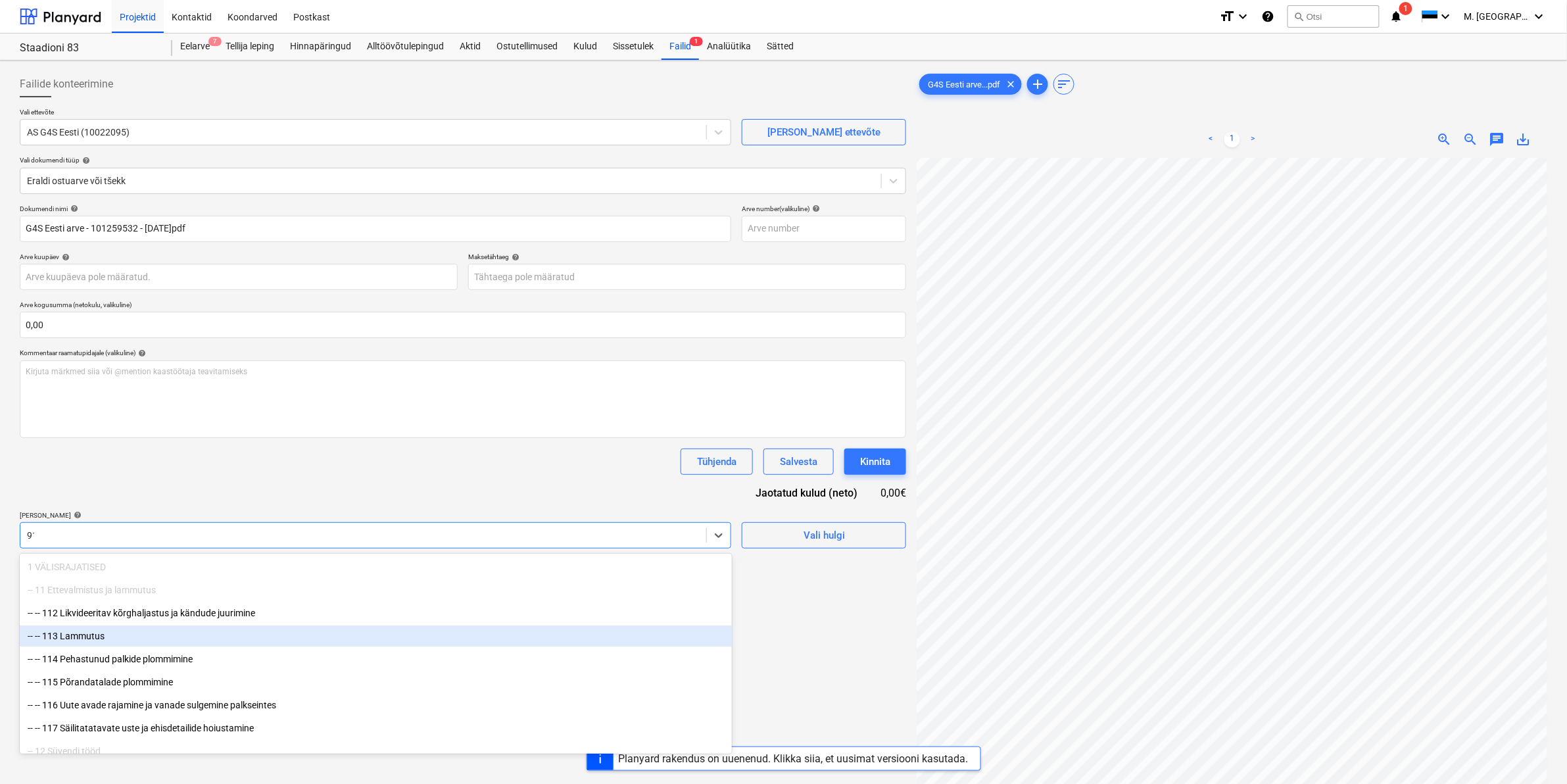
type input "911"
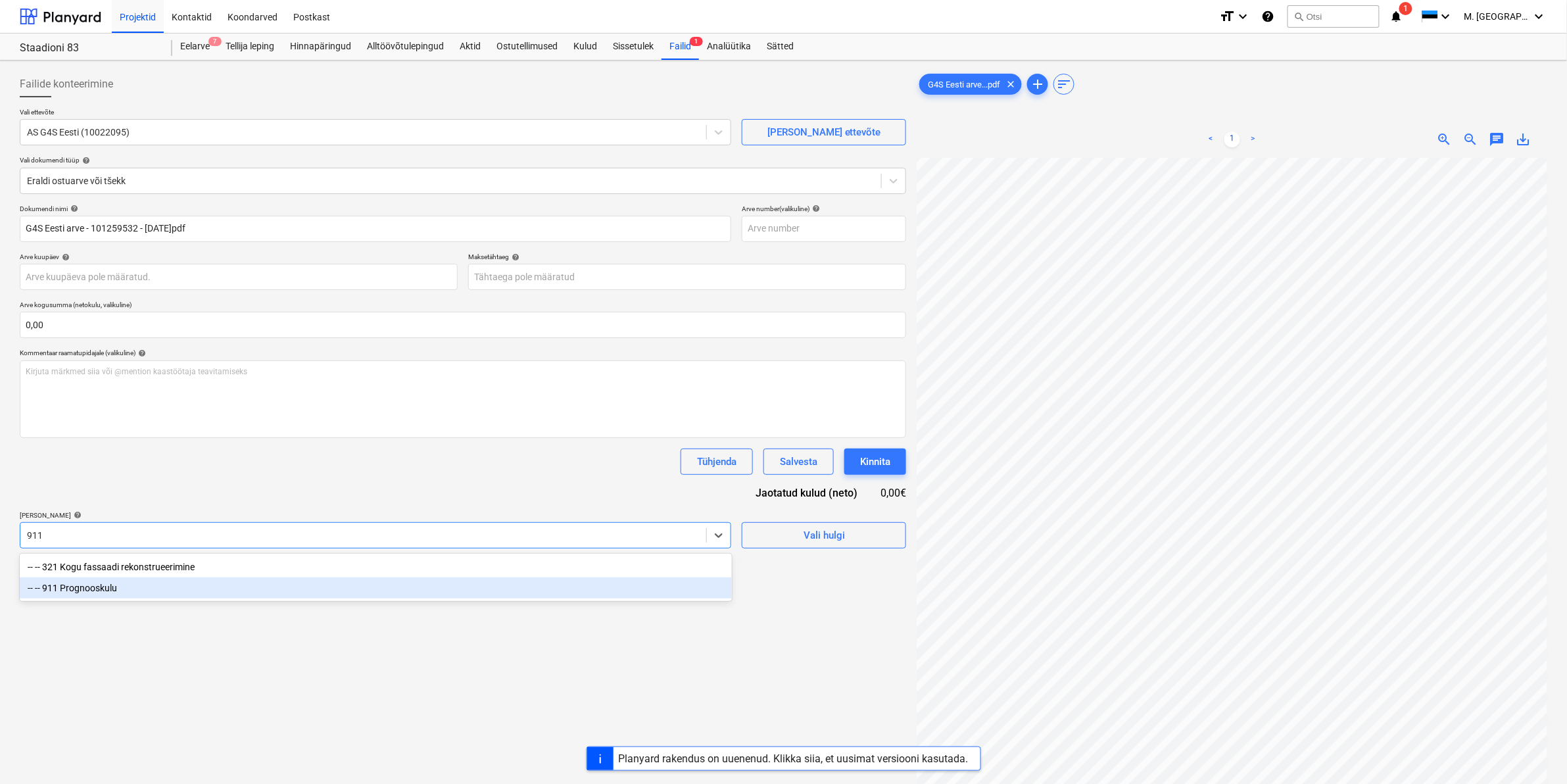
click at [128, 588] on div "-- -- 911 Prognooskulu" at bounding box center [376, 587] width 712 height 21
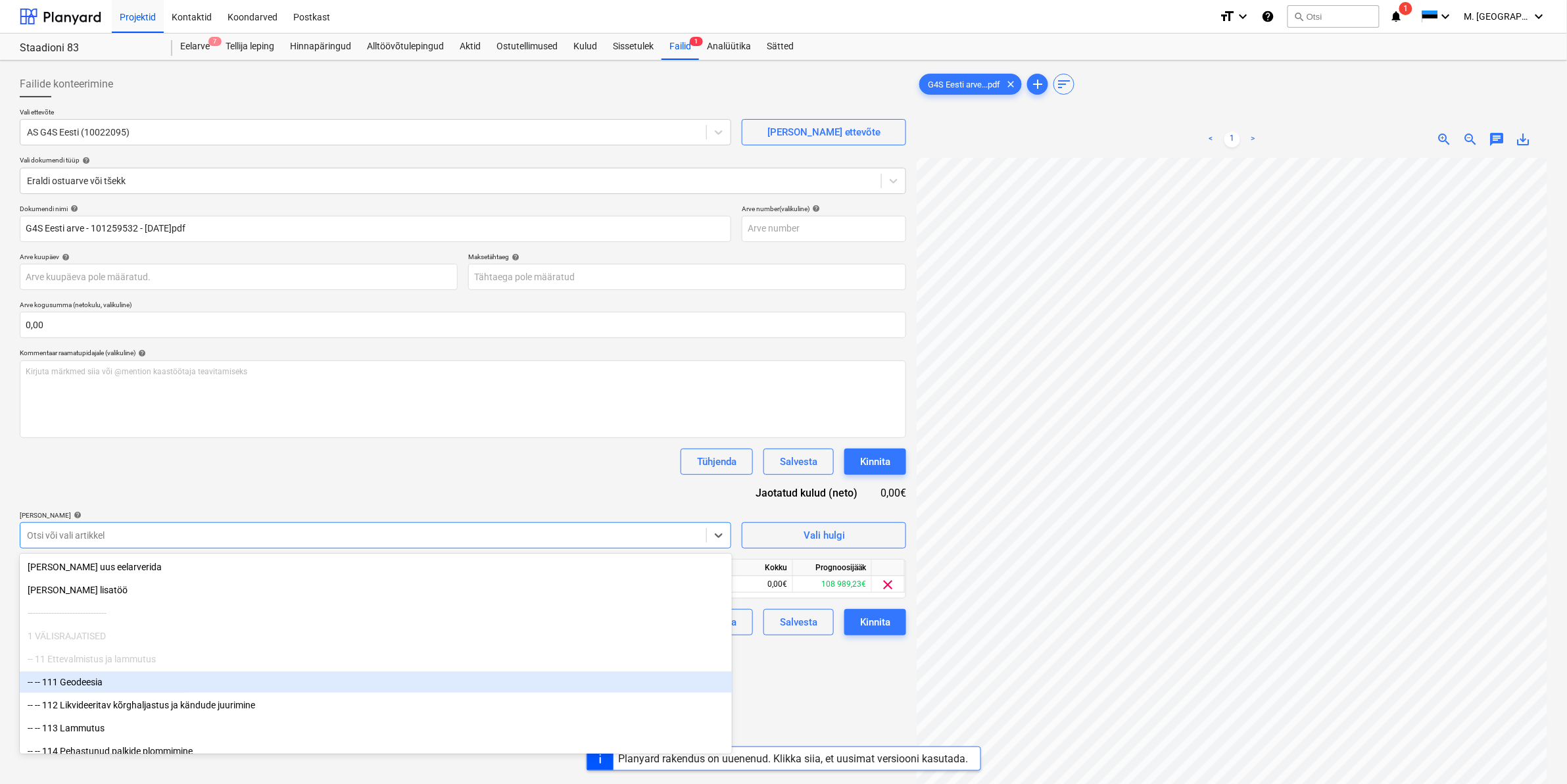
click at [831, 671] on div "Failide konteerimine Vali ettevõte AS G4S Eesti (10022095) [PERSON_NAME] uus et…" at bounding box center [463, 488] width 897 height 844
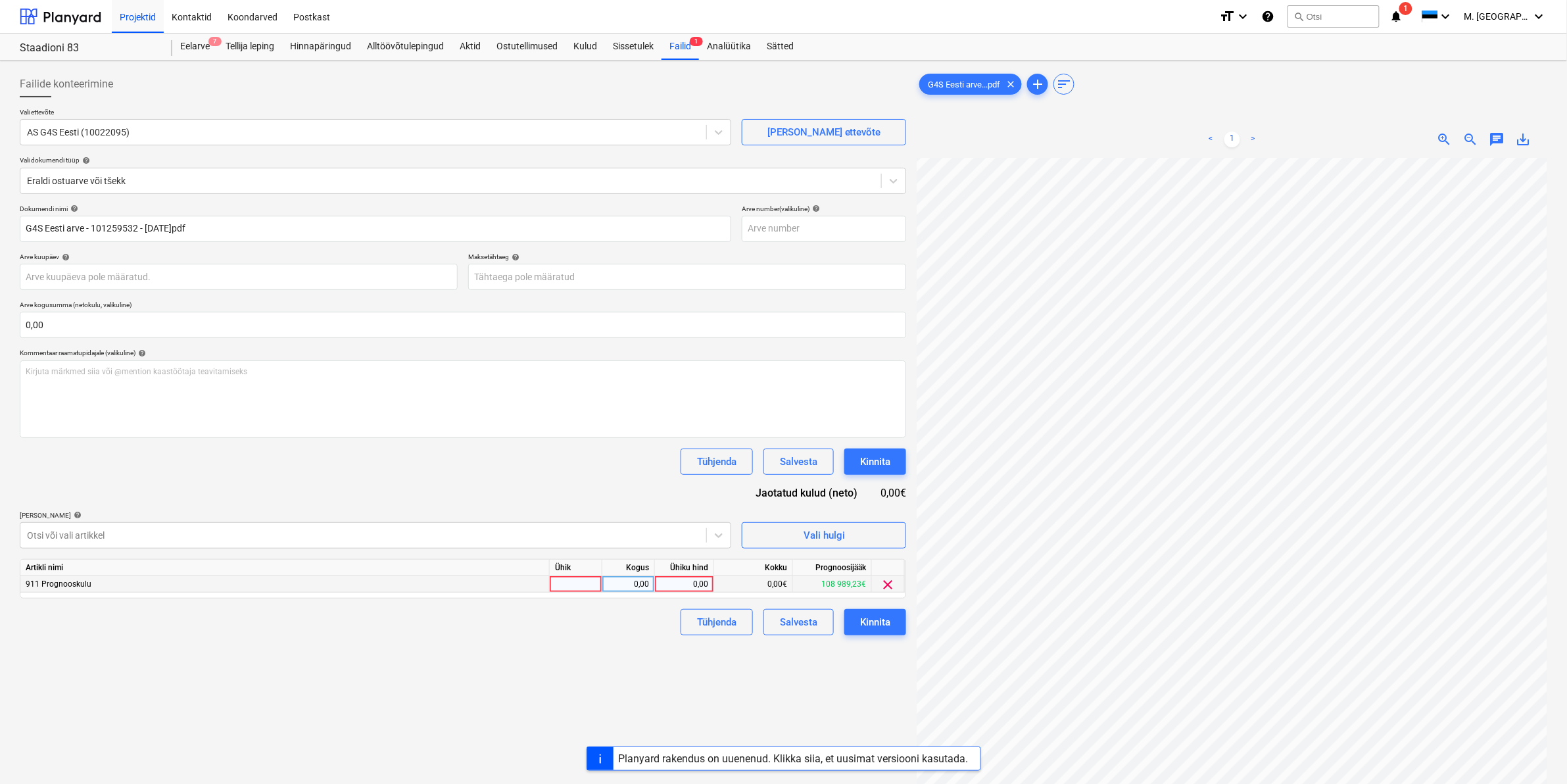
click at [684, 587] on div "0,00" at bounding box center [684, 584] width 48 height 17
type input "310"
click at [652, 643] on div "Failide konteerimine Vali ettevõte AS G4S Eesti (10022095) [PERSON_NAME] uus et…" at bounding box center [463, 488] width 897 height 844
click at [863, 623] on div "Kinnita" at bounding box center [875, 621] width 30 height 17
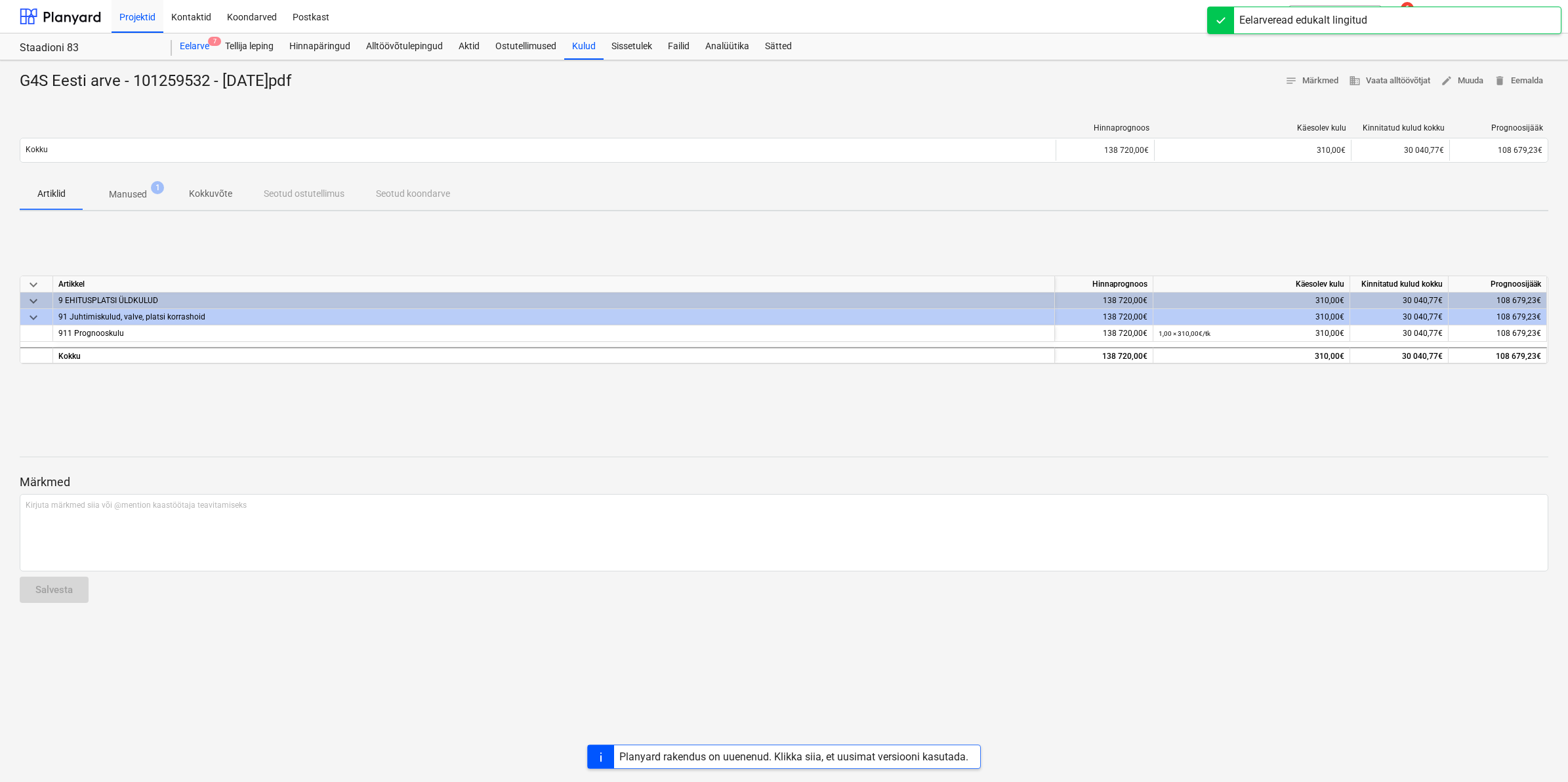
click at [187, 45] on div "Eelarve 7" at bounding box center [195, 46] width 45 height 26
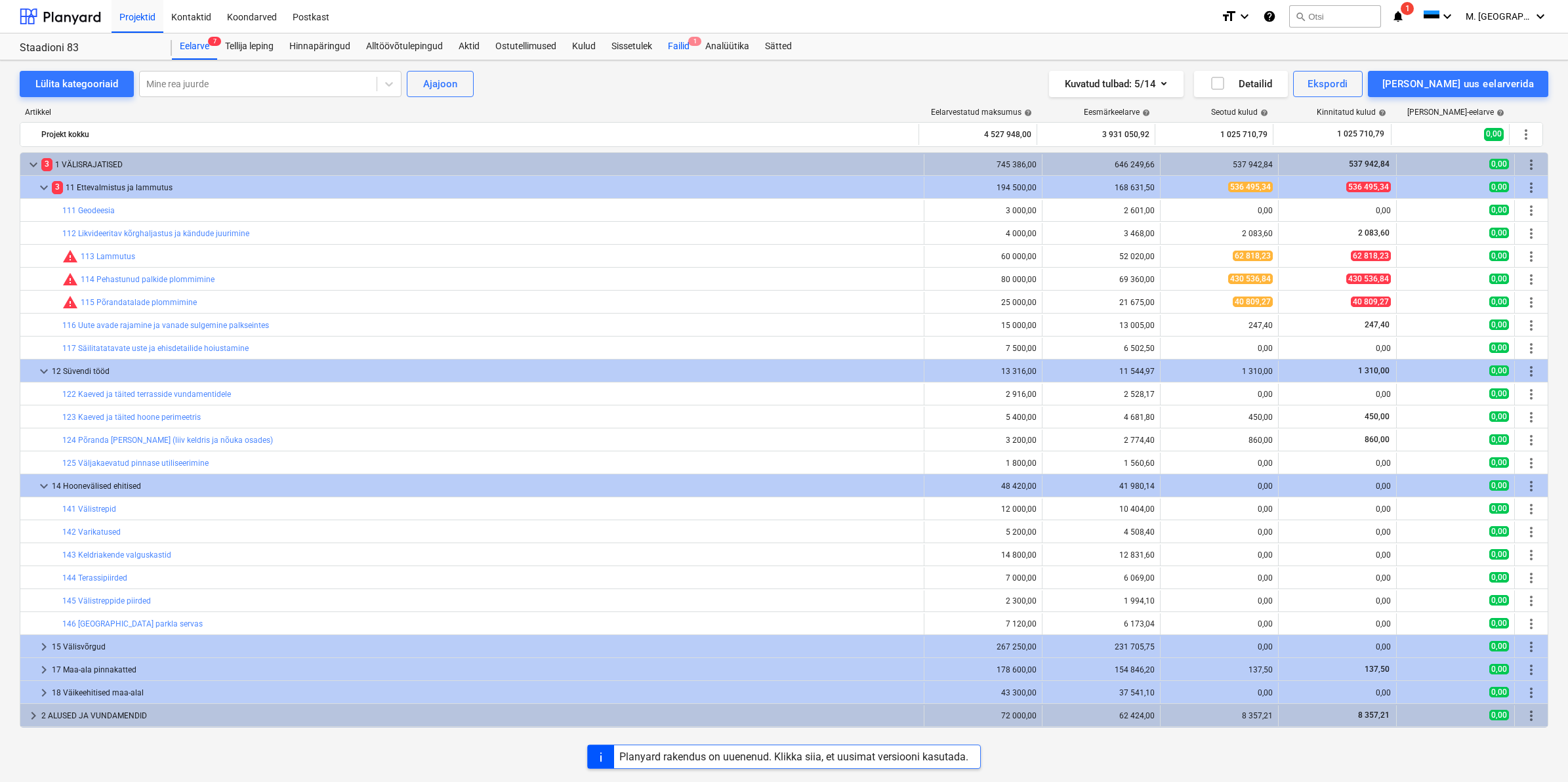
click at [681, 43] on div "Failid 1" at bounding box center [679, 46] width 37 height 26
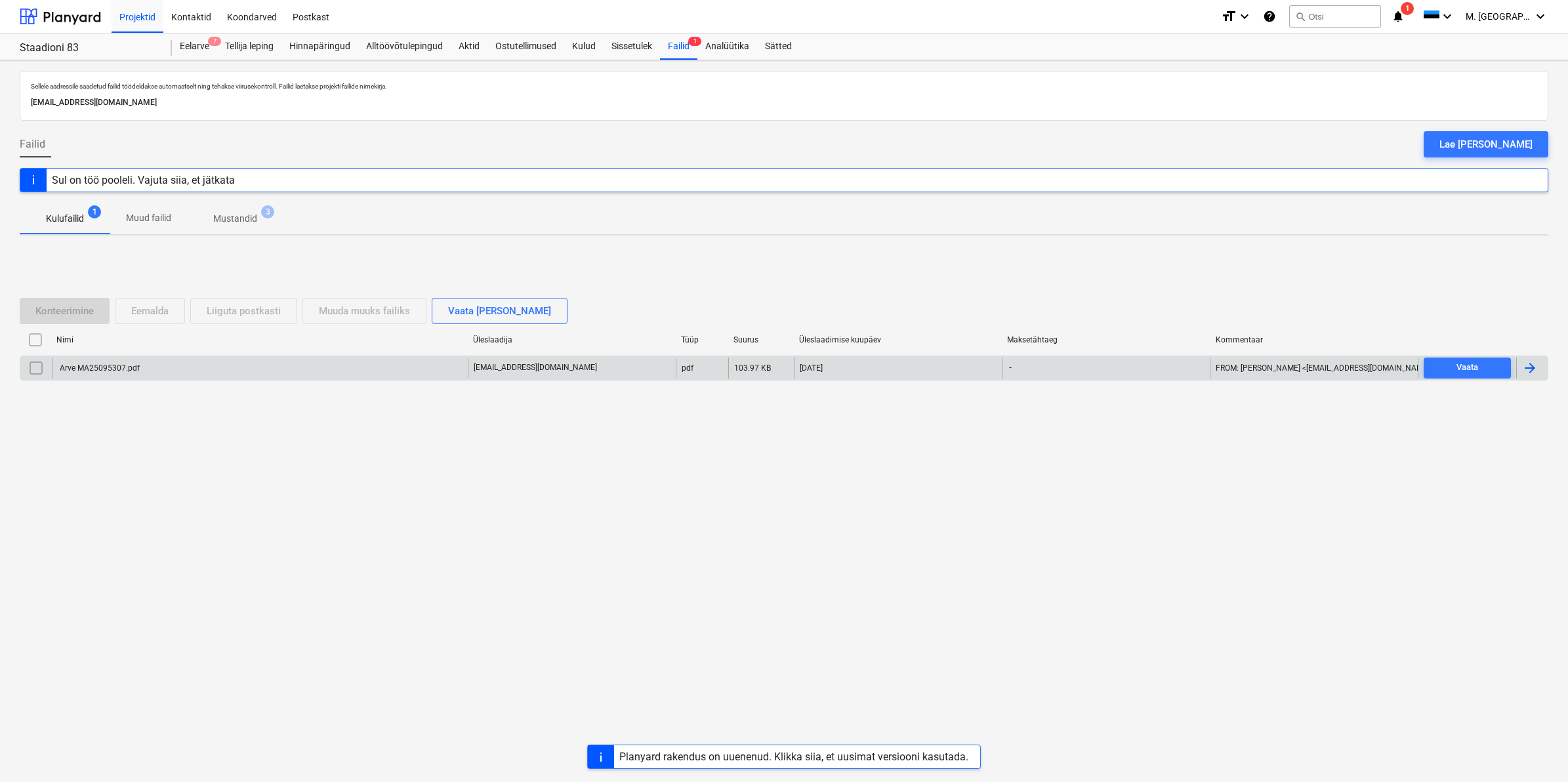
click at [139, 365] on div "Arve MA25095307.pdf" at bounding box center [98, 368] width 82 height 10
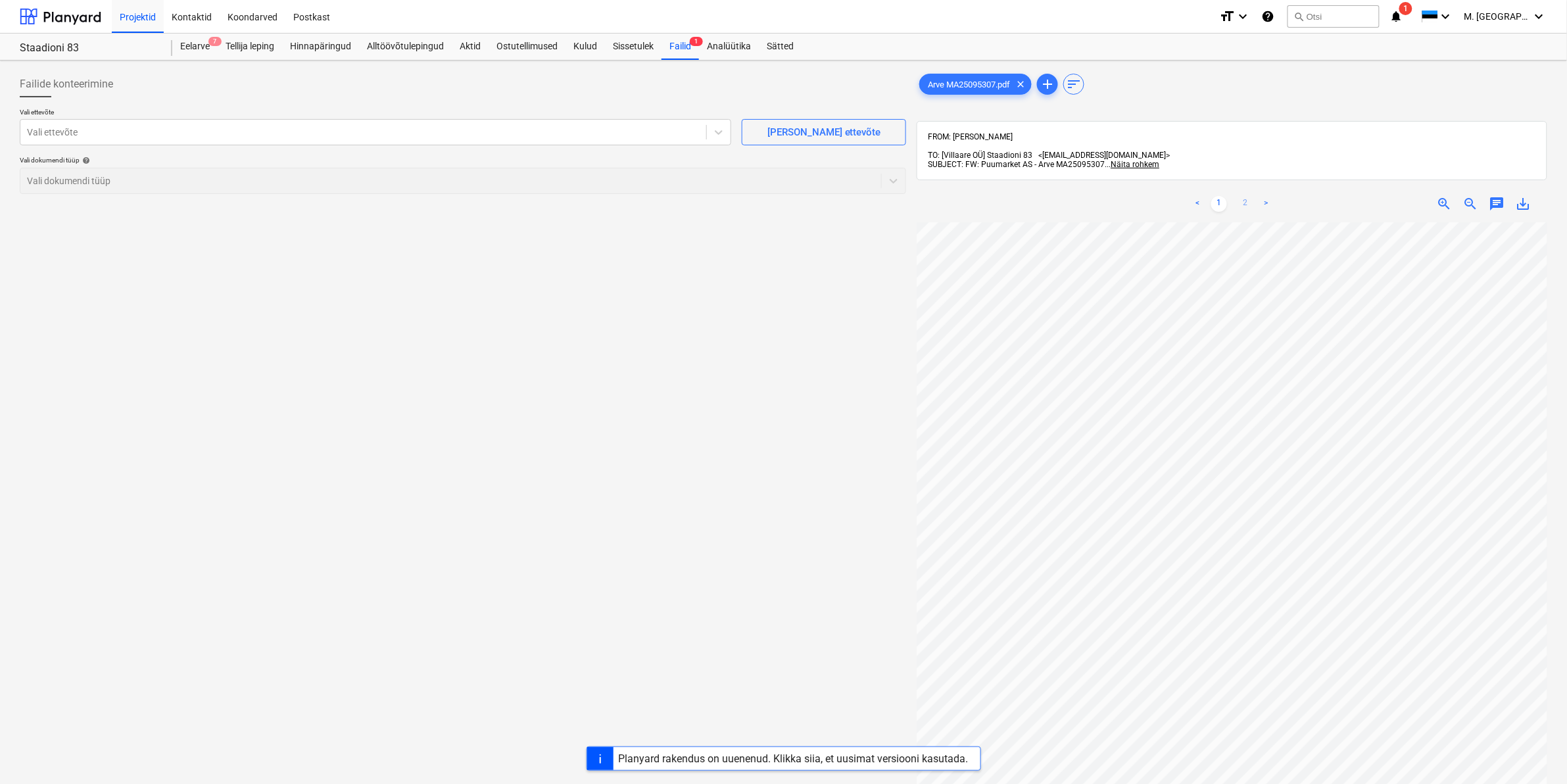
click at [1247, 196] on link "2" at bounding box center [1246, 204] width 16 height 16
click at [178, 132] on div at bounding box center [364, 132] width 673 height 13
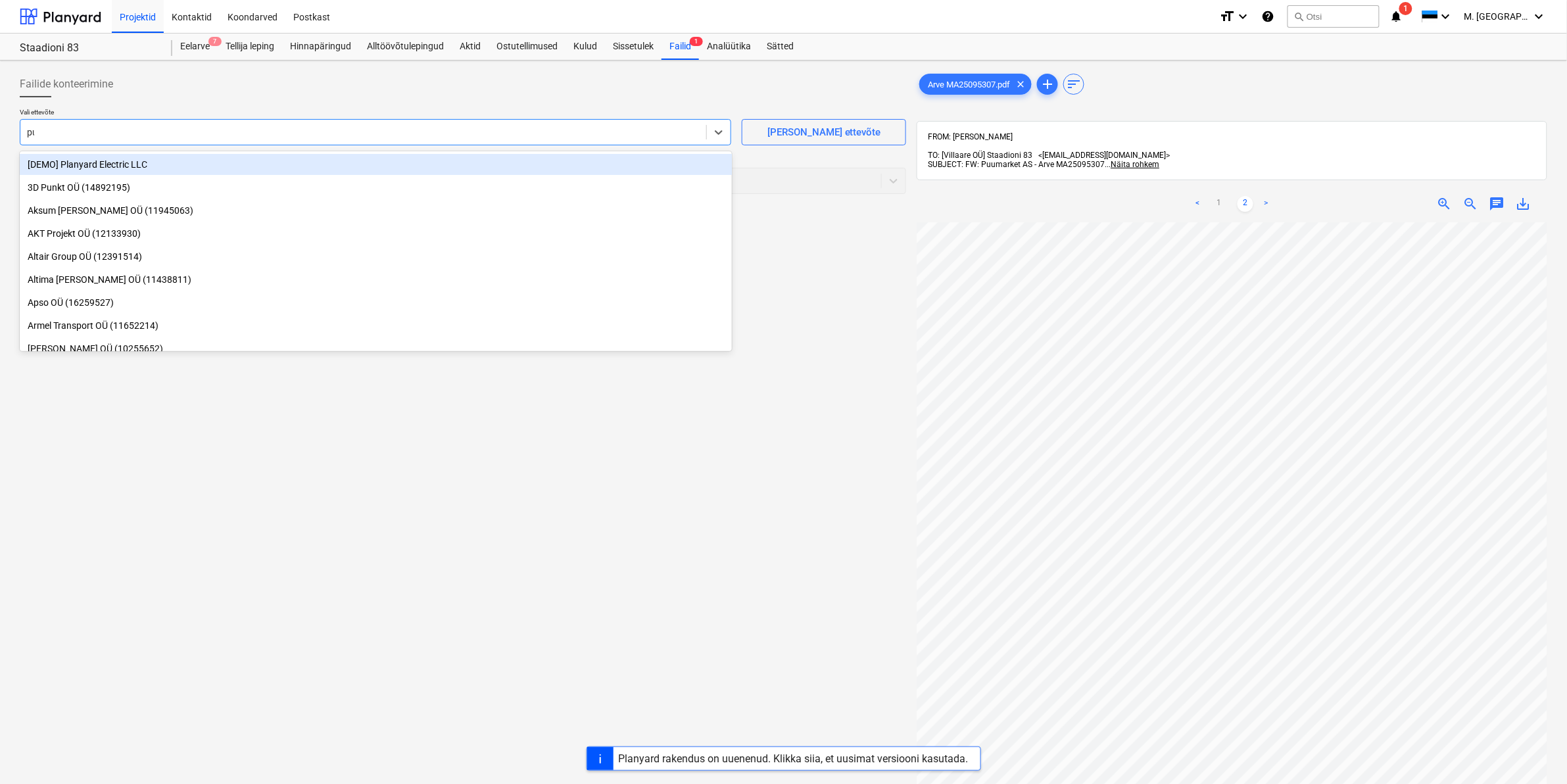
type input "puu"
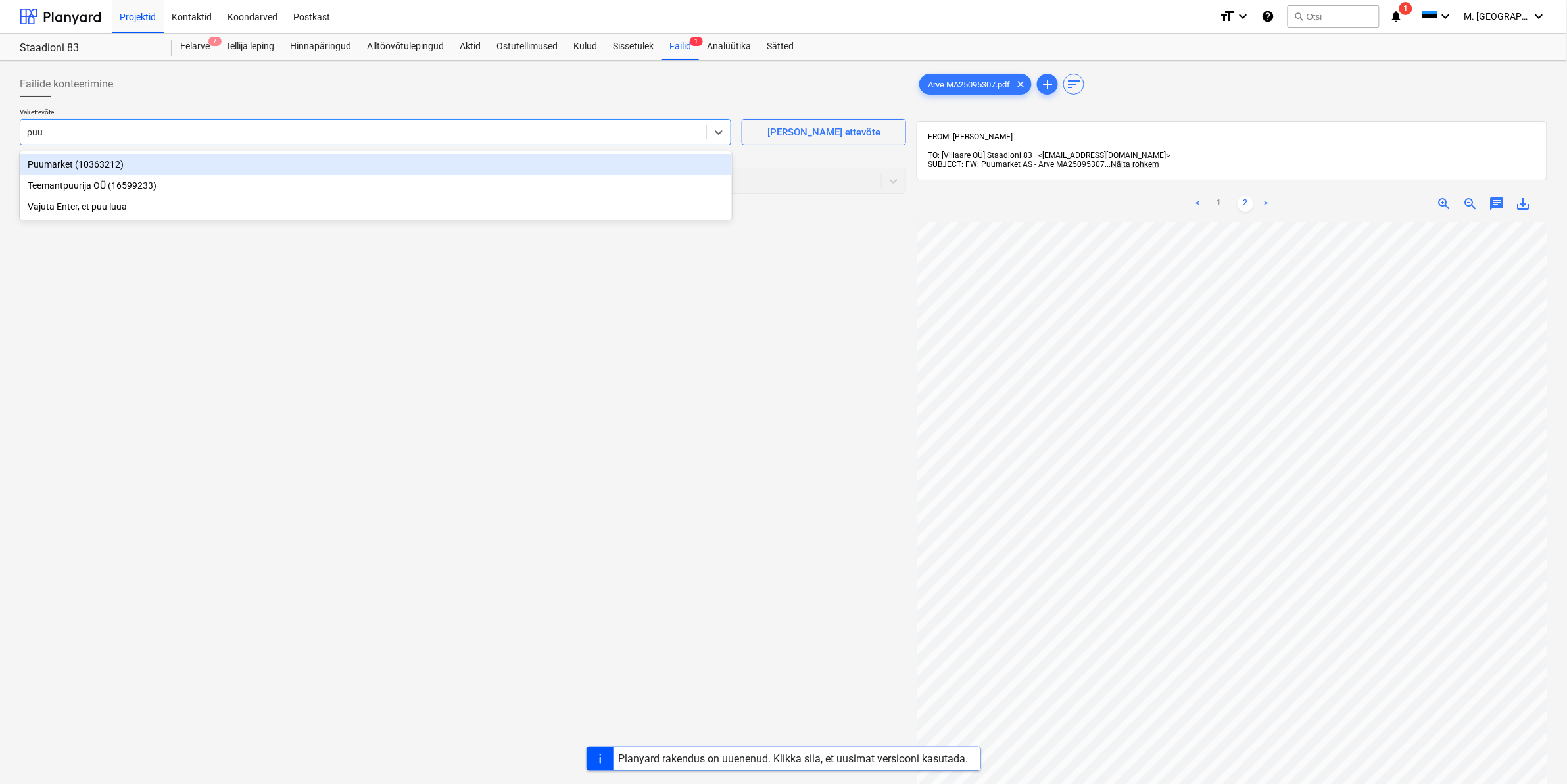
click at [103, 160] on div "Puumarket (10363212)" at bounding box center [376, 164] width 712 height 21
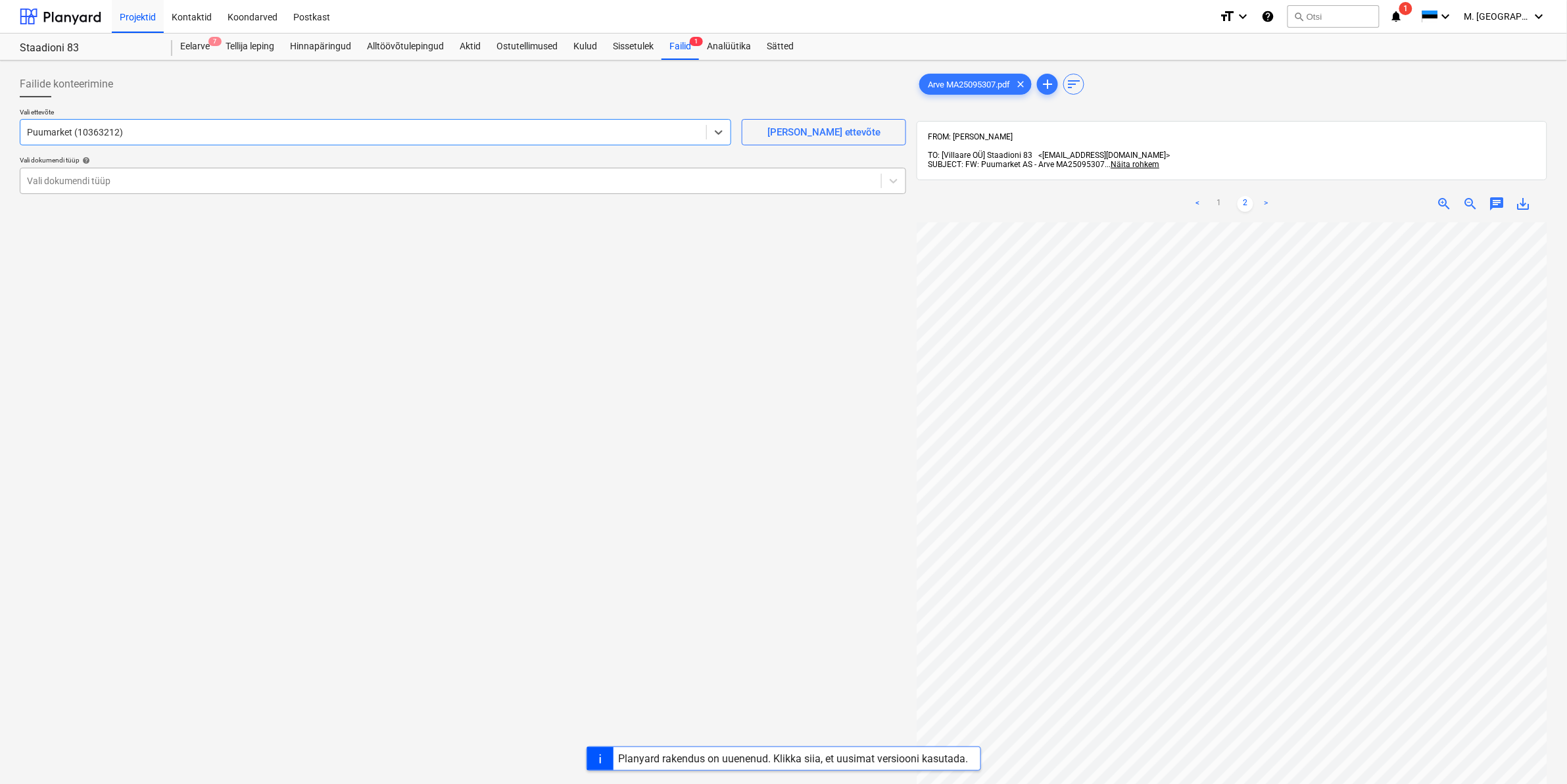
click at [89, 179] on div at bounding box center [451, 181] width 847 height 13
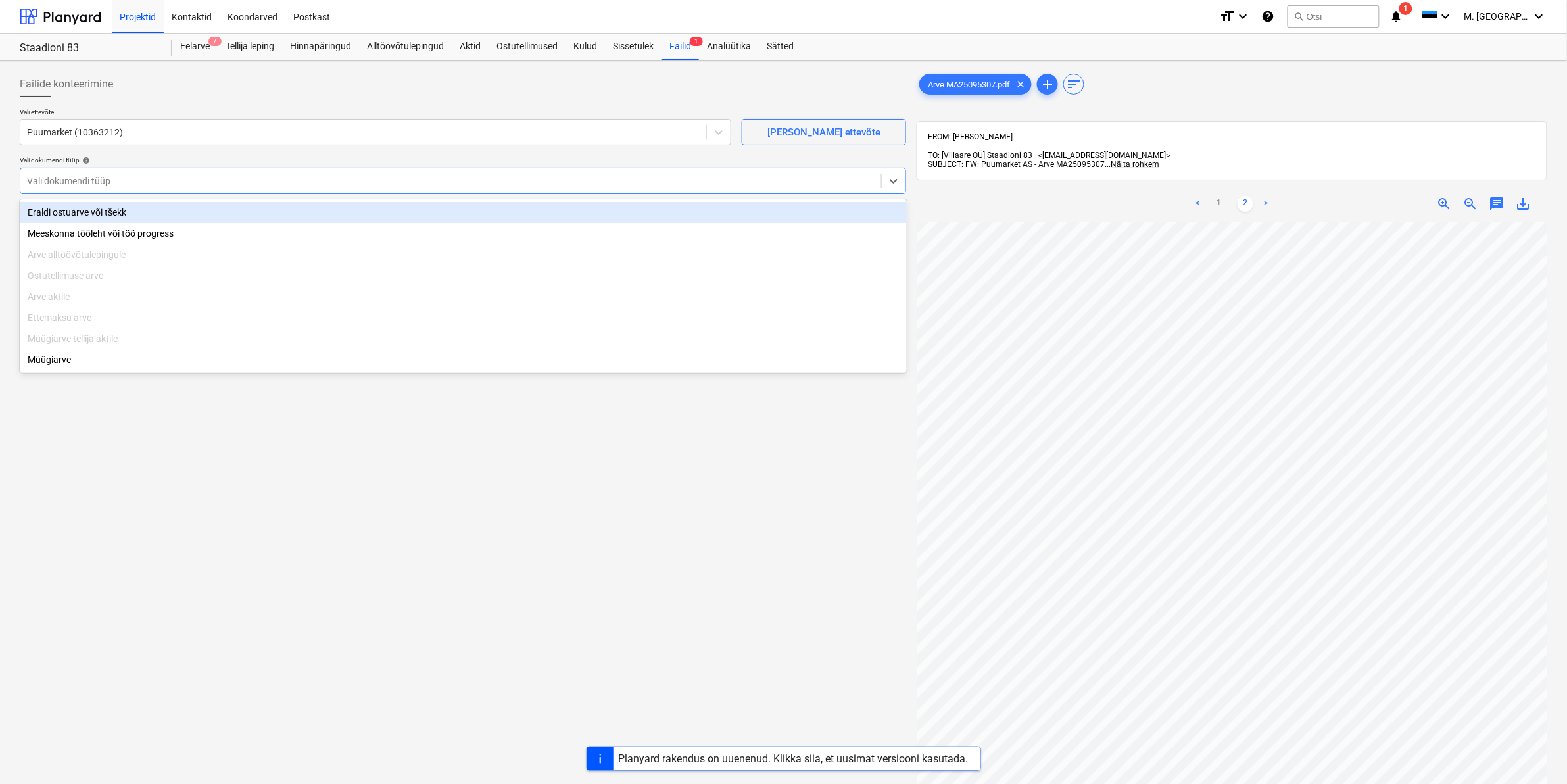
click at [72, 208] on div "Eraldi ostuarve või tšekk" at bounding box center [464, 213] width 887 height 21
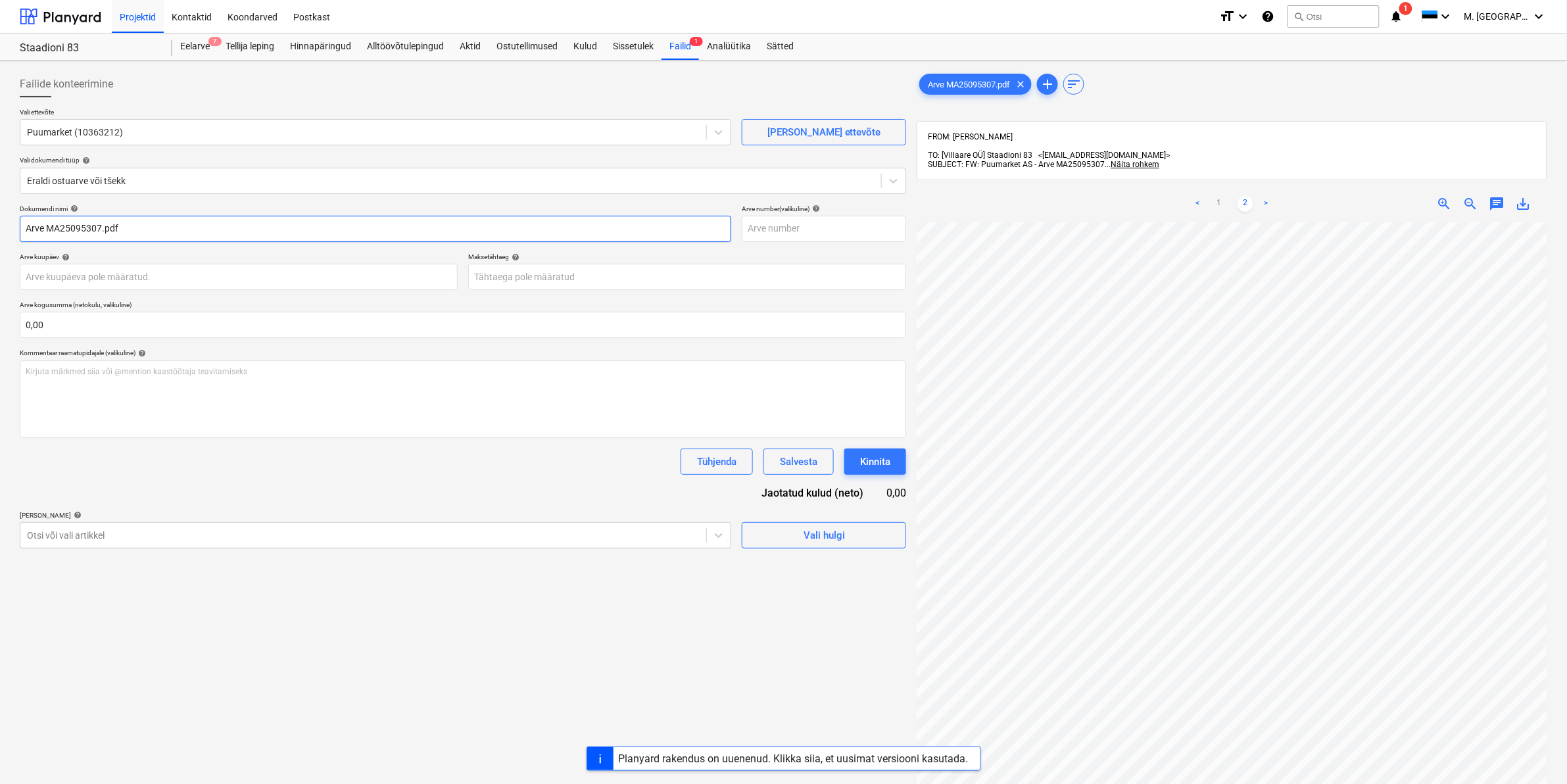
click at [28, 228] on input "Arve MA25095307.pdf" at bounding box center [376, 229] width 712 height 26
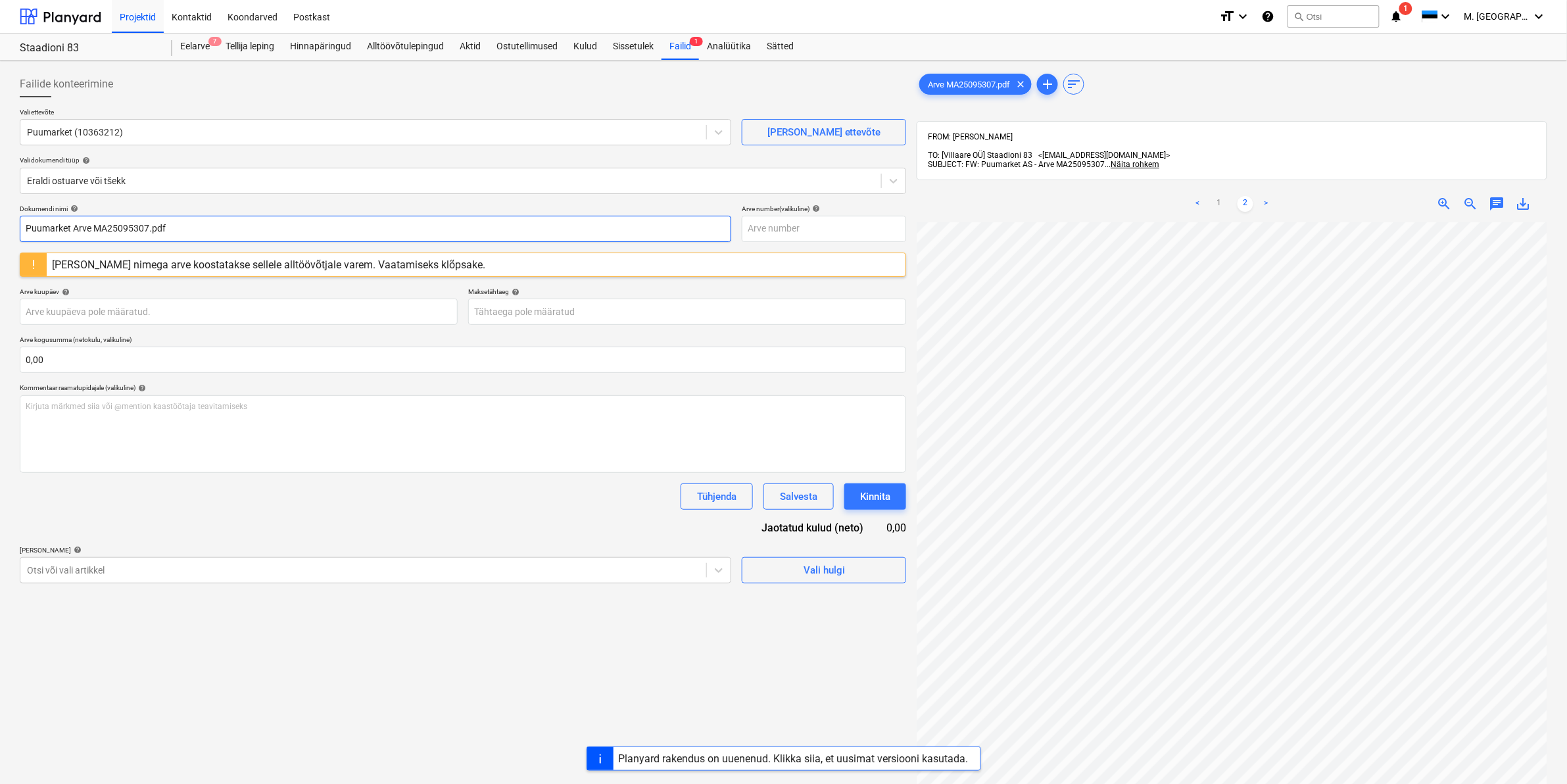
type input "Puumarket Arve MA25095307.pdf"
click at [286, 266] on div "[PERSON_NAME] nimega arve koostatakse sellele alltöövõtjale varem. Vaatamiseks …" at bounding box center [269, 265] width 433 height 13
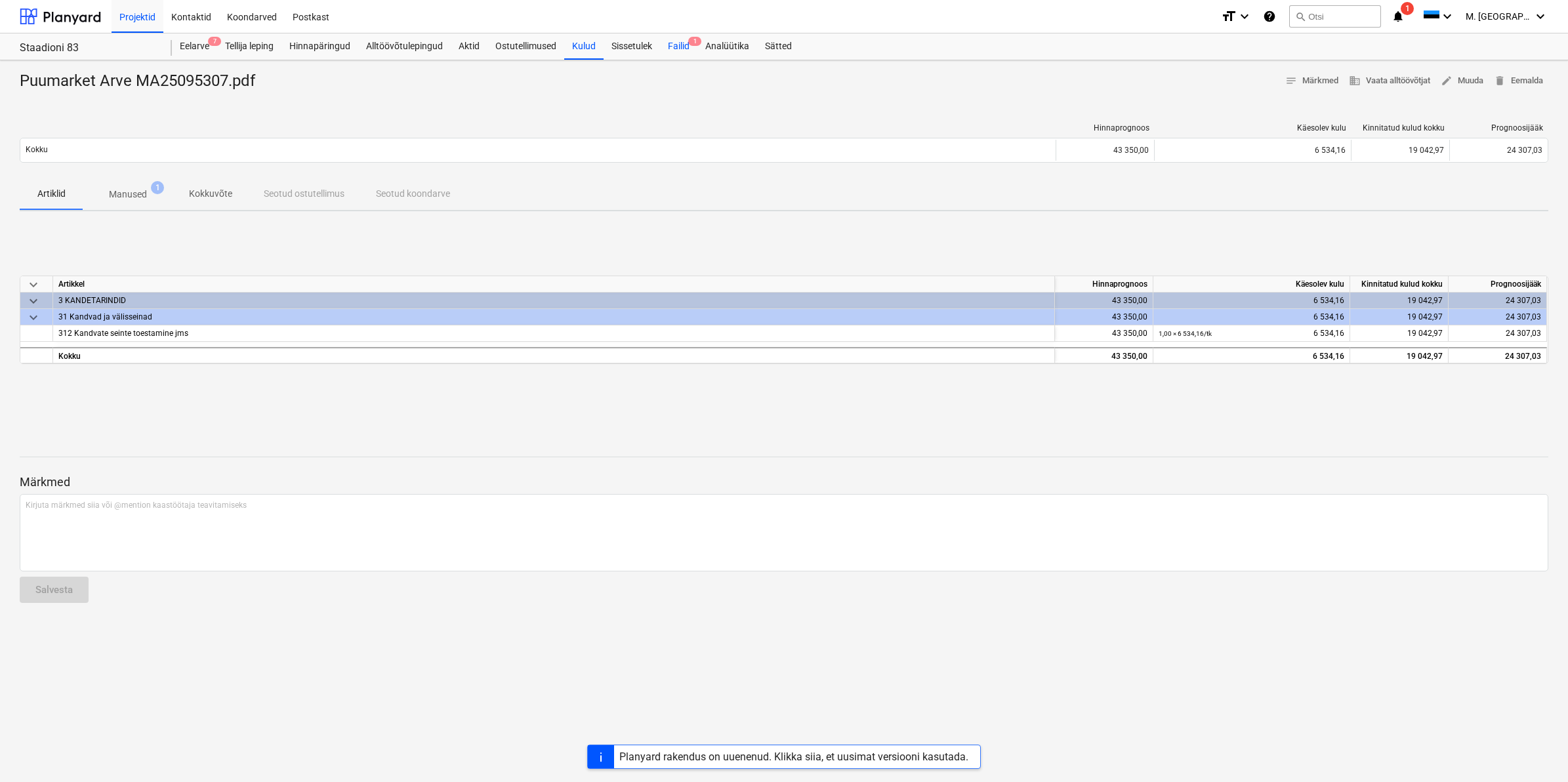
click at [684, 47] on div "Failid 1" at bounding box center [679, 46] width 37 height 26
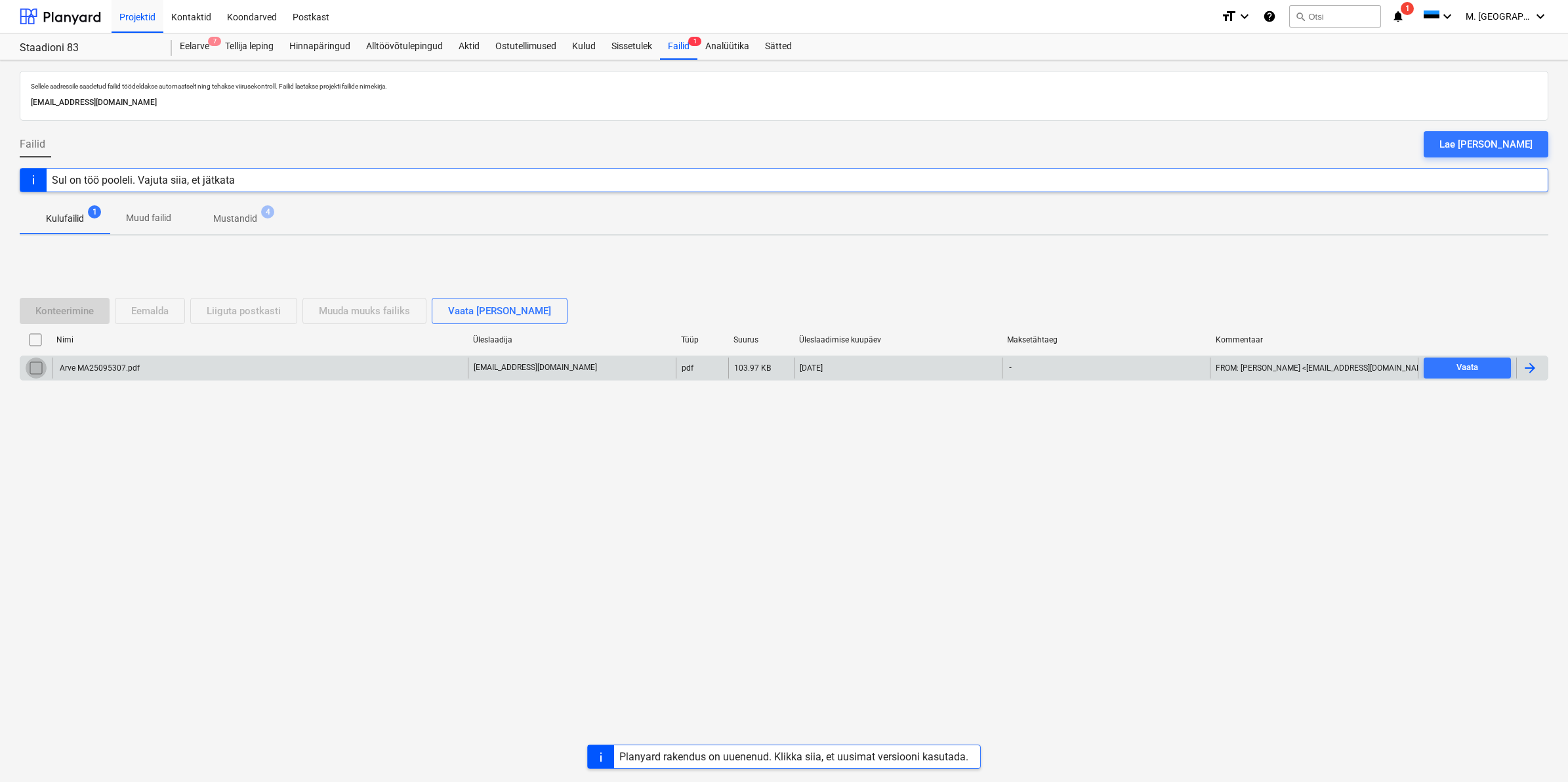
click at [30, 371] on input "checkbox" at bounding box center [36, 367] width 21 height 21
click at [156, 306] on div "Eemalda" at bounding box center [150, 310] width 37 height 17
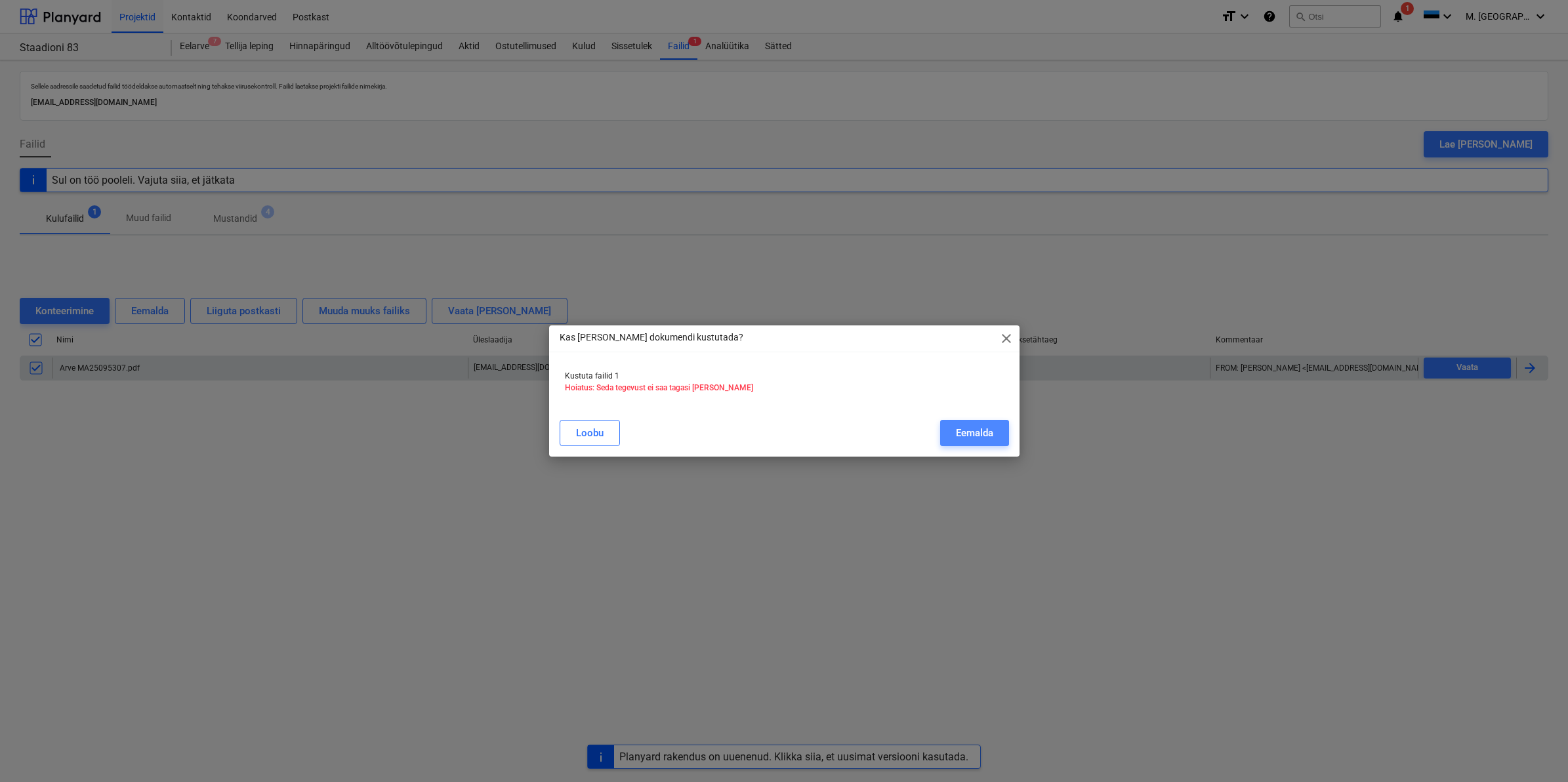
click at [978, 434] on div "Eemalda" at bounding box center [975, 432] width 37 height 17
